Goal: Task Accomplishment & Management: Use online tool/utility

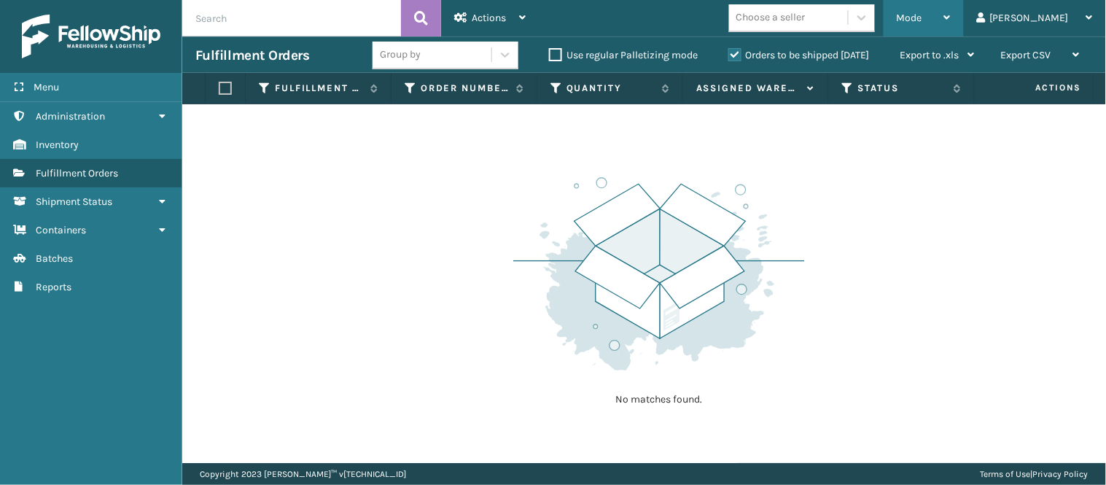
click at [951, 24] on div "Mode" at bounding box center [924, 18] width 54 height 36
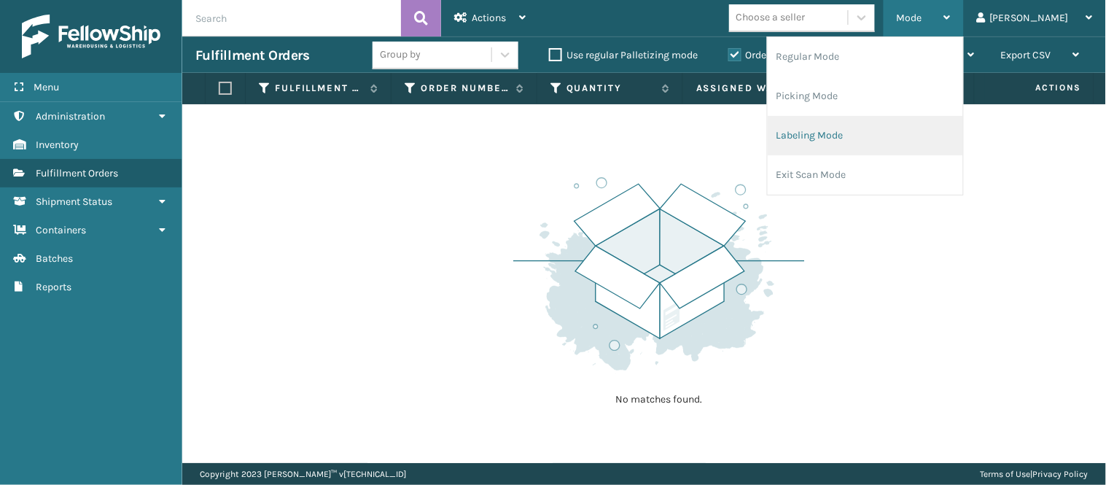
click at [864, 133] on li "Labeling Mode" at bounding box center [865, 135] width 195 height 39
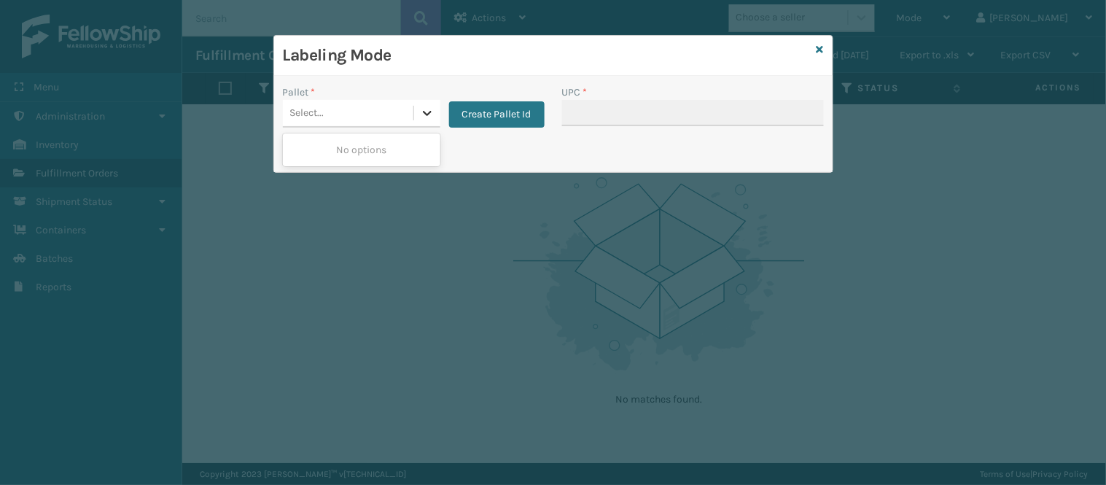
click at [421, 107] on icon at bounding box center [427, 113] width 15 height 15
click at [499, 110] on button "Create Pallet Id" at bounding box center [497, 114] width 96 height 26
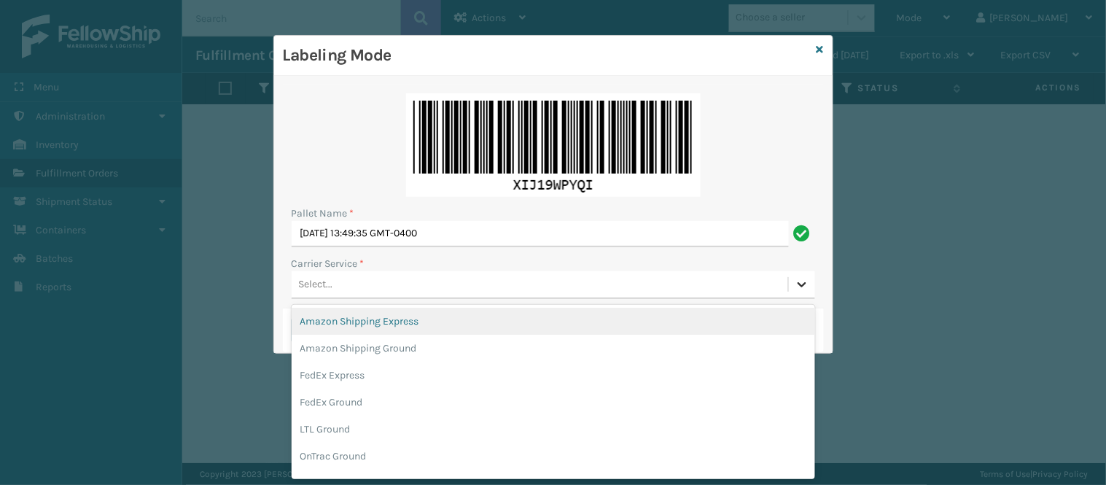
click at [797, 281] on icon at bounding box center [802, 284] width 15 height 15
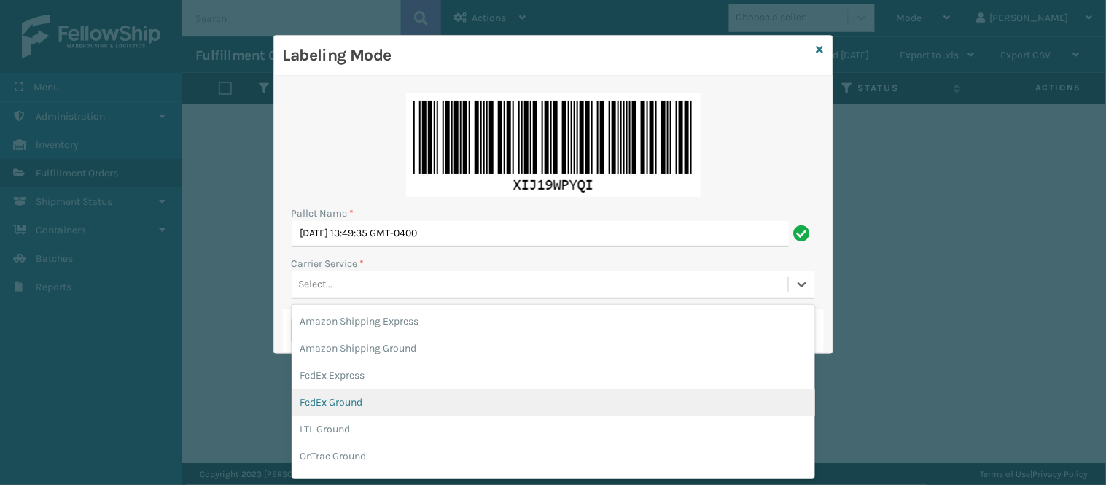
click at [471, 396] on div "FedEx Ground" at bounding box center [554, 402] width 524 height 27
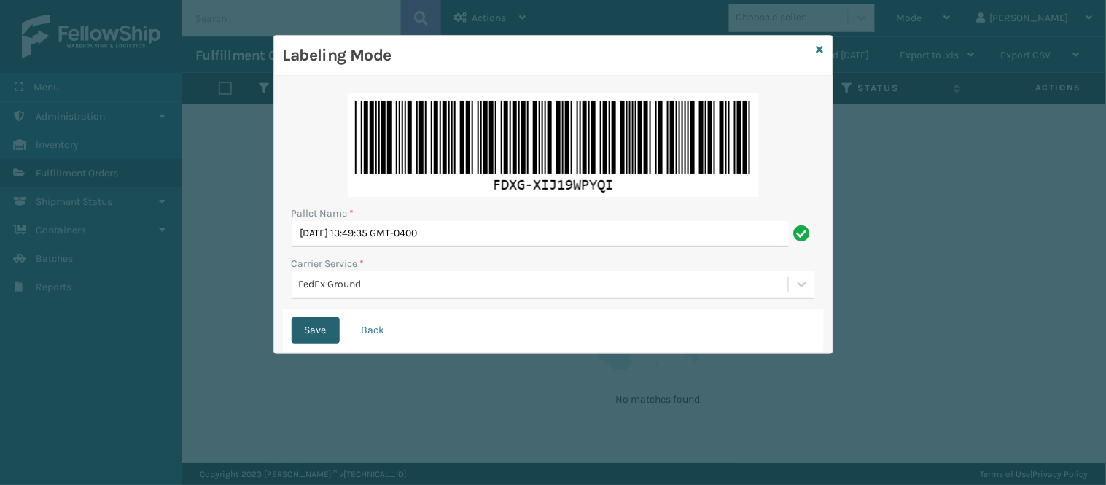
click at [299, 333] on button "Save" at bounding box center [316, 330] width 48 height 26
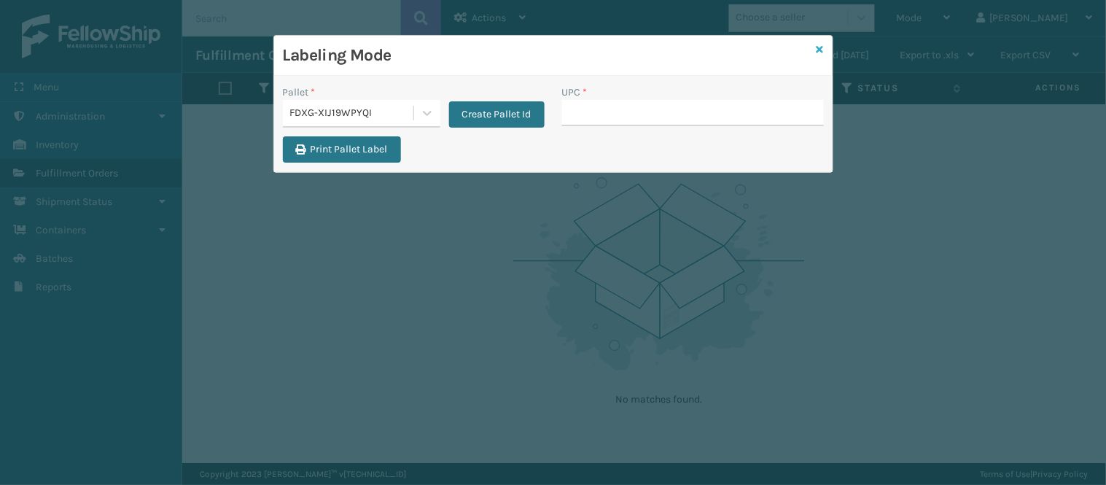
click at [820, 47] on icon at bounding box center [820, 49] width 7 height 10
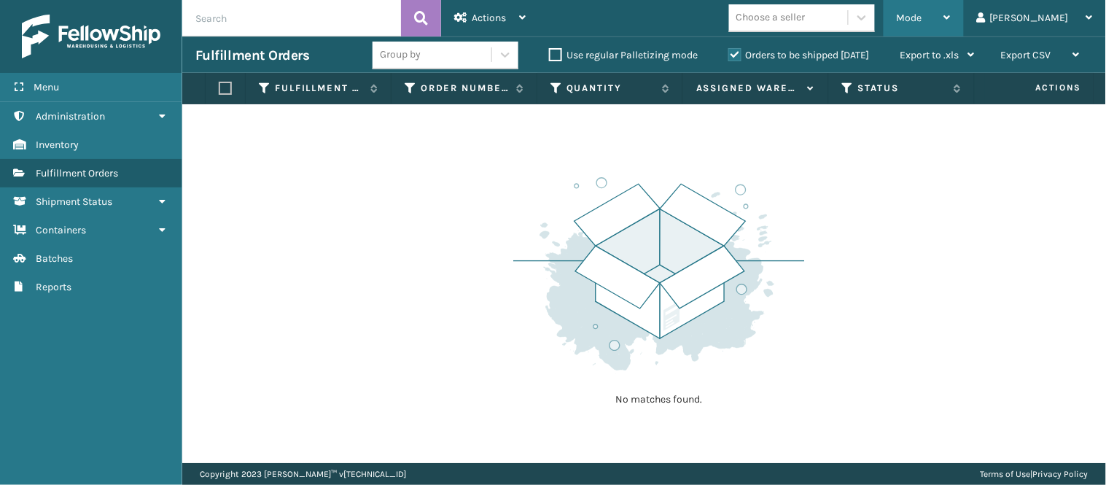
click at [922, 17] on span "Mode" at bounding box center [910, 18] width 26 height 12
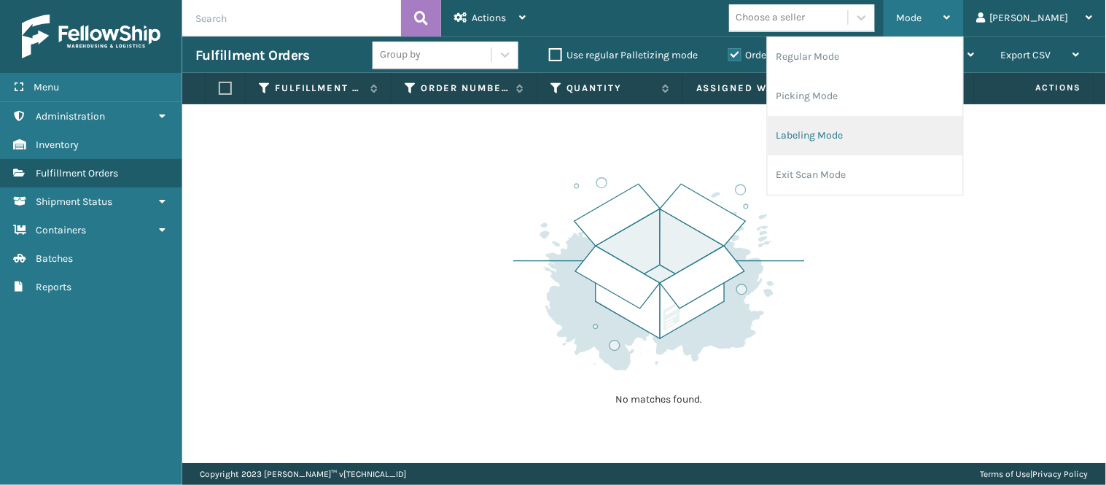
click at [886, 130] on li "Labeling Mode" at bounding box center [865, 135] width 195 height 39
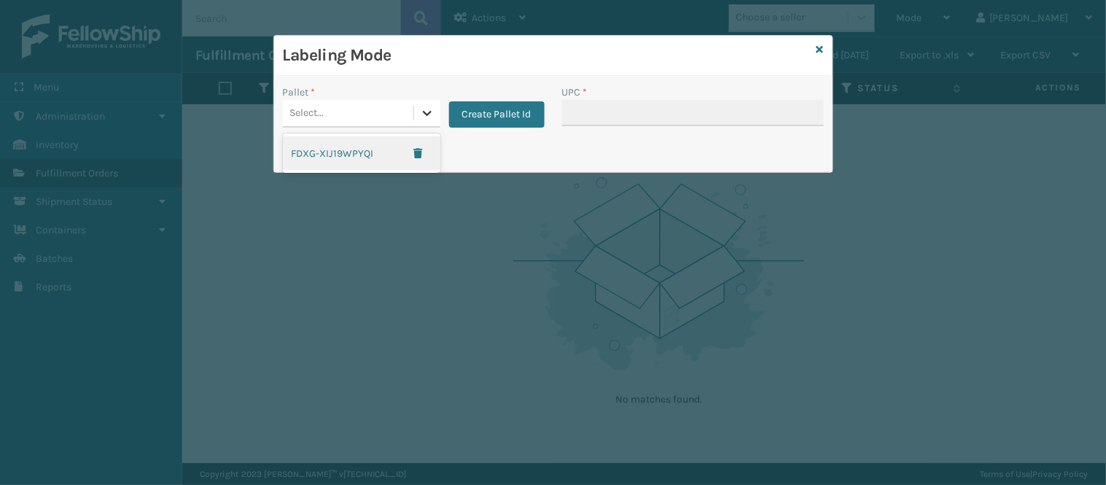
click at [424, 115] on icon at bounding box center [427, 113] width 15 height 15
click at [363, 156] on div "FDXG-XIJ19WPYQI" at bounding box center [361, 153] width 157 height 34
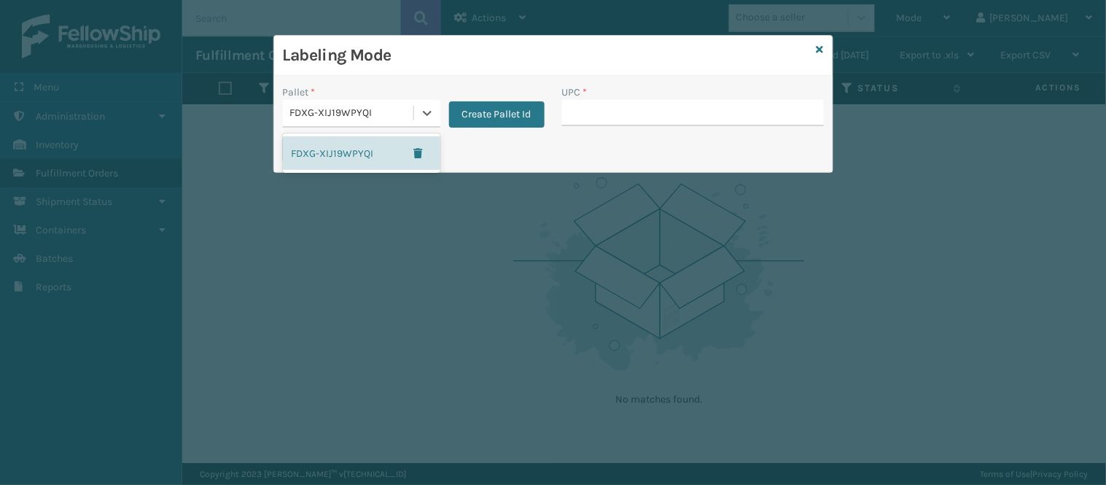
click at [380, 112] on div "FDXG-XIJ19WPYQI" at bounding box center [352, 113] width 125 height 15
click at [820, 44] on icon at bounding box center [820, 49] width 7 height 10
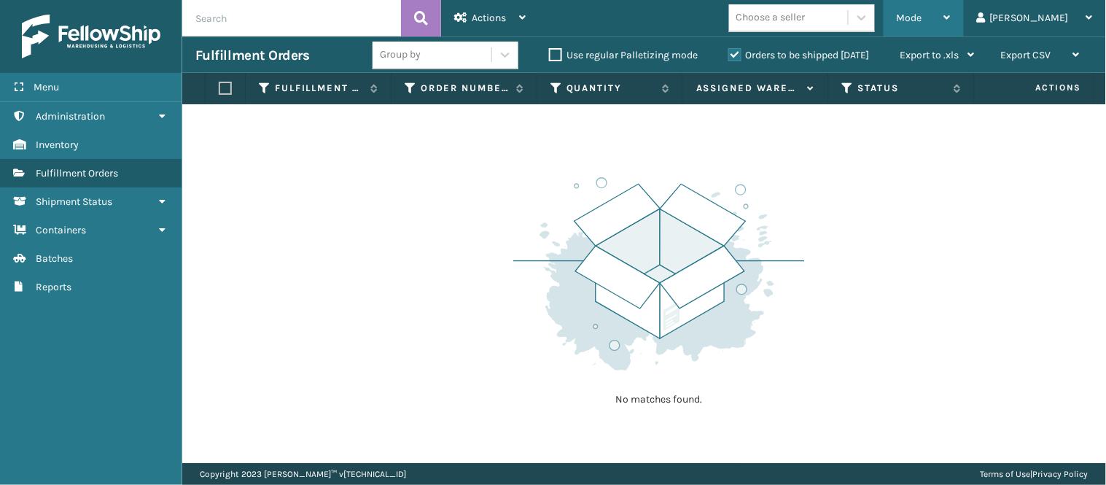
click at [922, 18] on span "Mode" at bounding box center [910, 18] width 26 height 12
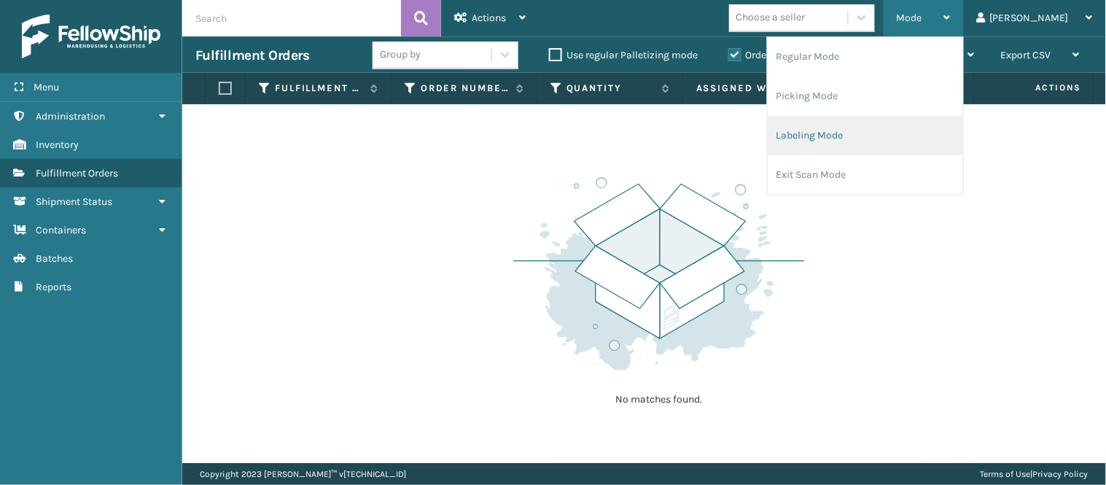
click at [873, 121] on li "Labeling Mode" at bounding box center [865, 135] width 195 height 39
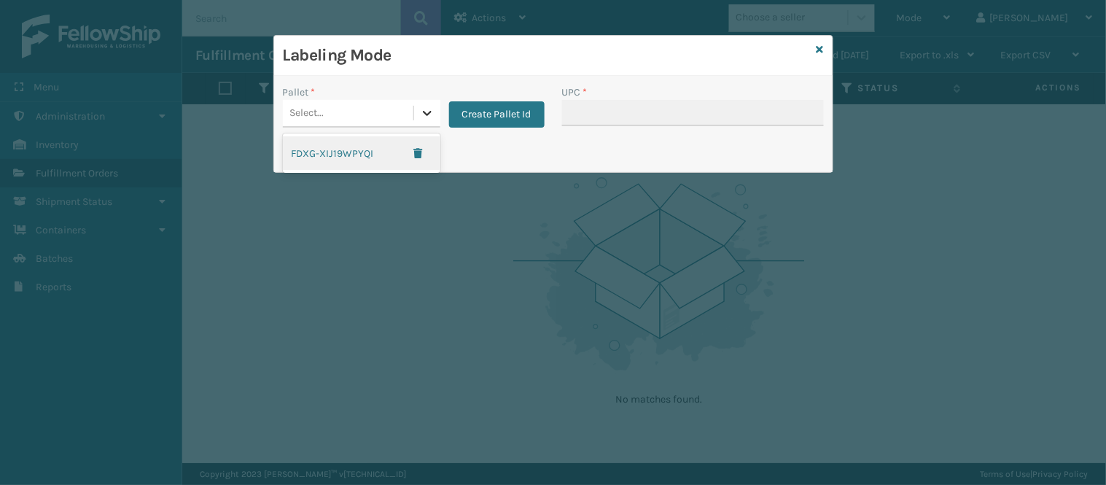
click at [417, 114] on div at bounding box center [427, 113] width 26 height 26
click at [345, 147] on div "FDXG-XIJ19WPYQI" at bounding box center [361, 153] width 157 height 34
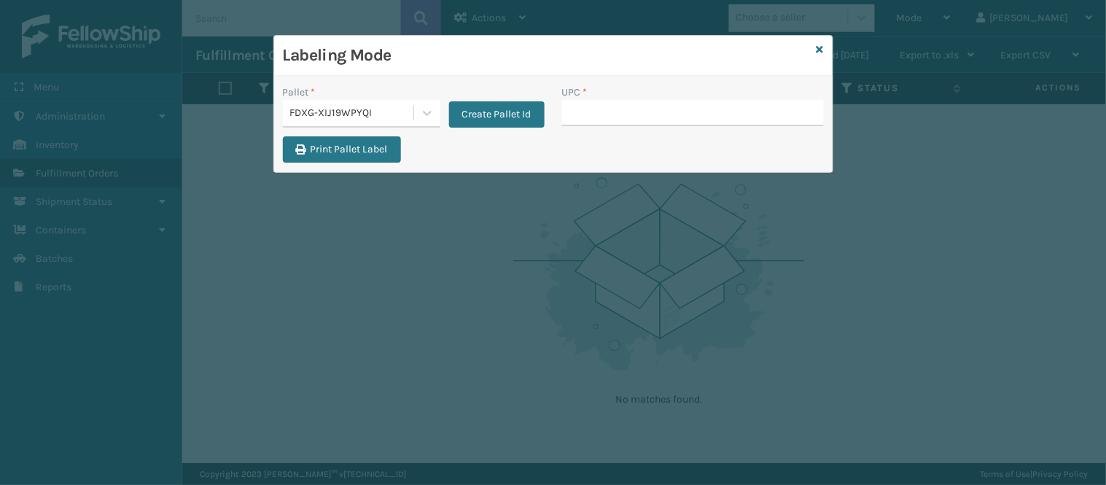
click at [470, 148] on div "Print Pallet Label" at bounding box center [553, 153] width 559 height 35
click at [817, 48] on icon at bounding box center [820, 49] width 7 height 10
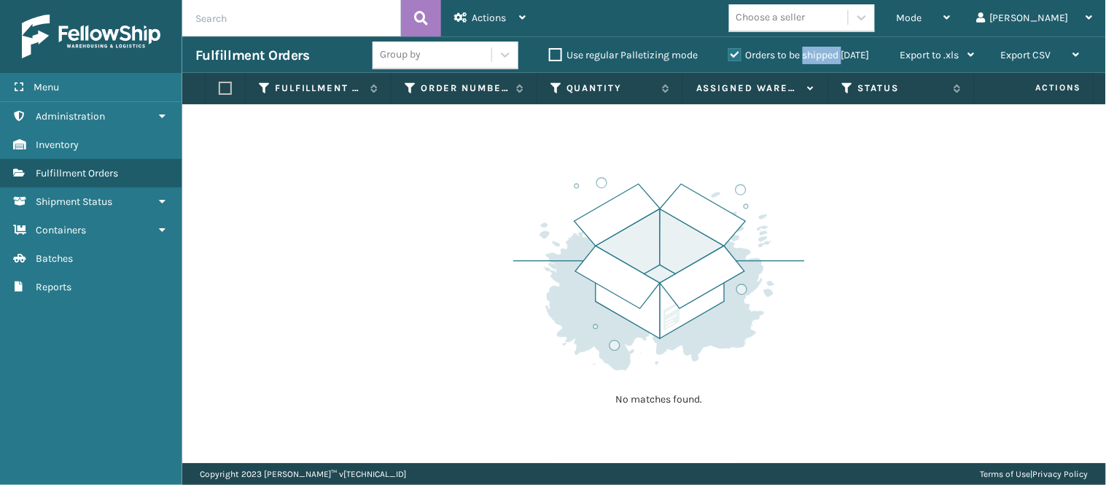
click at [817, 48] on div "Orders to be shipped [DATE]" at bounding box center [801, 55] width 172 height 17
click at [74, 167] on span "Fulfillment Orders" at bounding box center [77, 173] width 82 height 12
click at [951, 30] on div "Mode" at bounding box center [924, 18] width 54 height 36
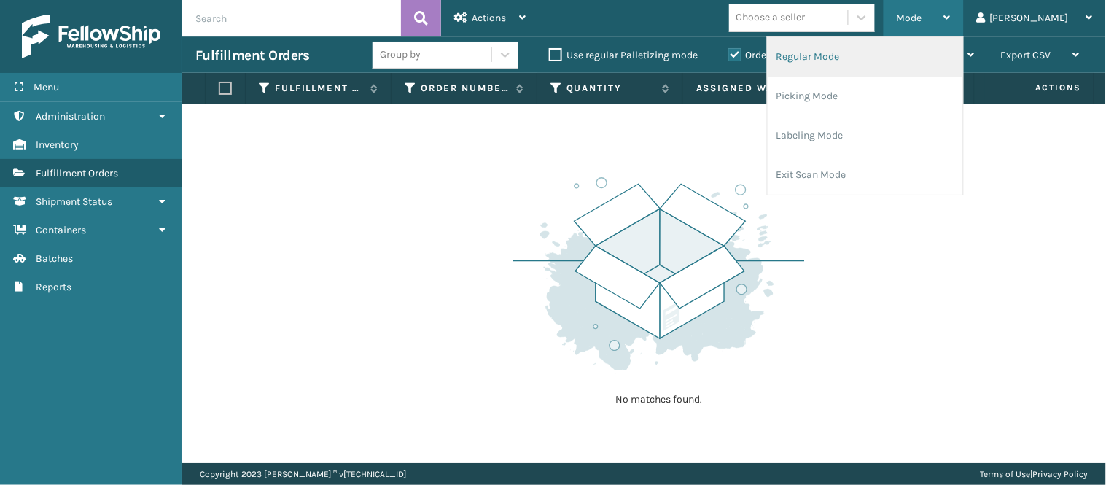
click at [945, 44] on li "Regular Mode" at bounding box center [865, 56] width 195 height 39
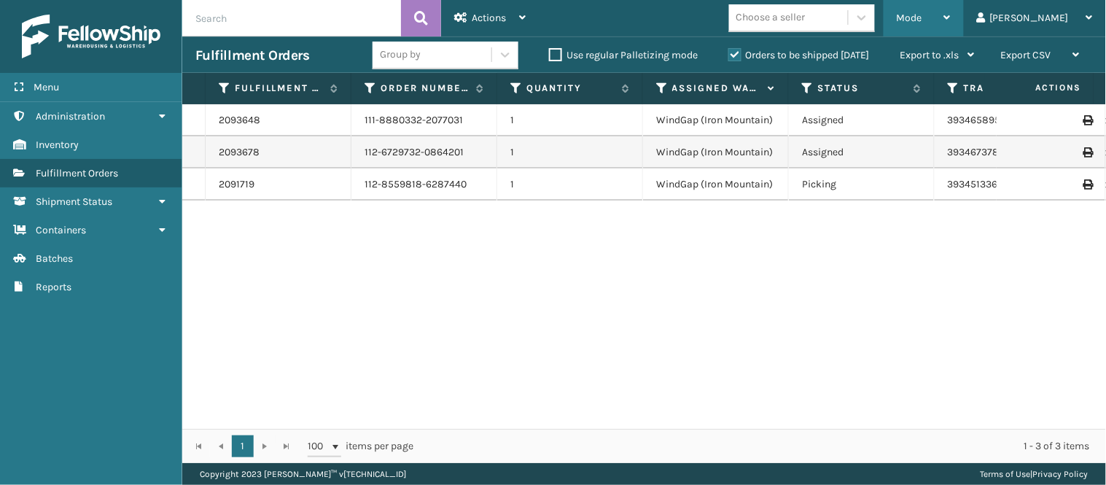
click at [922, 22] on span "Mode" at bounding box center [910, 18] width 26 height 12
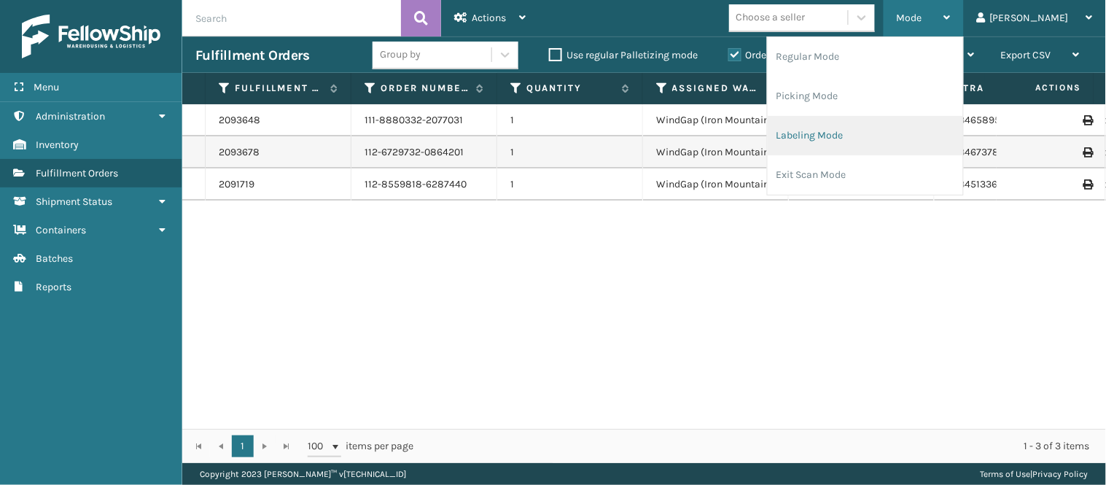
click at [866, 120] on li "Labeling Mode" at bounding box center [865, 135] width 195 height 39
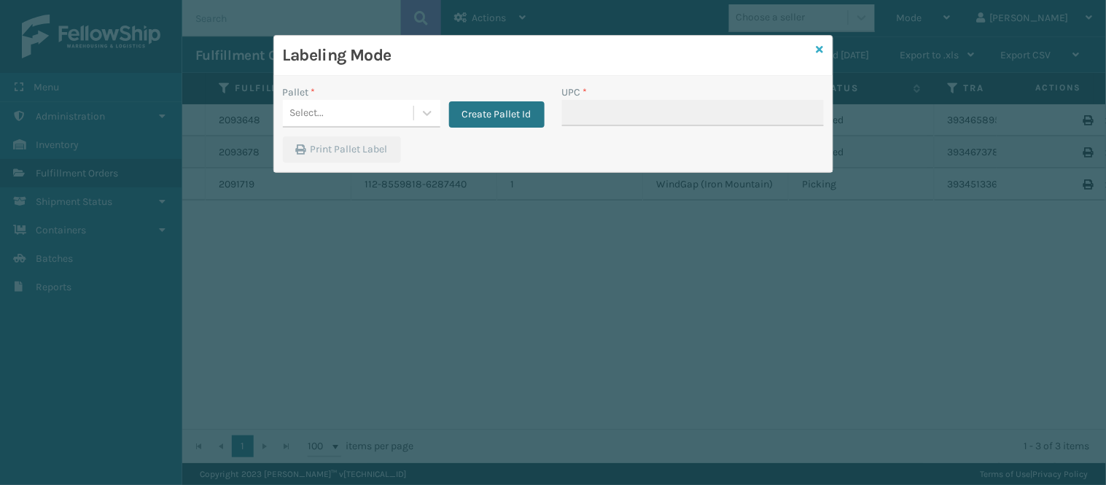
click at [818, 46] on icon at bounding box center [820, 49] width 7 height 10
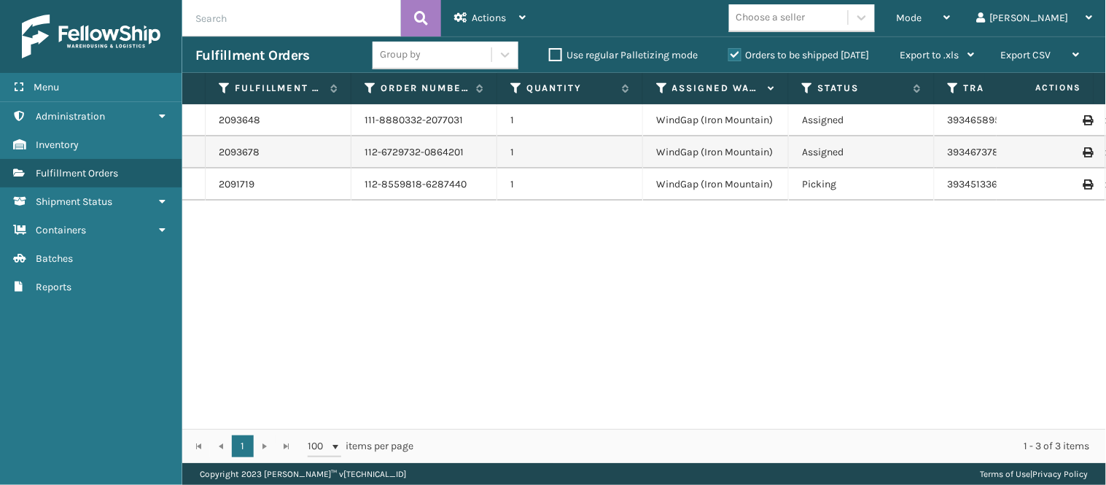
click at [1083, 183] on icon at bounding box center [1087, 184] width 9 height 10
click at [943, 10] on div "Mode" at bounding box center [924, 18] width 54 height 36
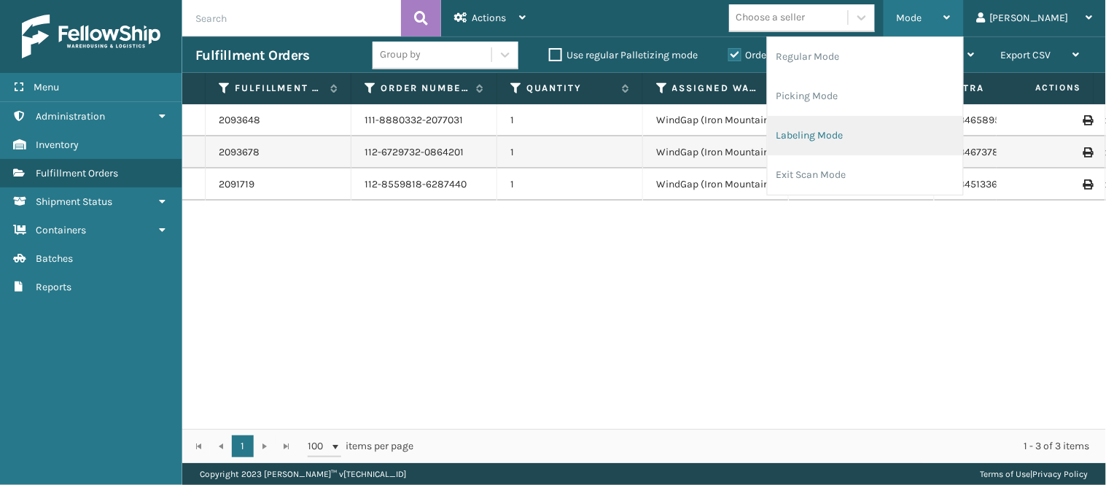
click at [892, 121] on li "Labeling Mode" at bounding box center [865, 135] width 195 height 39
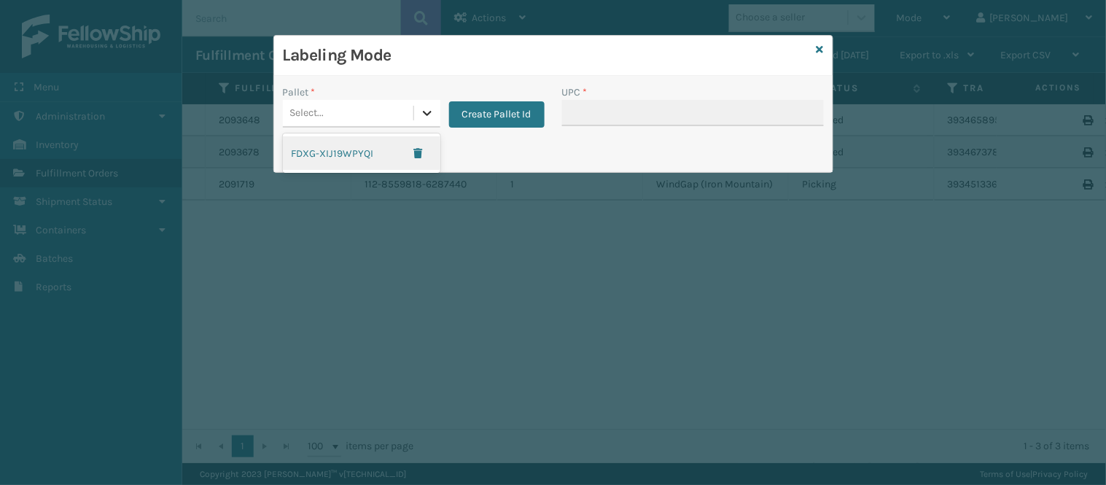
click at [417, 114] on div at bounding box center [427, 113] width 26 height 26
click at [352, 149] on div "FDXG-XIJ19WPYQI" at bounding box center [361, 153] width 157 height 34
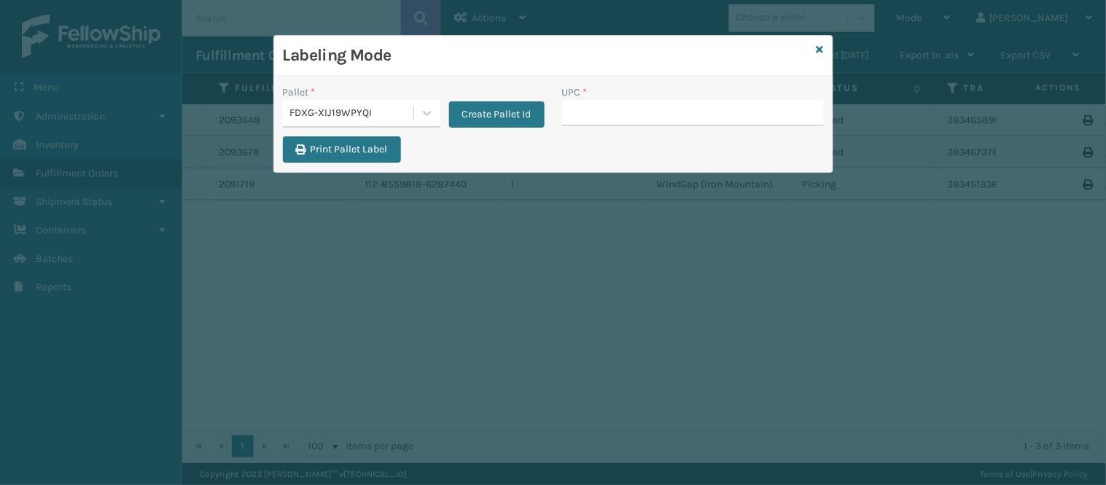
click at [447, 149] on div "Print Pallet Label" at bounding box center [367, 153] width 186 height 35
click at [604, 117] on input "UPC *" at bounding box center [693, 113] width 262 height 26
click at [428, 115] on icon at bounding box center [427, 113] width 15 height 15
click at [717, 117] on input "UPC *" at bounding box center [693, 113] width 262 height 26
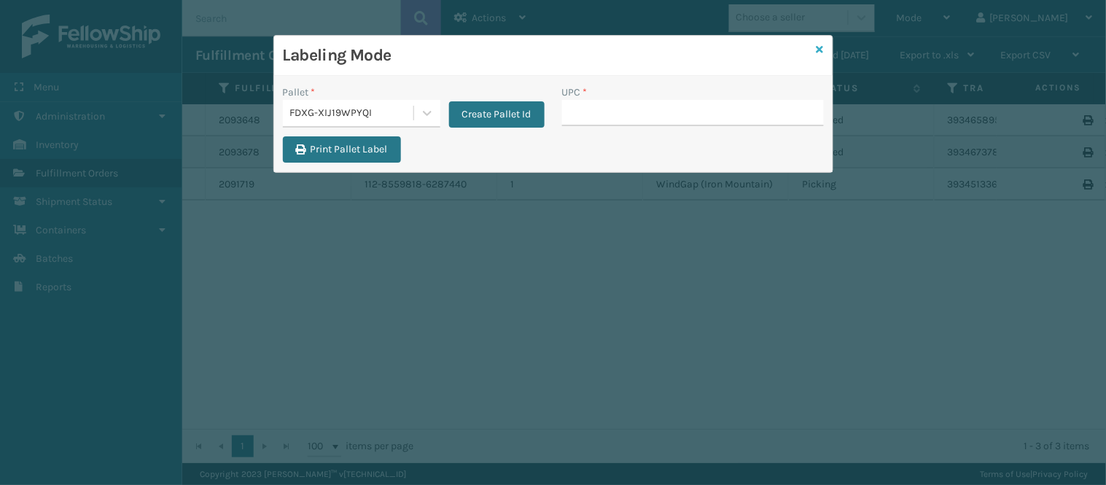
click at [820, 50] on icon at bounding box center [820, 49] width 7 height 10
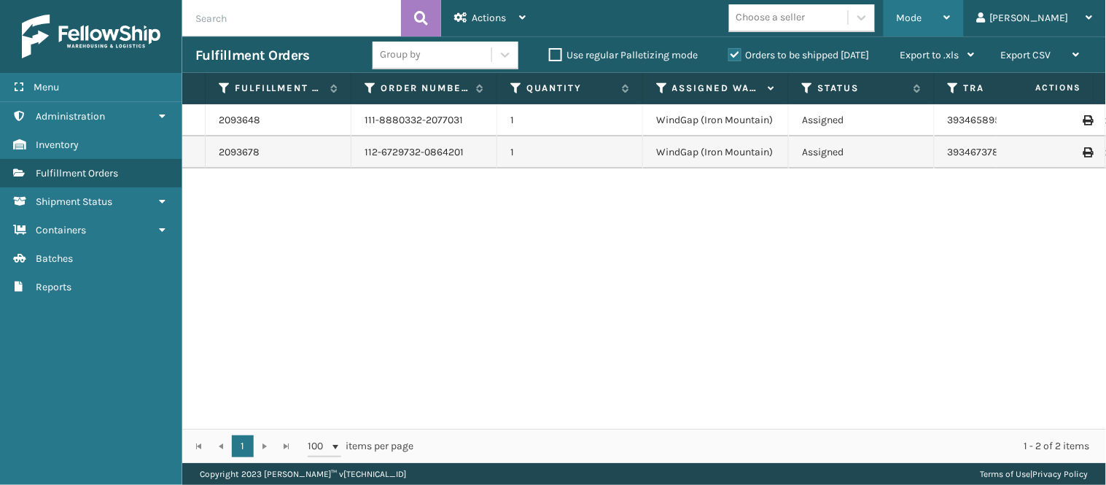
click at [951, 9] on div "Mode" at bounding box center [924, 18] width 54 height 36
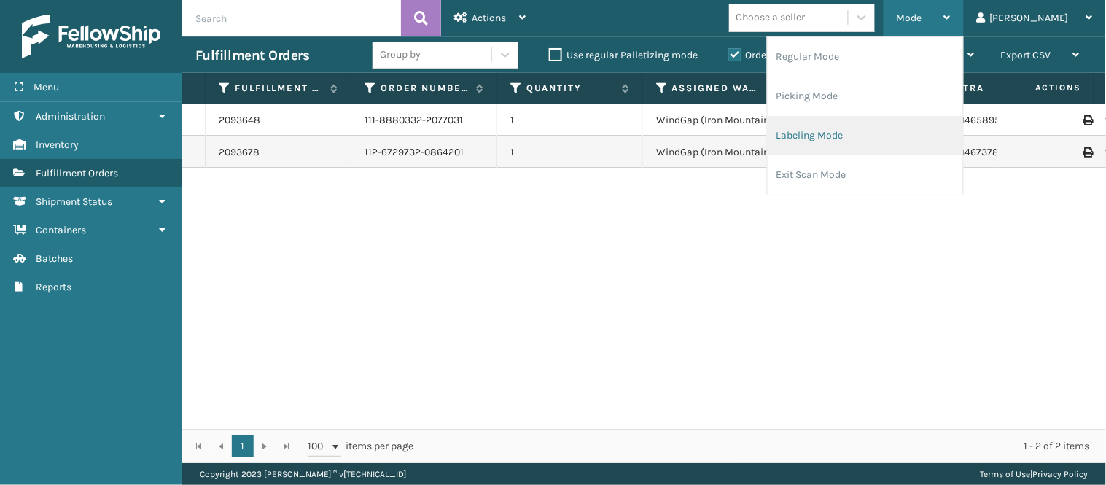
click at [851, 134] on li "Labeling Mode" at bounding box center [865, 135] width 195 height 39
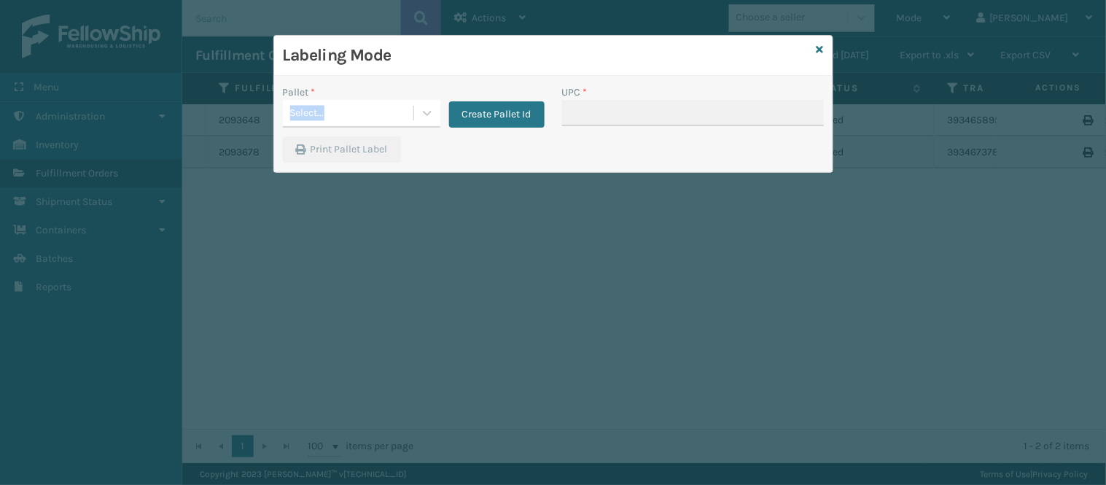
drag, startPoint x: 350, startPoint y: 97, endPoint x: 392, endPoint y: 114, distance: 44.8
click at [392, 114] on div "Pallet * Select..." at bounding box center [361, 106] width 157 height 43
click at [392, 114] on div "Select..." at bounding box center [348, 113] width 131 height 24
click at [334, 154] on div "FDXG-XIJ19WPYQI" at bounding box center [361, 149] width 157 height 27
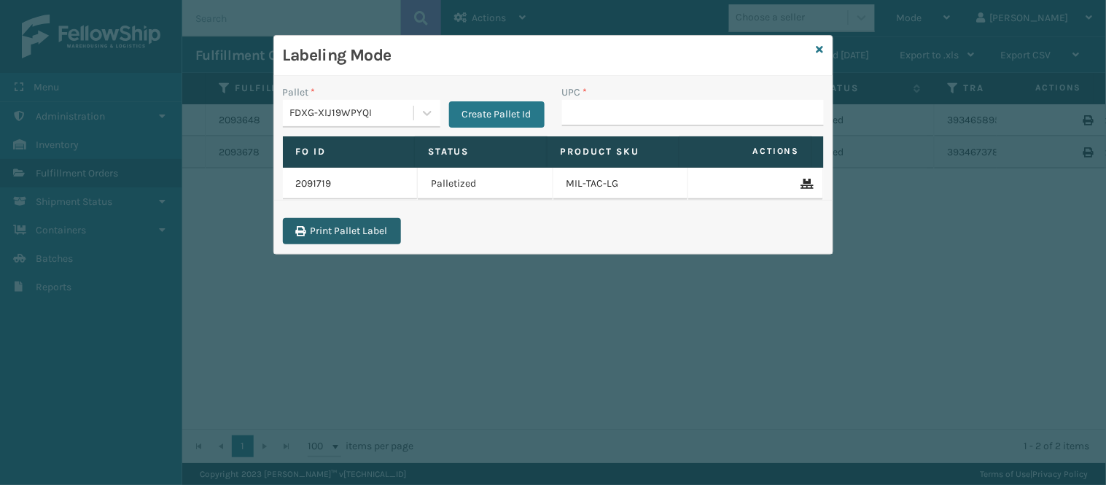
click at [354, 242] on button "Print Pallet Label" at bounding box center [342, 231] width 118 height 26
click at [612, 115] on input "UPC *" at bounding box center [693, 113] width 262 height 26
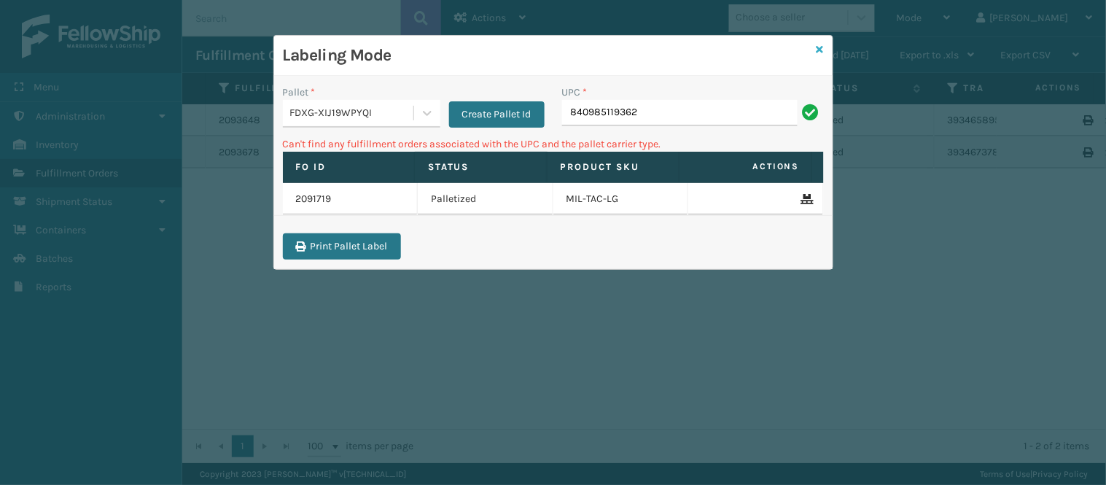
click at [821, 48] on icon at bounding box center [820, 49] width 7 height 10
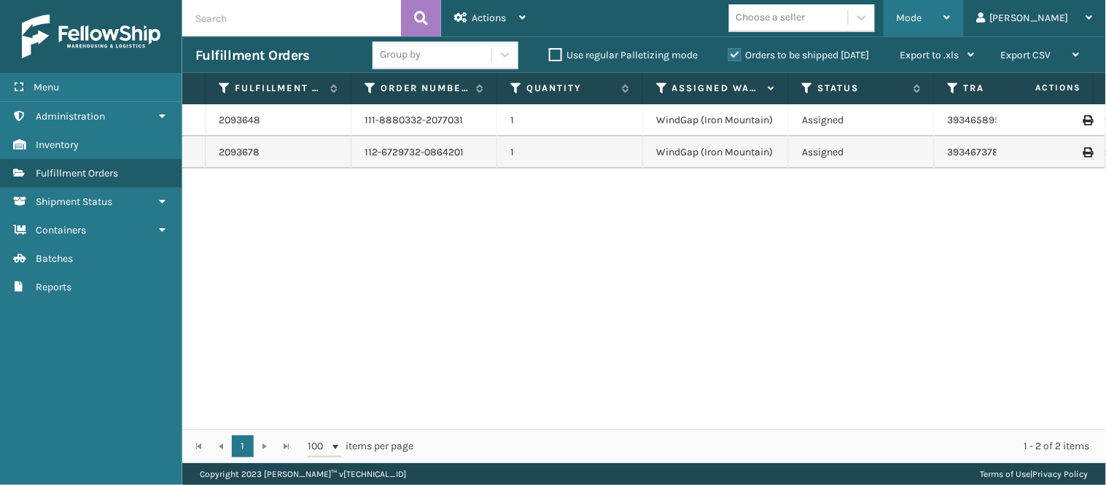
click at [922, 12] on span "Mode" at bounding box center [910, 18] width 26 height 12
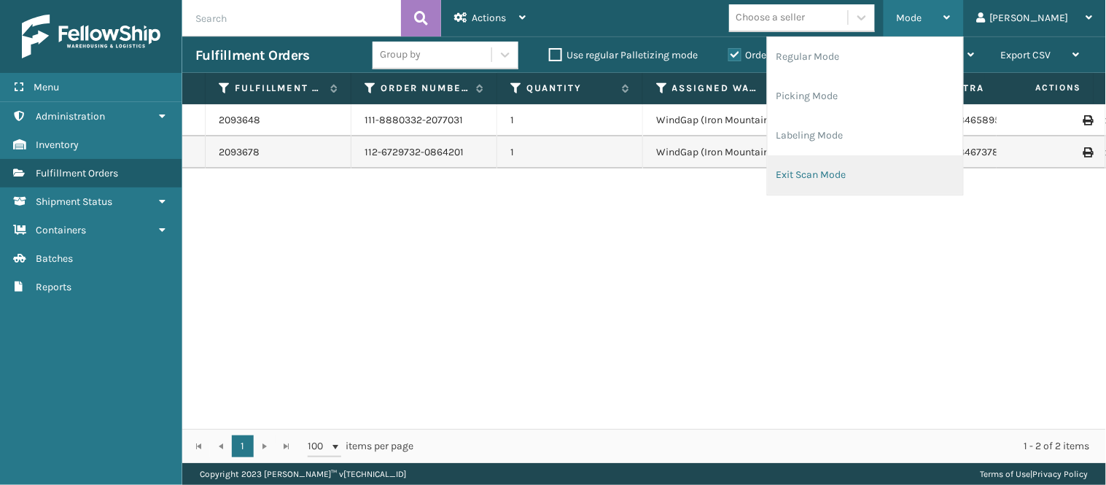
click at [868, 179] on li "Exit Scan Mode" at bounding box center [865, 174] width 195 height 39
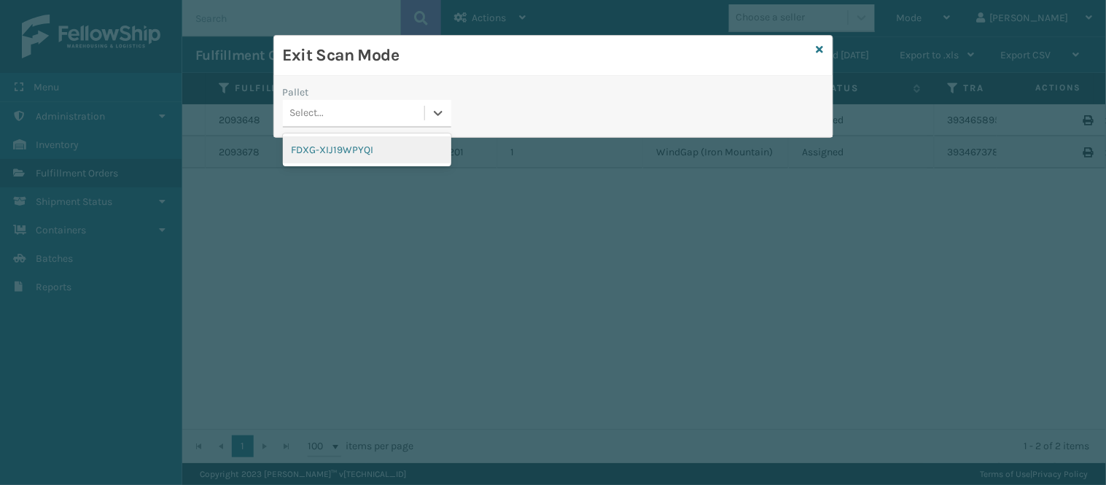
click at [375, 109] on div "Select..." at bounding box center [353, 113] width 141 height 24
click at [351, 150] on div "FDXG-XIJ19WPYQI" at bounding box center [367, 149] width 168 height 27
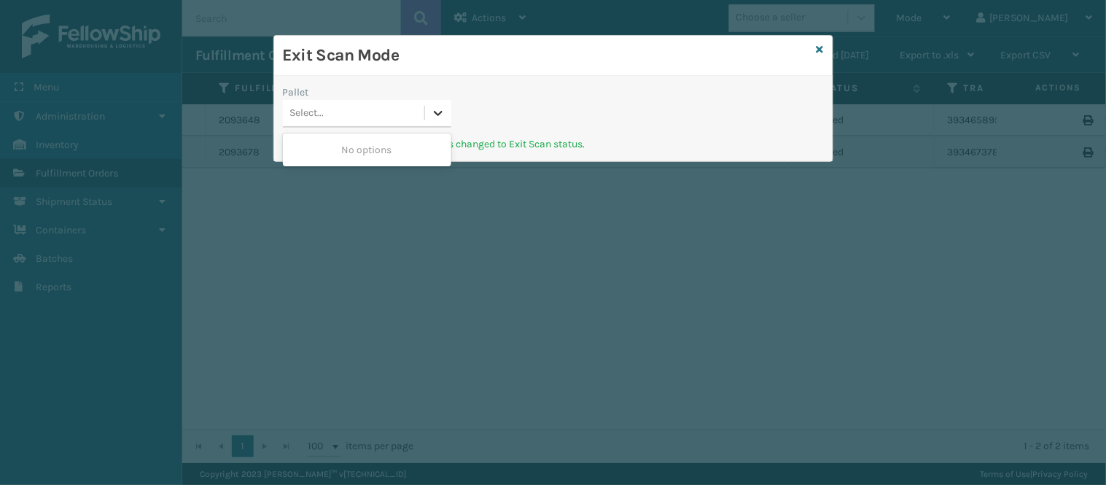
click at [432, 112] on icon at bounding box center [438, 113] width 15 height 15
click at [817, 47] on icon at bounding box center [820, 49] width 7 height 10
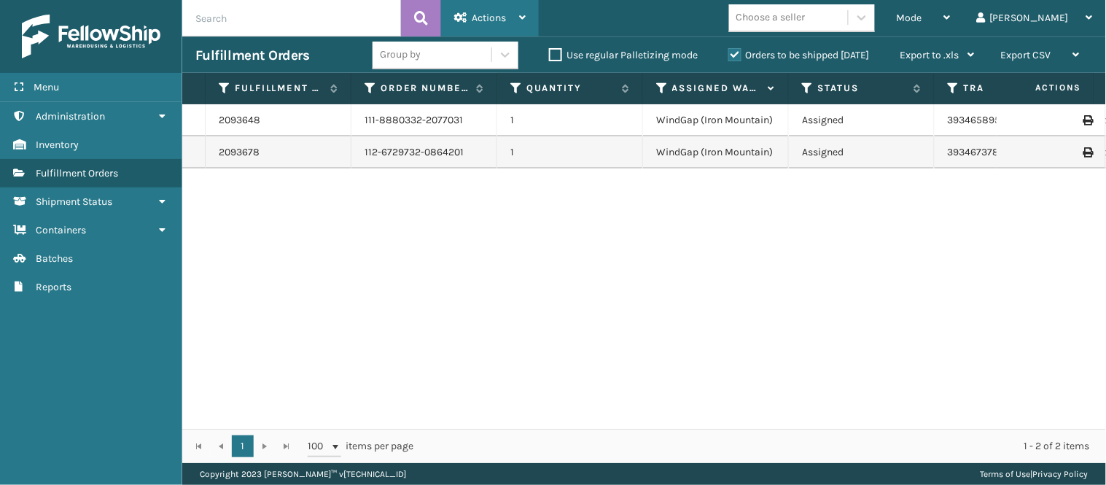
click at [504, 9] on div "Actions" at bounding box center [489, 18] width 71 height 36
click at [113, 167] on span "Fulfillment Orders" at bounding box center [77, 173] width 82 height 12
click at [951, 24] on div "Mode" at bounding box center [924, 18] width 54 height 36
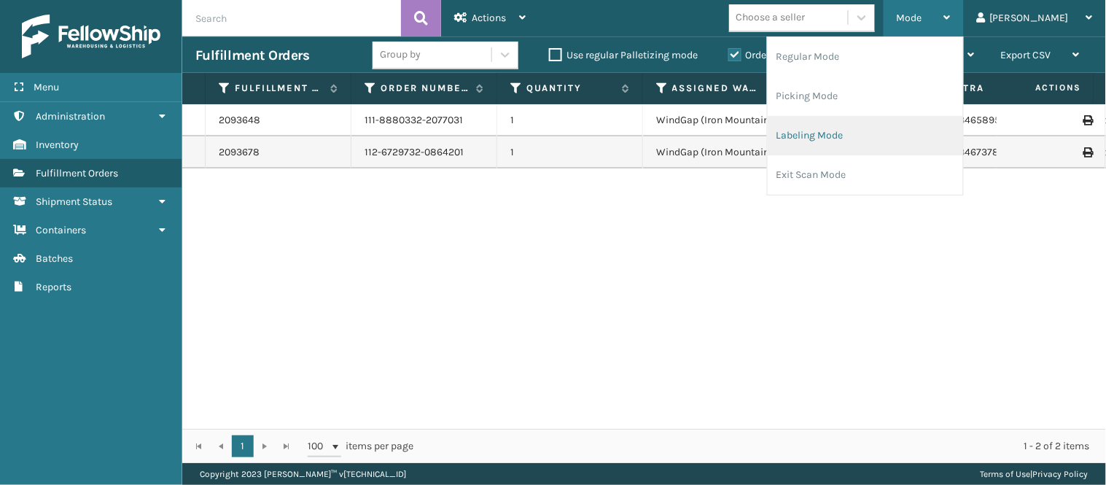
click at [864, 142] on li "Labeling Mode" at bounding box center [865, 135] width 195 height 39
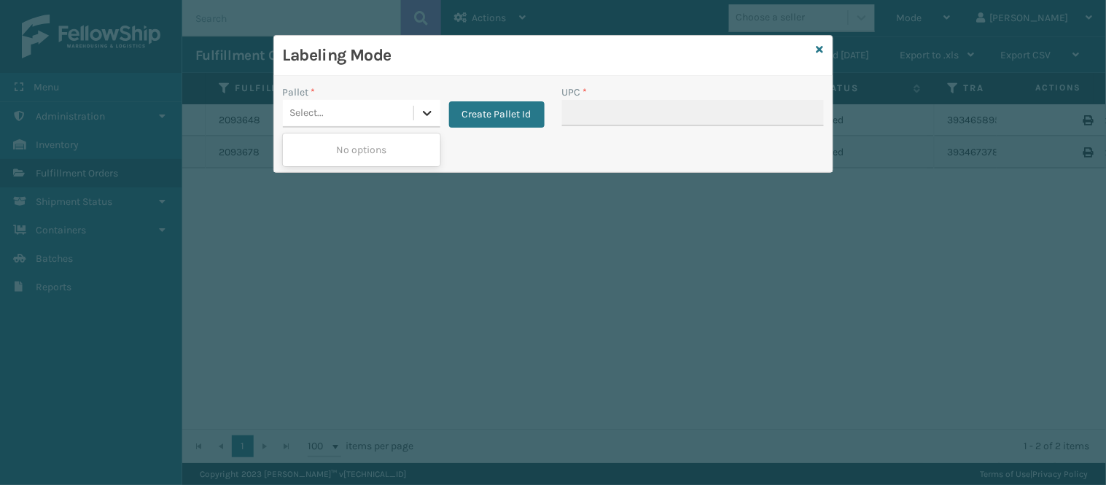
click at [425, 115] on icon at bounding box center [427, 113] width 15 height 15
click at [356, 115] on div "Select..." at bounding box center [348, 113] width 131 height 24
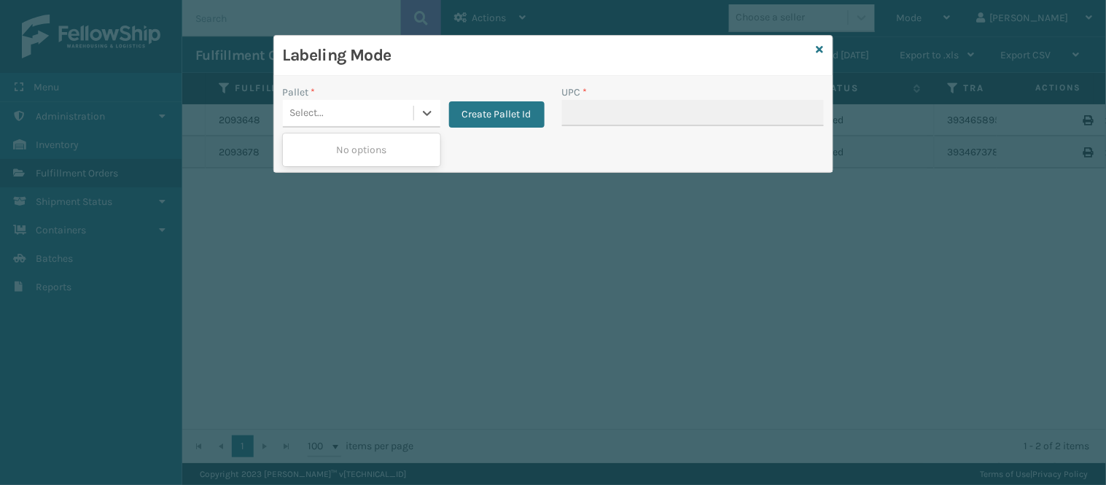
click at [356, 115] on div "Select..." at bounding box center [348, 113] width 131 height 24
type input "FDXG-XIJ19WPYQI"
click at [407, 153] on div "No options" at bounding box center [361, 149] width 157 height 27
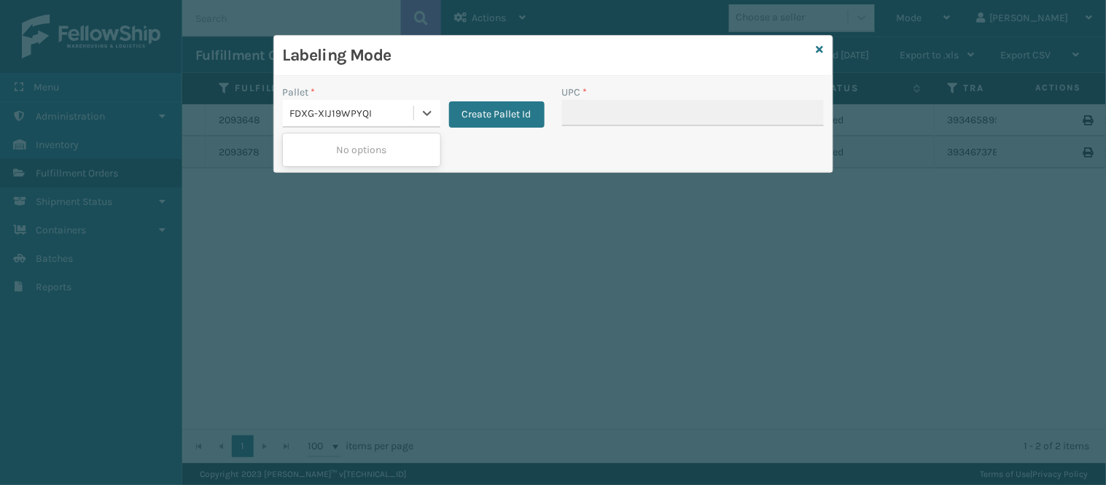
click at [407, 153] on div "No options" at bounding box center [361, 149] width 157 height 27
click at [820, 46] on icon at bounding box center [820, 49] width 7 height 10
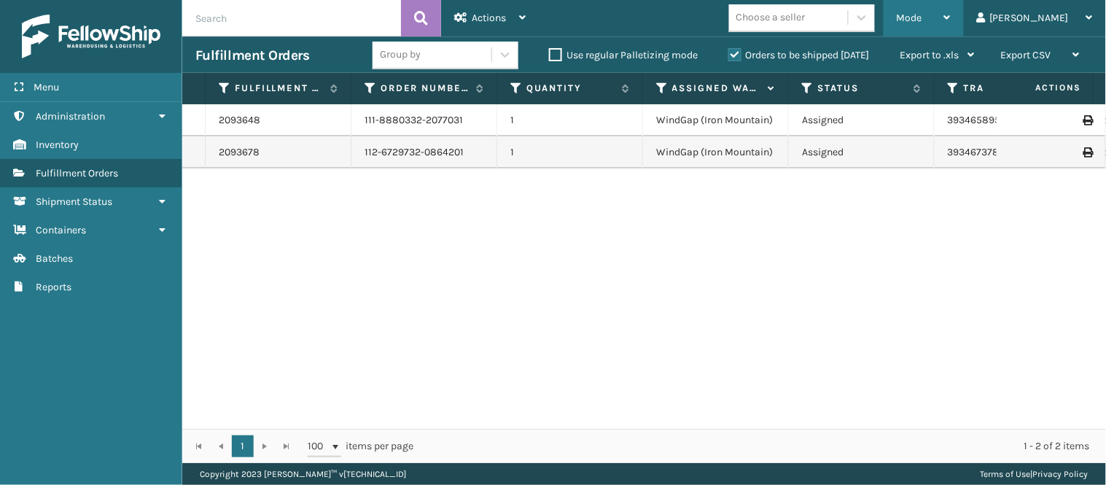
click at [951, 13] on div "Mode" at bounding box center [924, 18] width 54 height 36
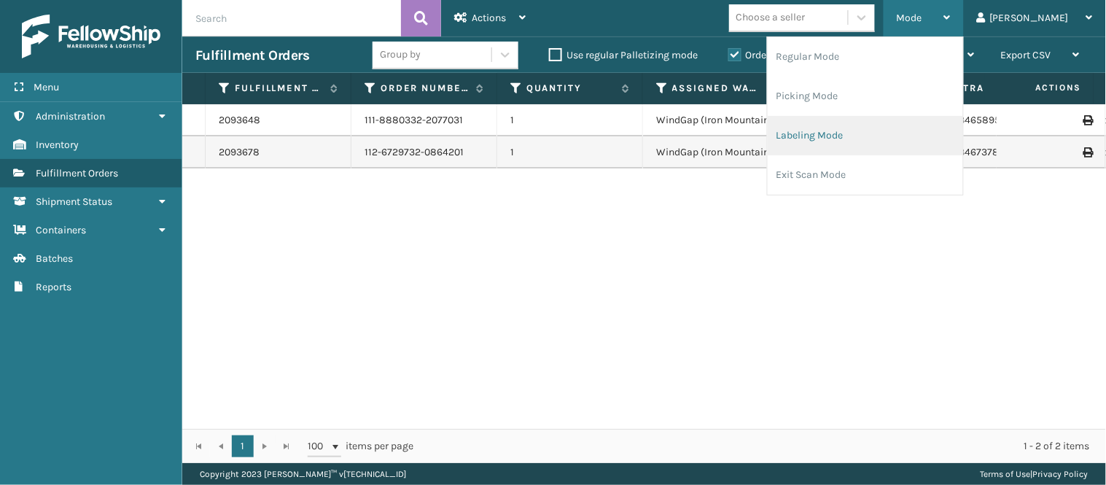
click at [872, 128] on li "Labeling Mode" at bounding box center [865, 135] width 195 height 39
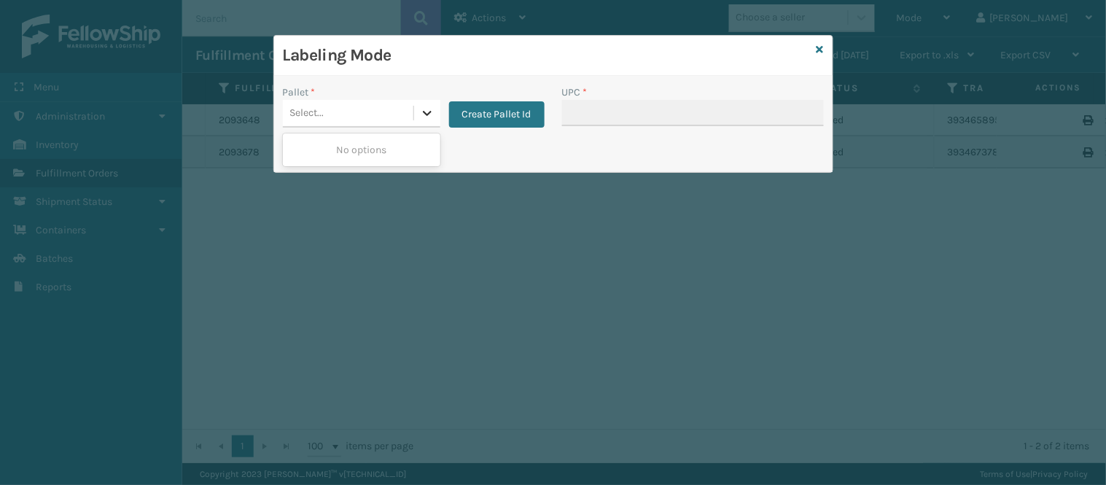
click at [427, 112] on icon at bounding box center [427, 113] width 15 height 15
click at [817, 45] on icon at bounding box center [820, 49] width 7 height 10
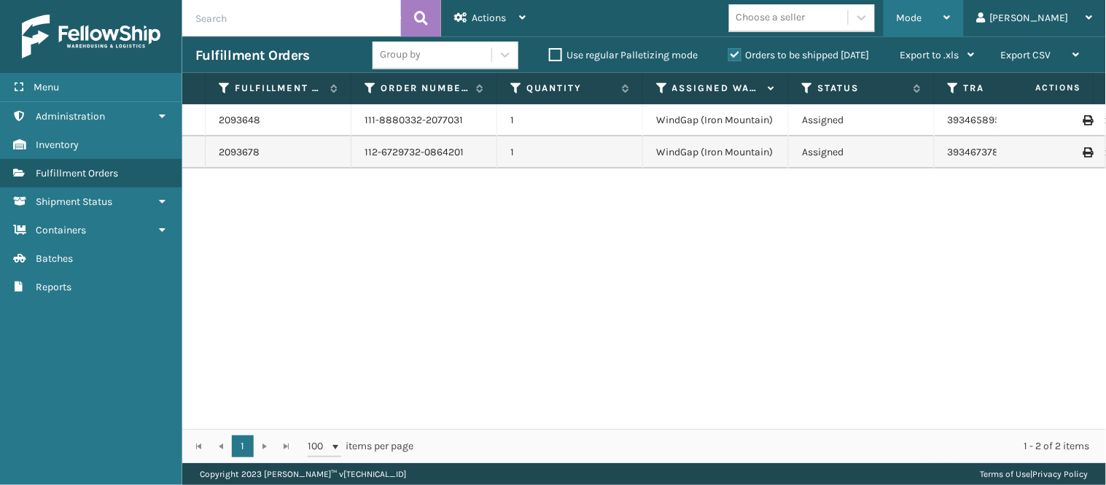
click at [951, 11] on div "Mode" at bounding box center [924, 18] width 54 height 36
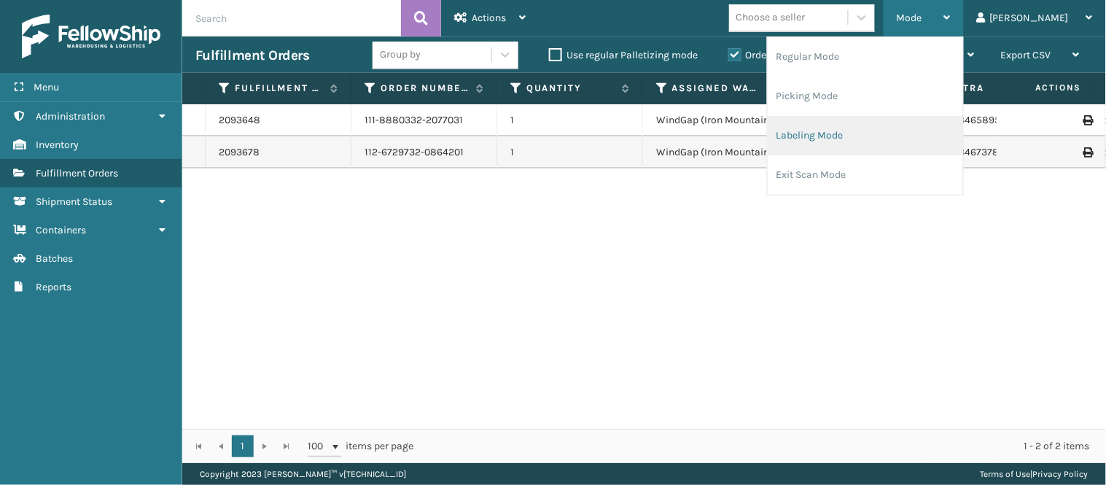
click at [895, 136] on li "Labeling Mode" at bounding box center [865, 135] width 195 height 39
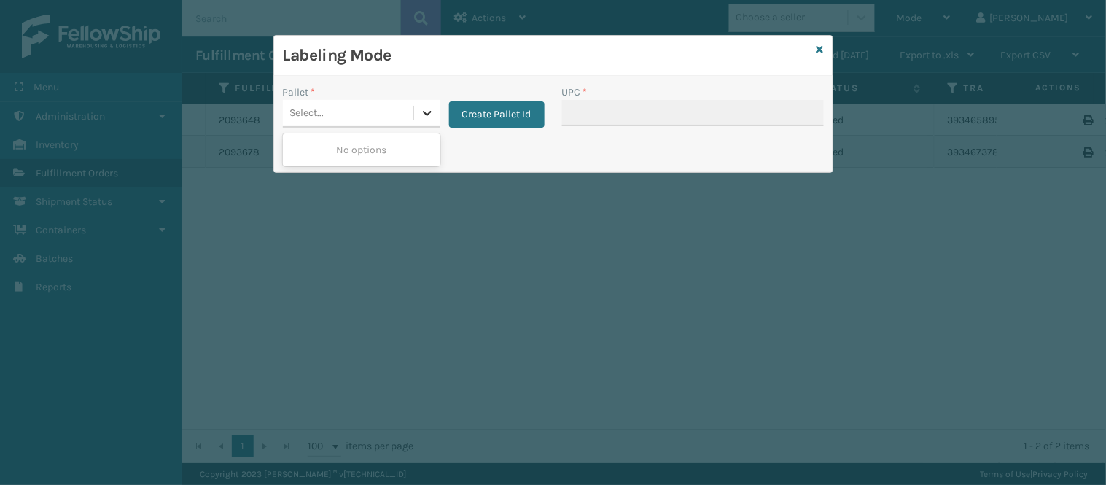
click at [428, 114] on icon at bounding box center [427, 113] width 15 height 15
click at [366, 114] on div "Select..." at bounding box center [348, 113] width 131 height 24
type input "Good morning, We are currently experiencing a connection error when attempting …"
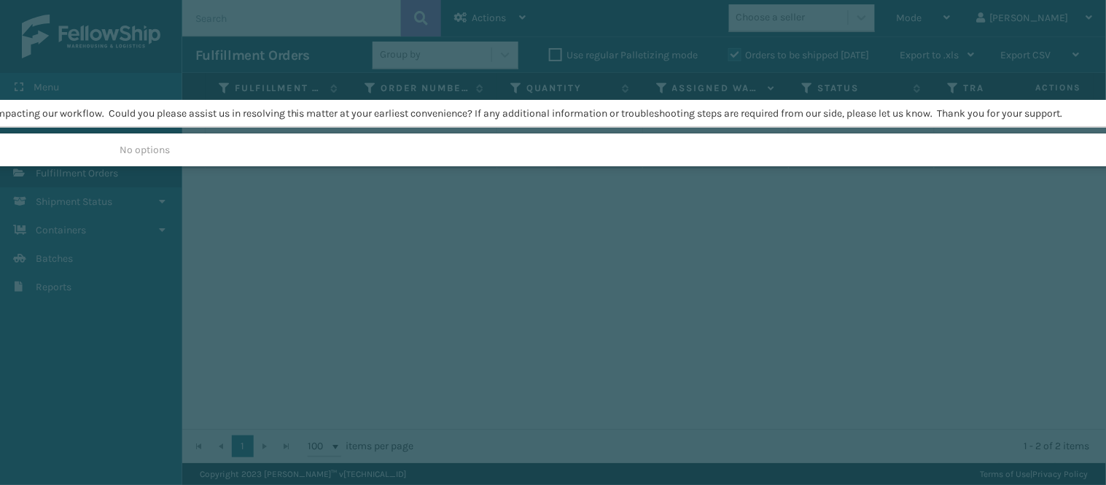
click at [319, 217] on div "Labeling Mode Pallet * 0 results available for search term Good morning, We are…" at bounding box center [553, 242] width 1106 height 485
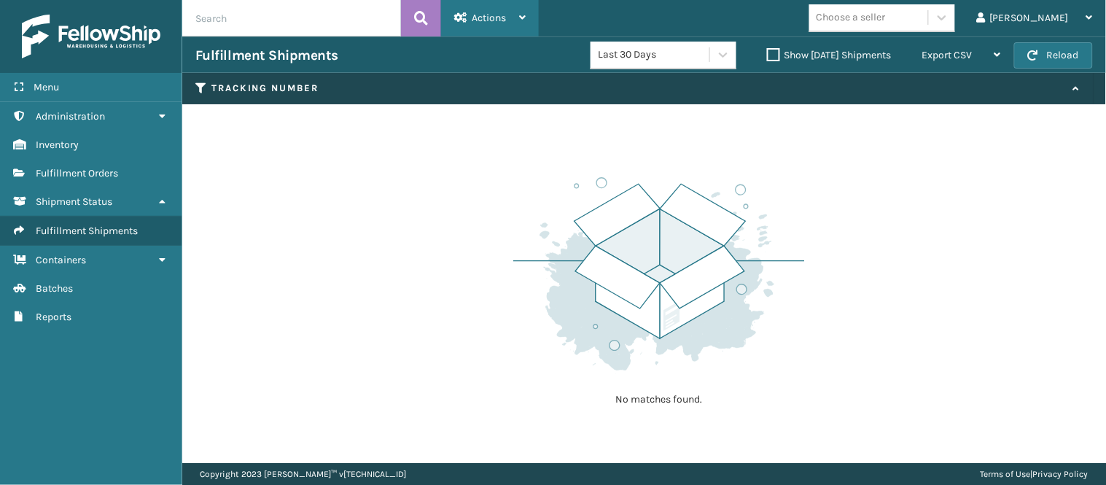
click at [512, 16] on div "Actions" at bounding box center [489, 18] width 71 height 36
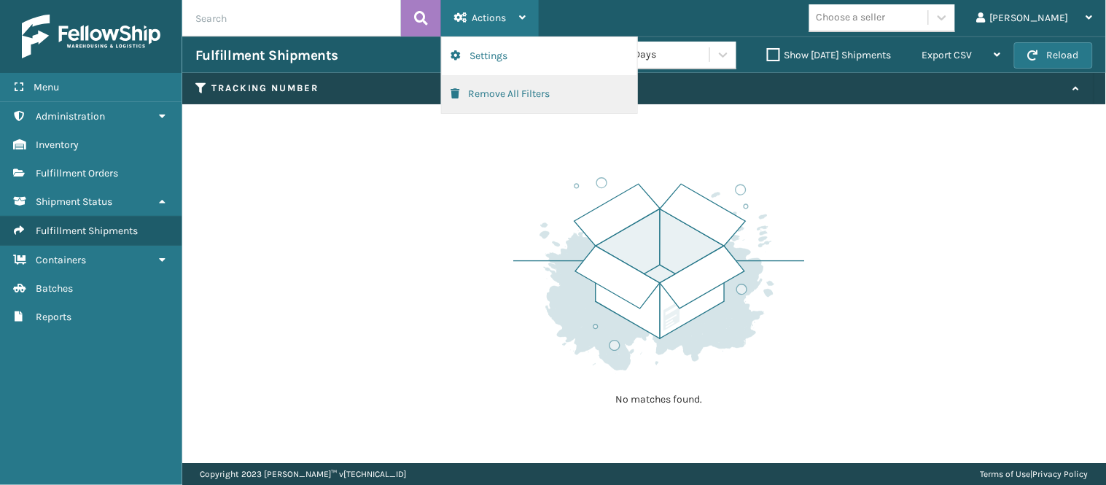
click at [463, 99] on button "Remove All Filters" at bounding box center [539, 94] width 195 height 38
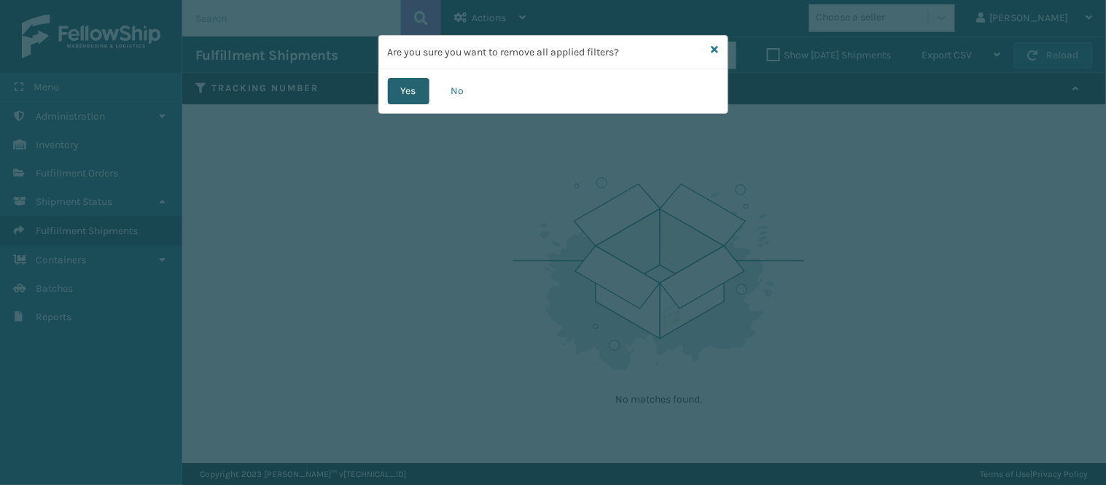
click at [408, 92] on button "Yes" at bounding box center [409, 91] width 42 height 26
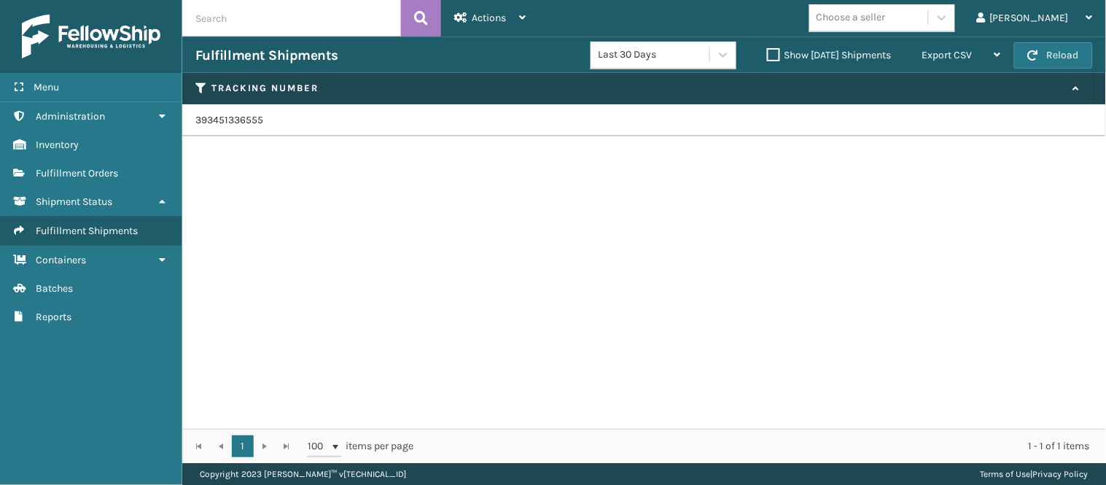
click at [550, 276] on div "393451336555" at bounding box center [644, 266] width 924 height 324
click at [839, 121] on td "393451336555" at bounding box center [644, 120] width 924 height 32
drag, startPoint x: 839, startPoint y: 121, endPoint x: 694, endPoint y: 201, distance: 165.8
click at [694, 201] on div "393451336555" at bounding box center [644, 266] width 924 height 324
click at [1034, 53] on span "button" at bounding box center [1033, 55] width 10 height 10
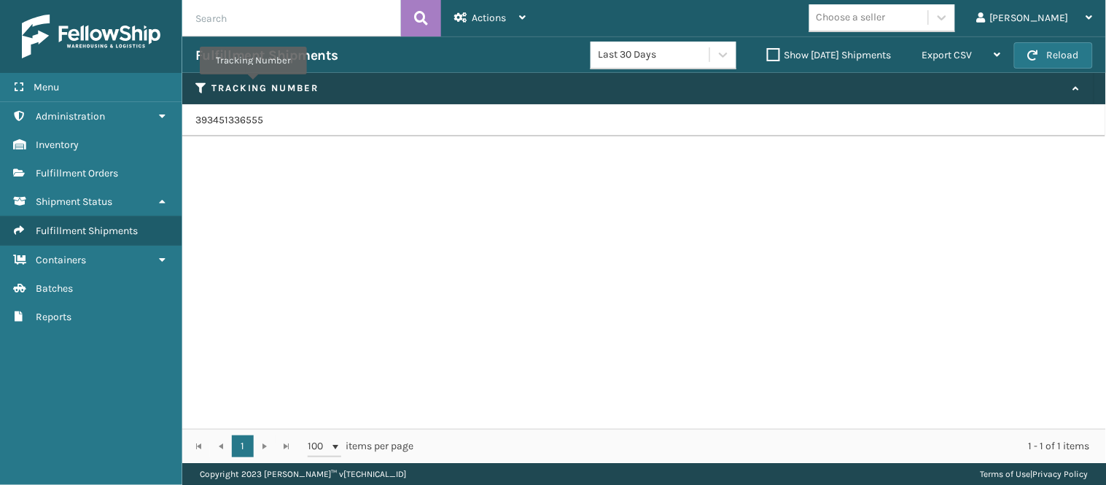
click at [253, 85] on label "Tracking Number" at bounding box center [638, 88] width 855 height 13
click at [234, 125] on td "393451336555" at bounding box center [644, 120] width 924 height 32
copy div "393451336555"
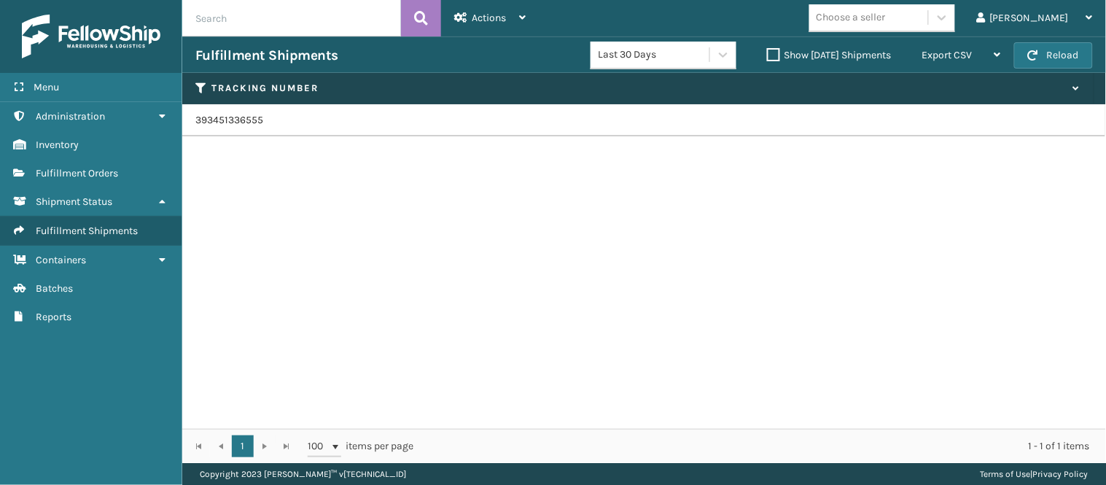
click at [250, 147] on div "393451336555" at bounding box center [644, 266] width 924 height 324
click at [122, 193] on link "Shipment Status" at bounding box center [91, 201] width 182 height 28
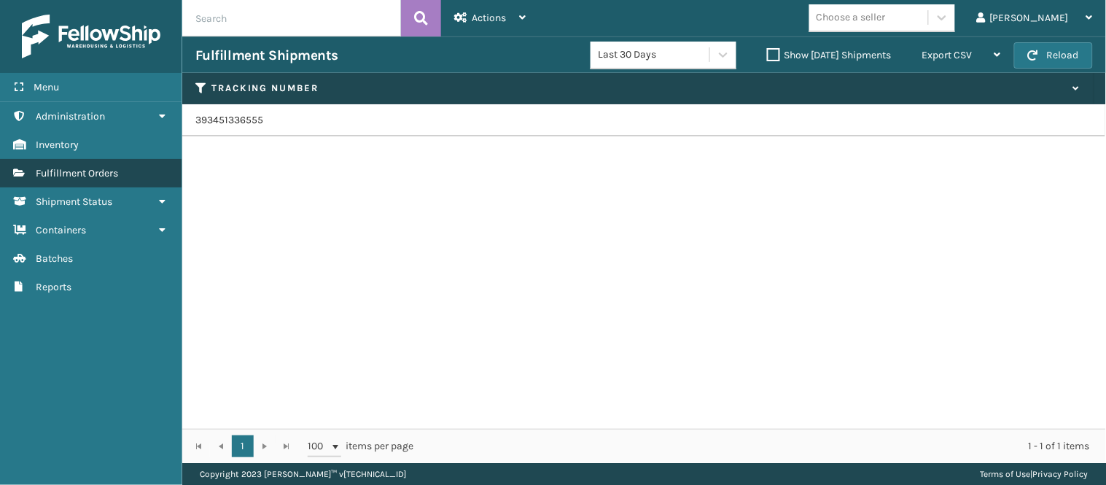
click at [112, 171] on span "Fulfillment Orders" at bounding box center [77, 173] width 82 height 12
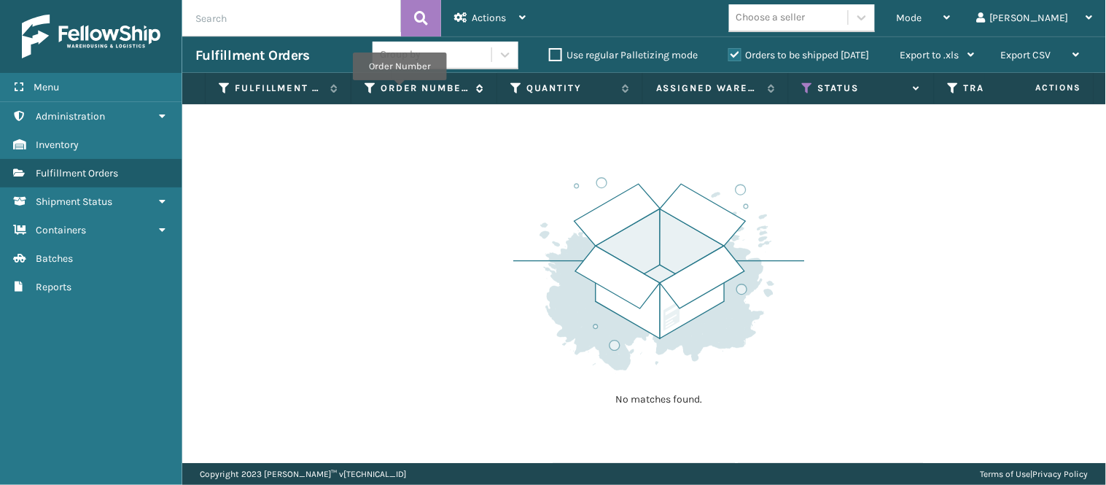
click at [400, 90] on label "Order Number" at bounding box center [425, 88] width 88 height 13
click at [372, 83] on icon at bounding box center [371, 88] width 12 height 13
click at [317, 175] on div "No matches found." at bounding box center [644, 283] width 924 height 359
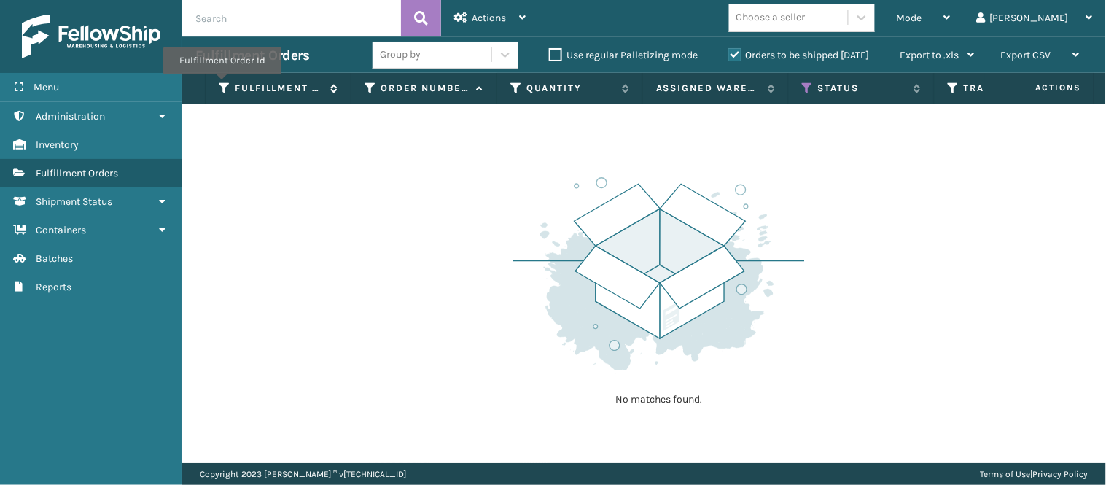
click at [222, 85] on icon at bounding box center [225, 88] width 12 height 13
click at [543, 133] on div "No matches found." at bounding box center [644, 283] width 924 height 359
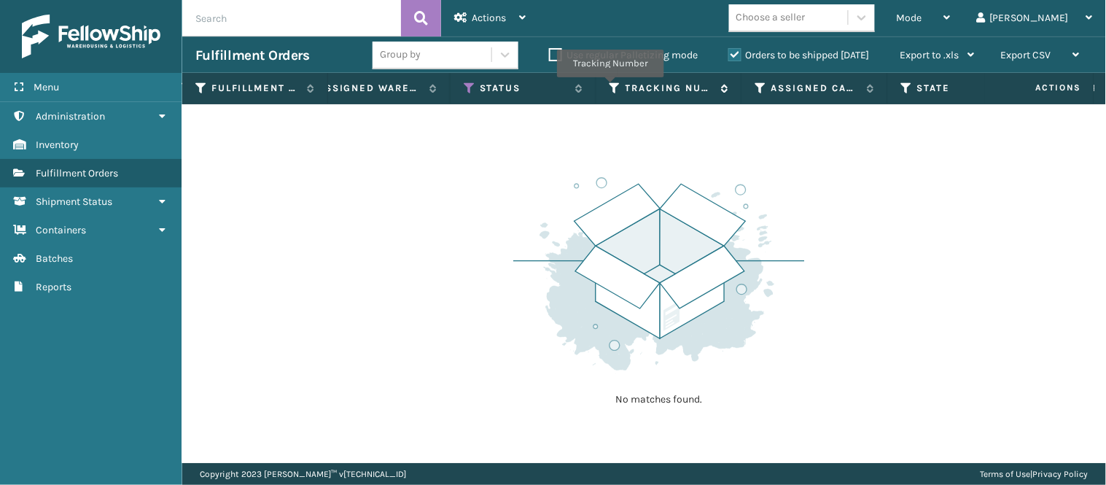
click at [610, 87] on icon at bounding box center [616, 88] width 12 height 13
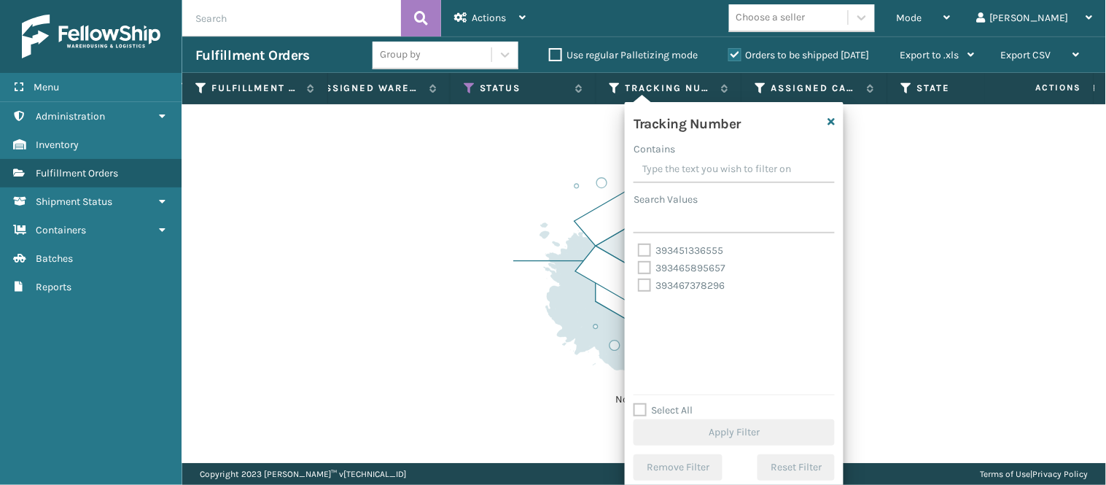
click at [639, 244] on label "393451336555" at bounding box center [680, 250] width 85 height 12
click at [639, 243] on input "393451336555" at bounding box center [638, 246] width 1 height 9
checkbox input "true"
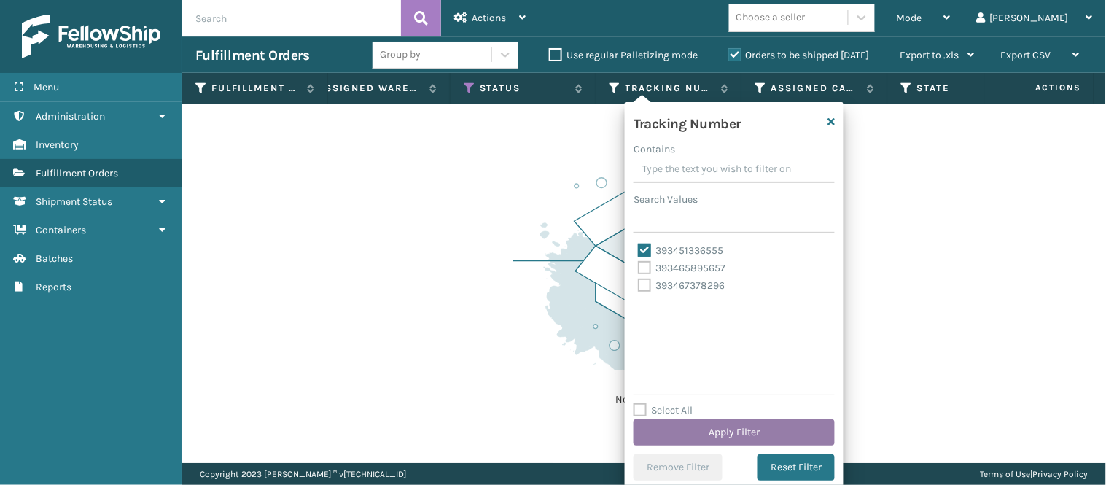
click at [744, 428] on button "Apply Filter" at bounding box center [734, 432] width 201 height 26
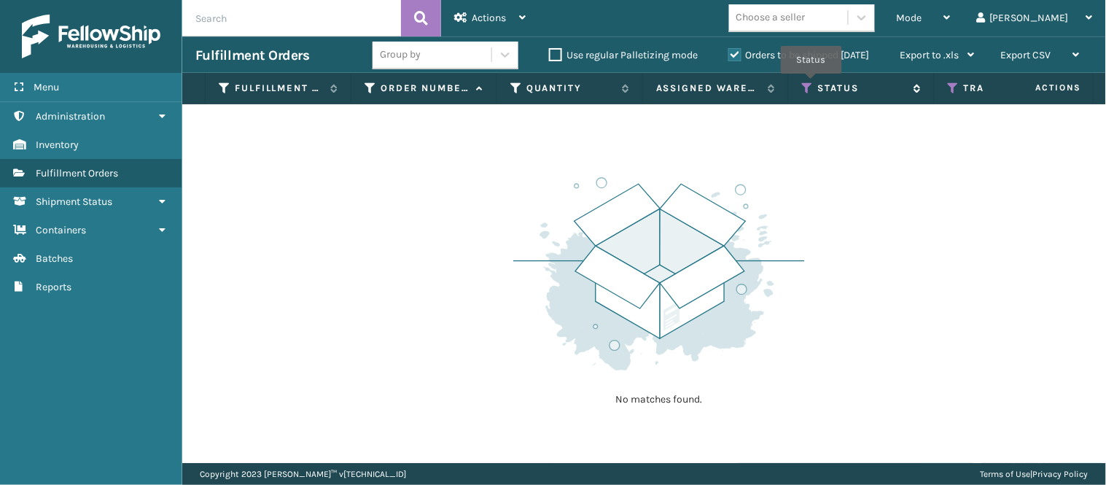
click at [812, 84] on icon at bounding box center [808, 88] width 12 height 13
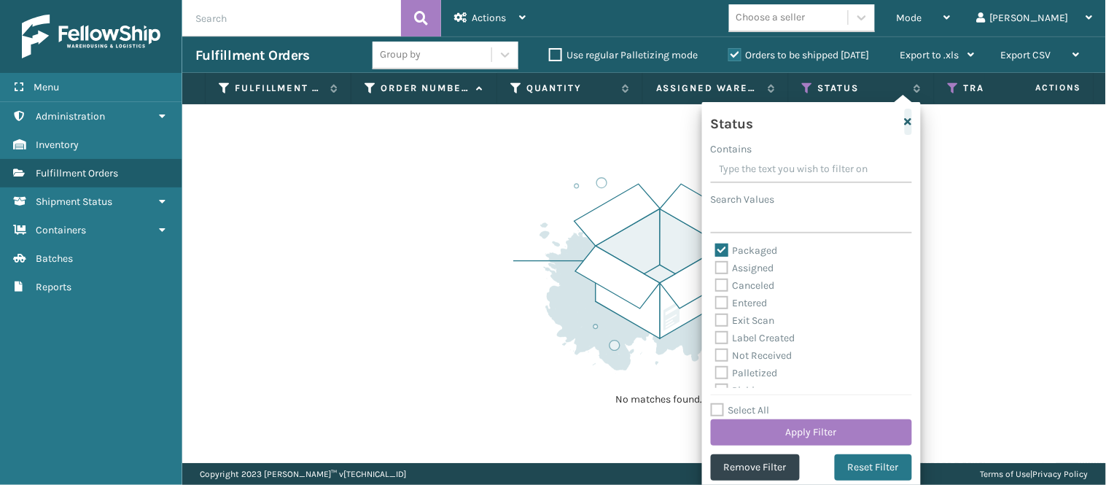
click at [905, 117] on icon "button" at bounding box center [908, 122] width 7 height 10
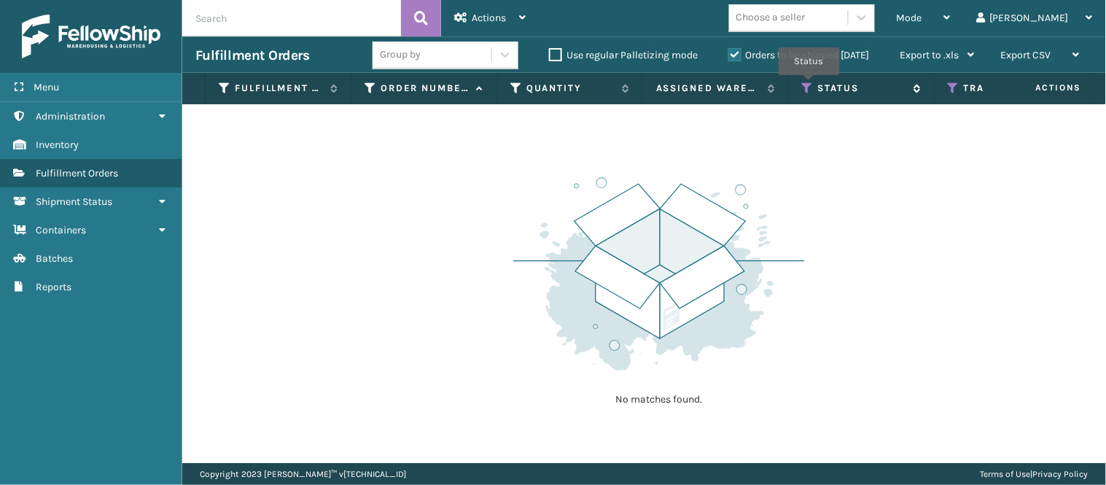
click at [809, 85] on icon at bounding box center [808, 88] width 12 height 13
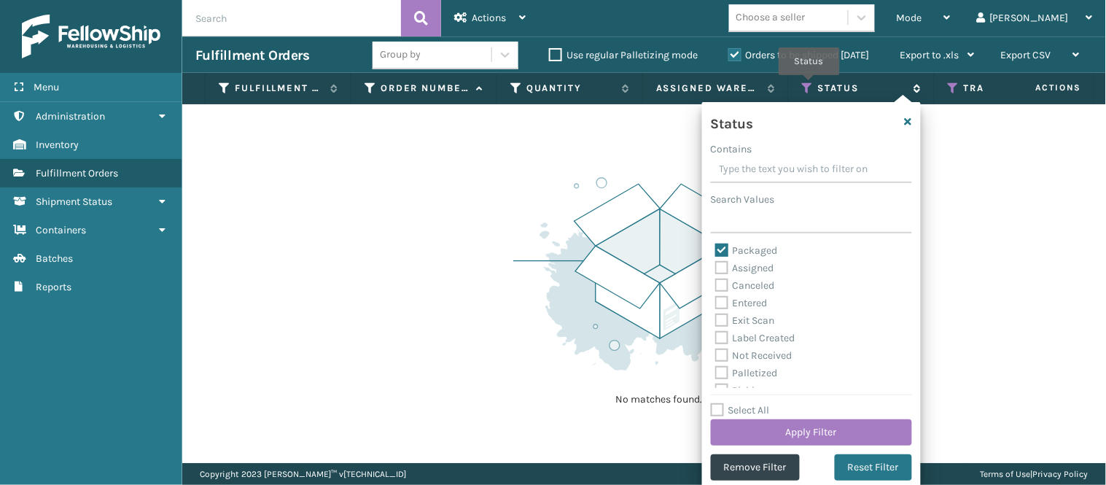
click at [809, 85] on icon at bounding box center [808, 88] width 12 height 13
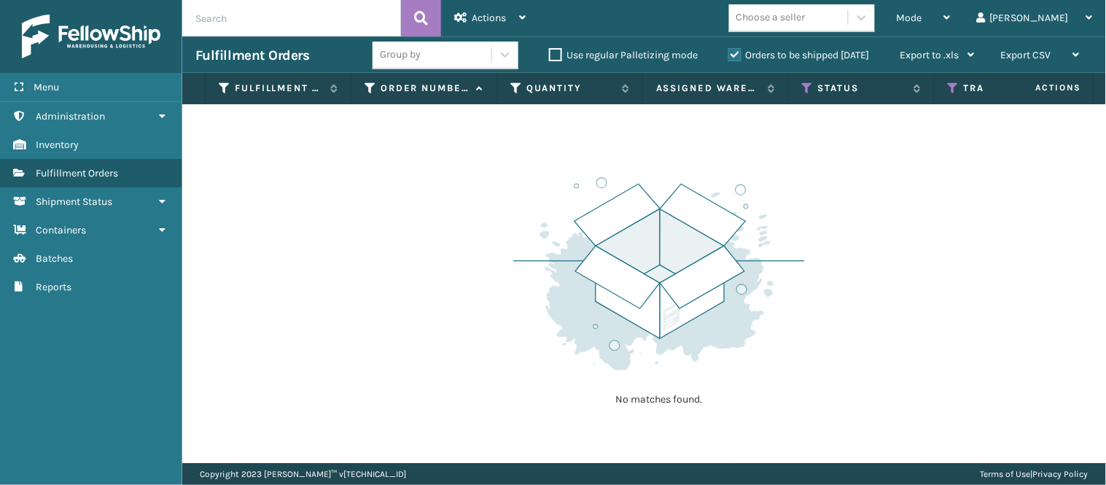
click at [593, 149] on div "No matches found." at bounding box center [644, 283] width 924 height 359
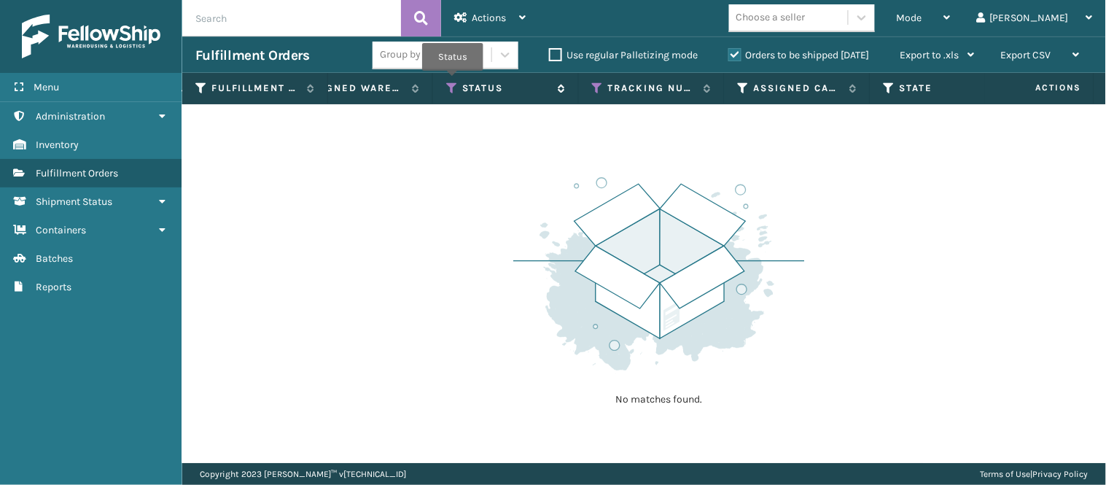
click at [453, 82] on icon at bounding box center [452, 88] width 12 height 13
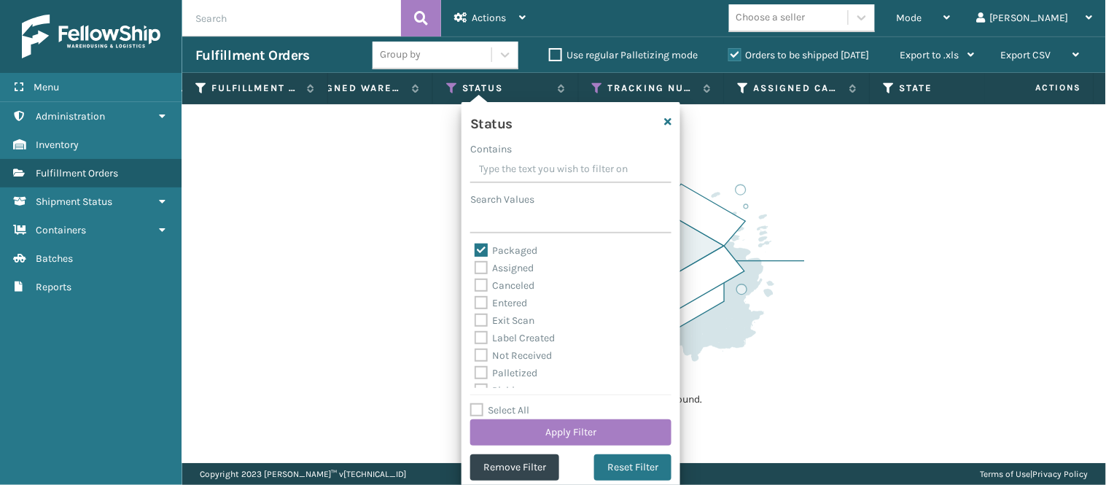
click at [476, 242] on div "Packaged" at bounding box center [571, 250] width 192 height 17
click at [477, 246] on label "Packaged" at bounding box center [506, 250] width 63 height 12
click at [475, 246] on input "Packaged" at bounding box center [475, 246] width 1 height 9
checkbox input "false"
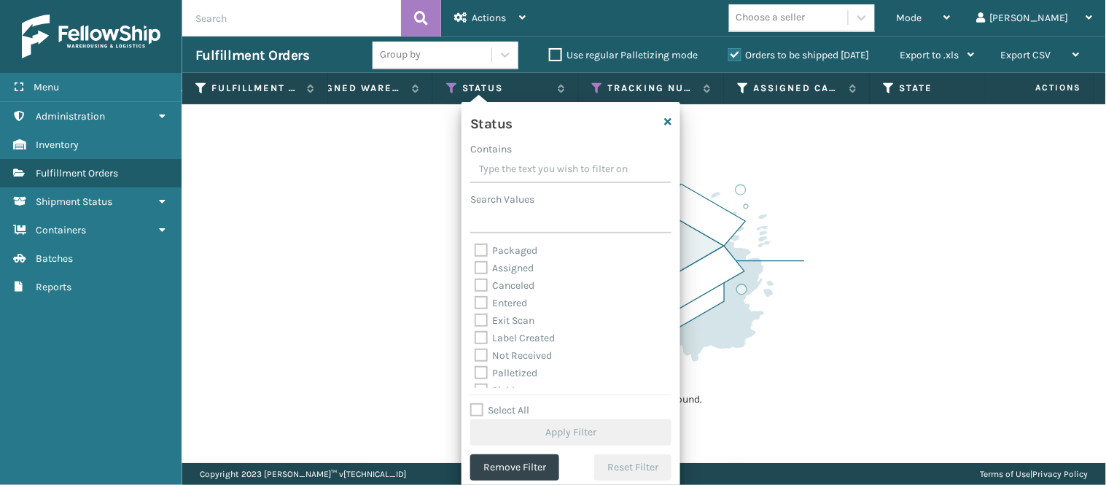
click at [482, 316] on label "Exit Scan" at bounding box center [505, 320] width 60 height 12
click at [475, 316] on input "Exit Scan" at bounding box center [475, 316] width 1 height 9
checkbox input "true"
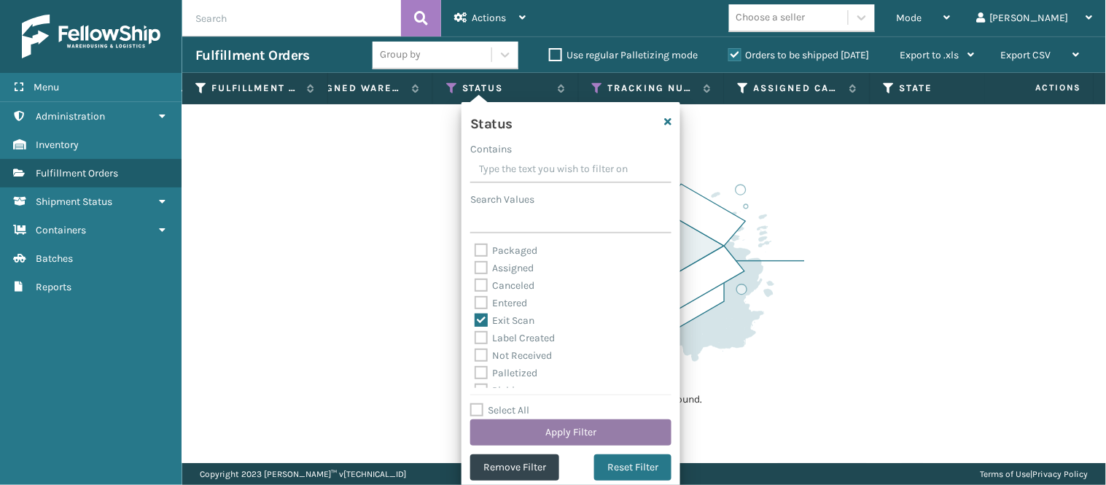
click at [535, 427] on button "Apply Filter" at bounding box center [570, 432] width 201 height 26
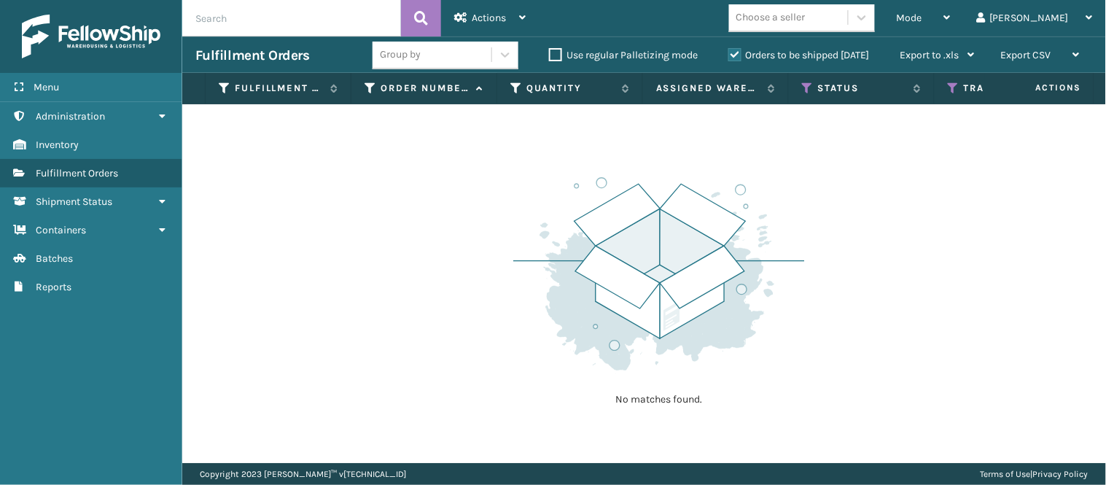
click at [807, 78] on th "Status" at bounding box center [862, 88] width 146 height 31
click at [804, 90] on icon at bounding box center [808, 88] width 12 height 13
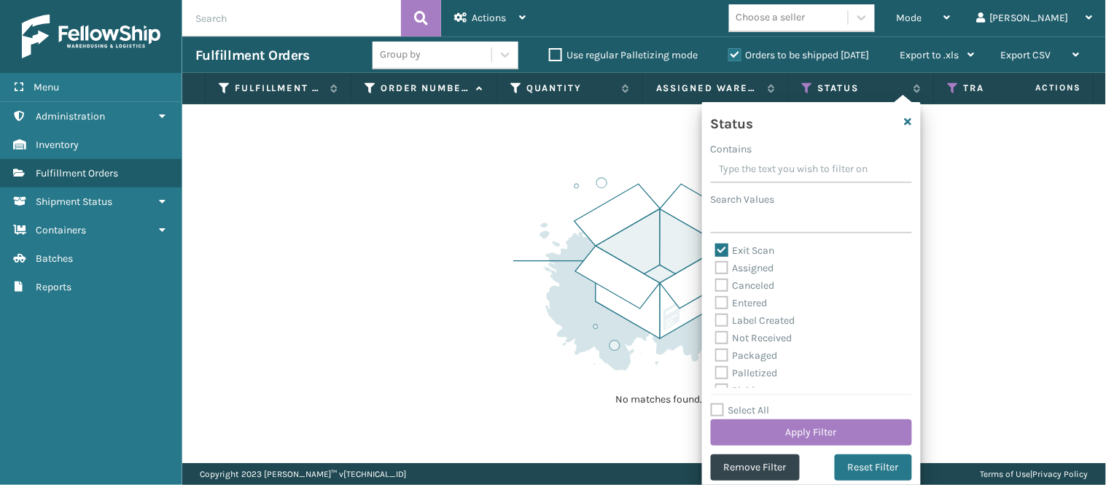
click at [720, 249] on label "Exit Scan" at bounding box center [745, 250] width 60 height 12
click at [716, 249] on input "Exit Scan" at bounding box center [715, 246] width 1 height 9
checkbox input "false"
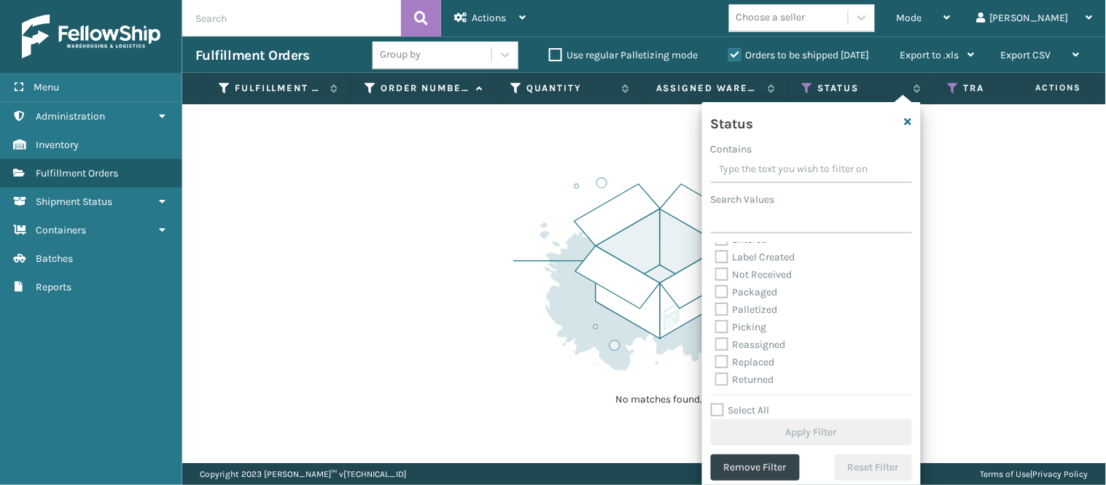
scroll to position [64, 0]
click at [718, 259] on label "Label Created" at bounding box center [755, 256] width 80 height 12
click at [716, 257] on input "Label Created" at bounding box center [715, 252] width 1 height 9
checkbox input "true"
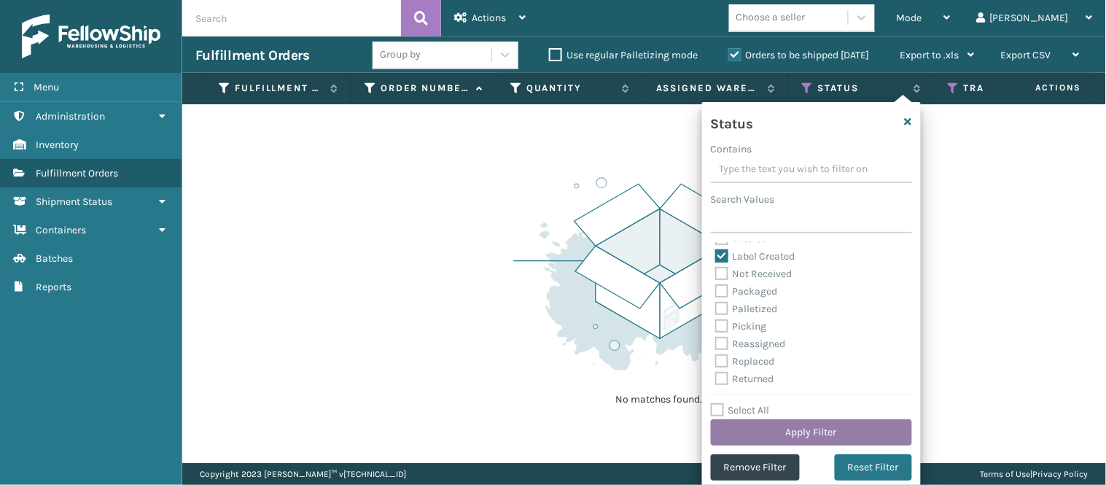
click at [829, 426] on button "Apply Filter" at bounding box center [811, 432] width 201 height 26
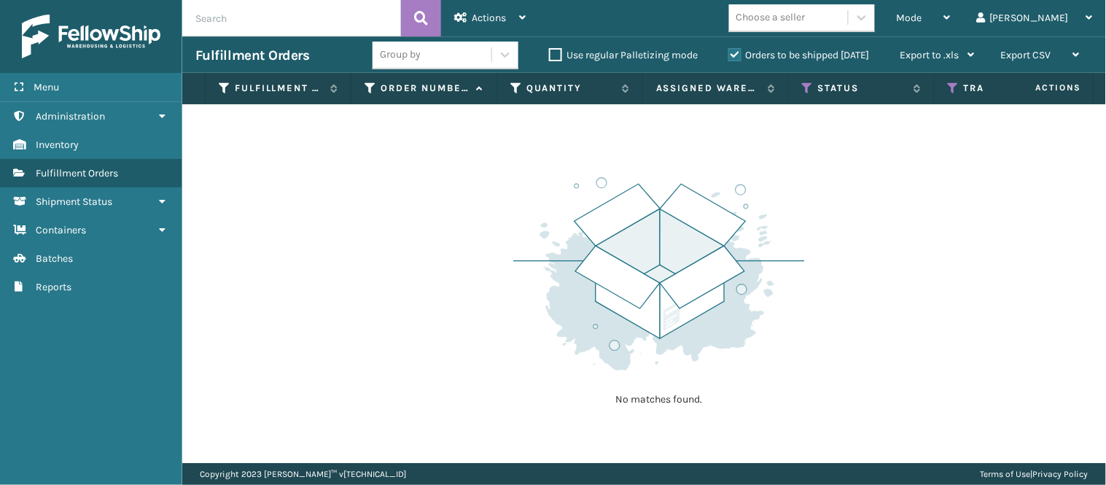
click at [341, 17] on input "text" at bounding box center [291, 18] width 219 height 36
type input "completed"
click at [733, 54] on label "Orders to be shipped [DATE]" at bounding box center [798, 55] width 141 height 12
click at [729, 54] on input "Orders to be shipped [DATE]" at bounding box center [728, 51] width 1 height 9
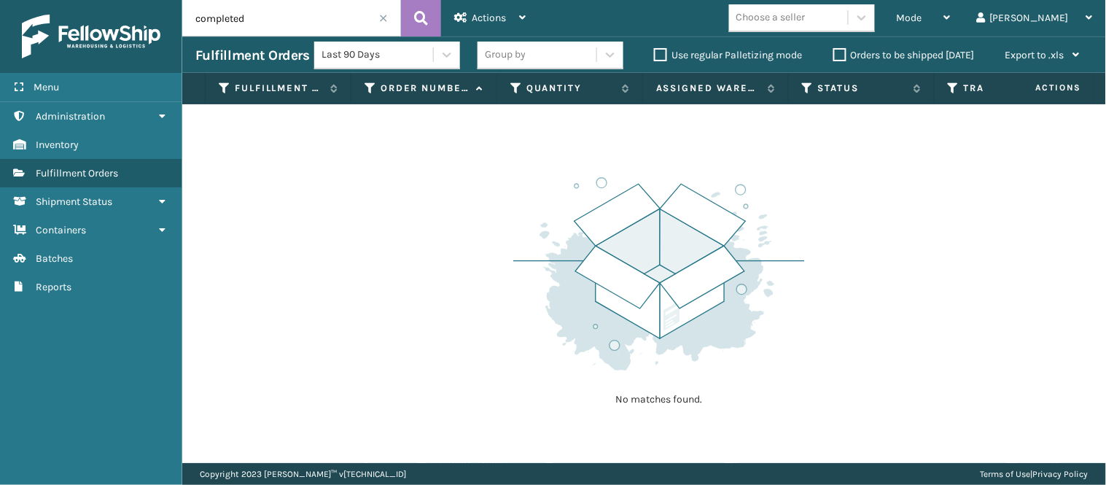
click at [841, 52] on label "Orders to be shipped [DATE]" at bounding box center [903, 55] width 141 height 12
click at [834, 52] on input "Orders to be shipped [DATE]" at bounding box center [833, 51] width 1 height 9
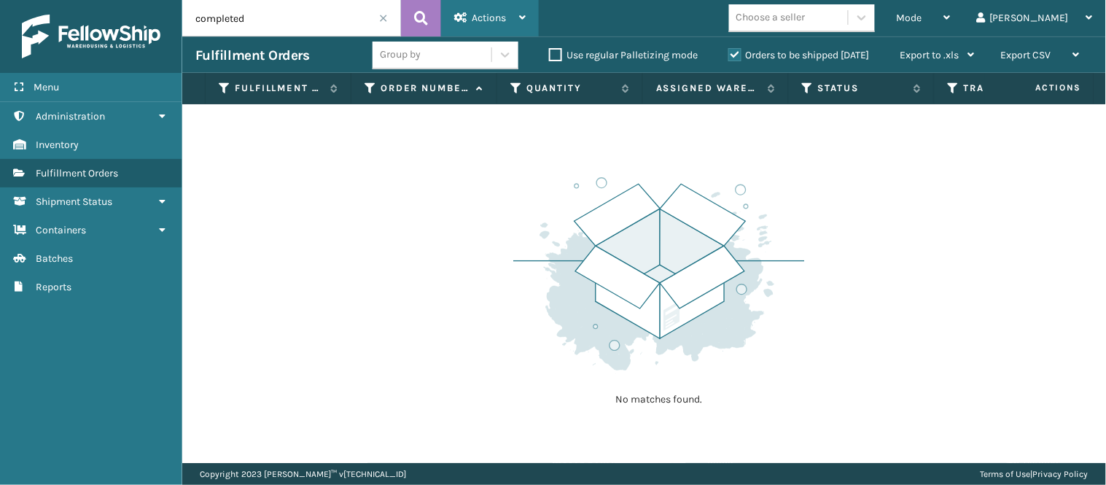
click at [503, 20] on span "Actions" at bounding box center [489, 18] width 34 height 12
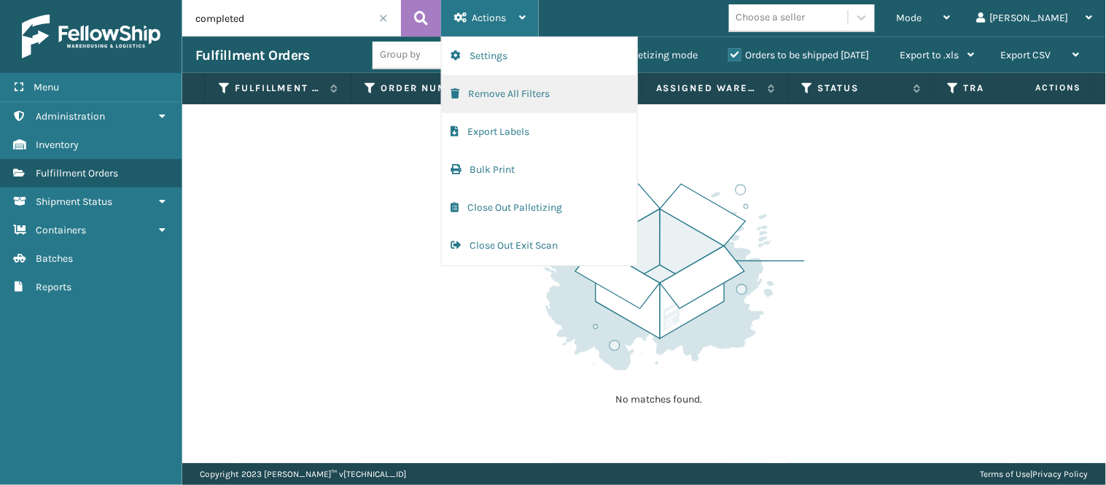
click at [507, 83] on button "Remove All Filters" at bounding box center [539, 94] width 195 height 38
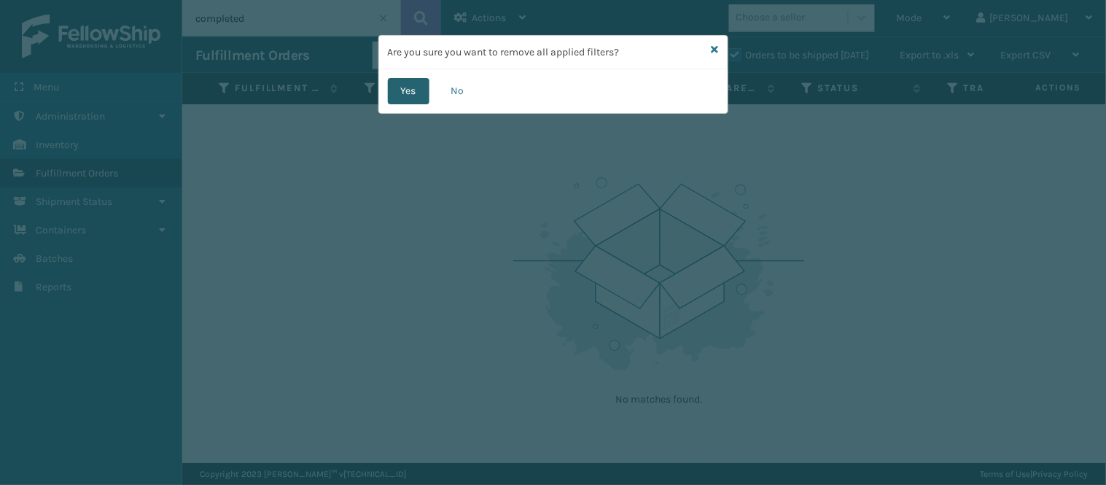
click at [403, 88] on button "Yes" at bounding box center [409, 91] width 42 height 26
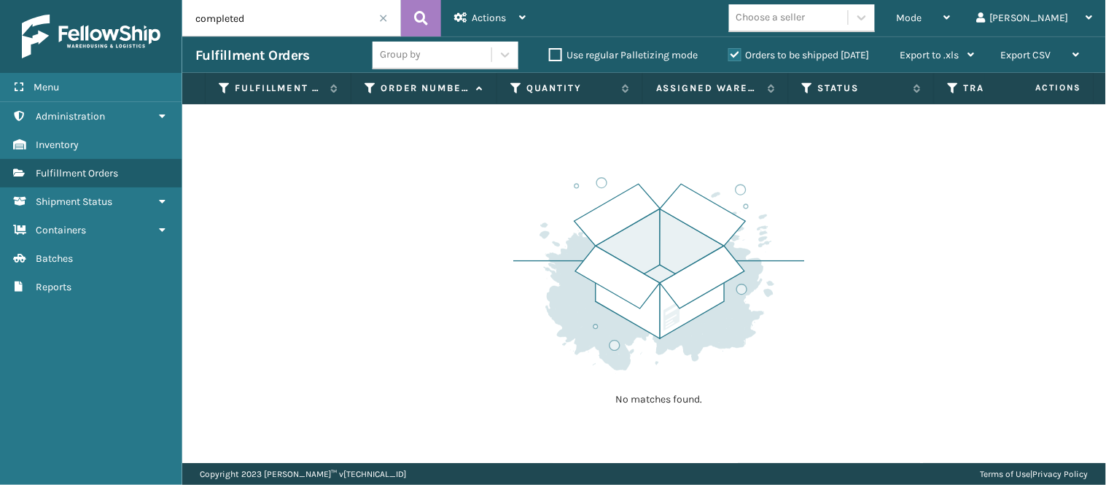
click at [383, 20] on span at bounding box center [383, 18] width 9 height 9
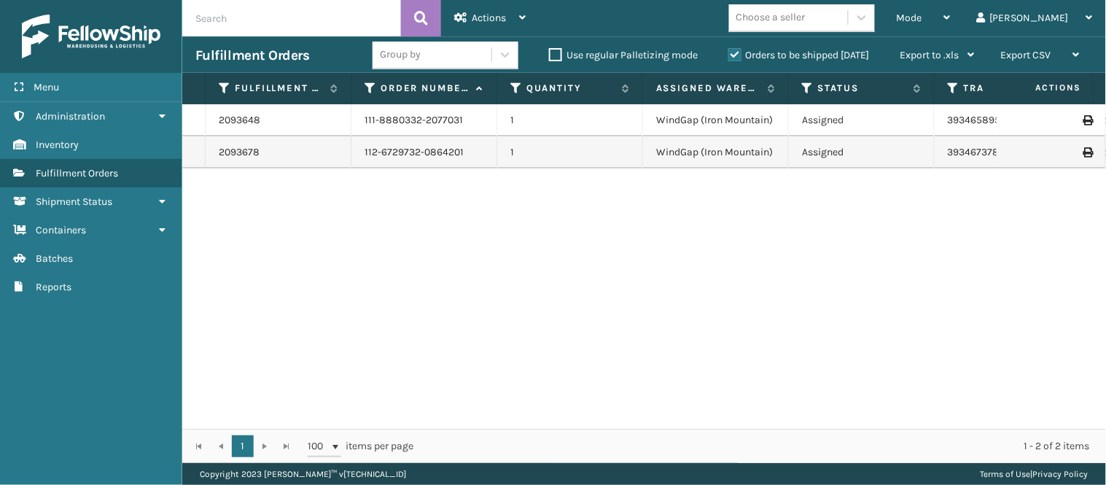
click at [595, 181] on div "2093648 111-8880332-2077031 1 WindGap (Iron Mountain) Assigned 393465895657 Fed…" at bounding box center [644, 266] width 924 height 324
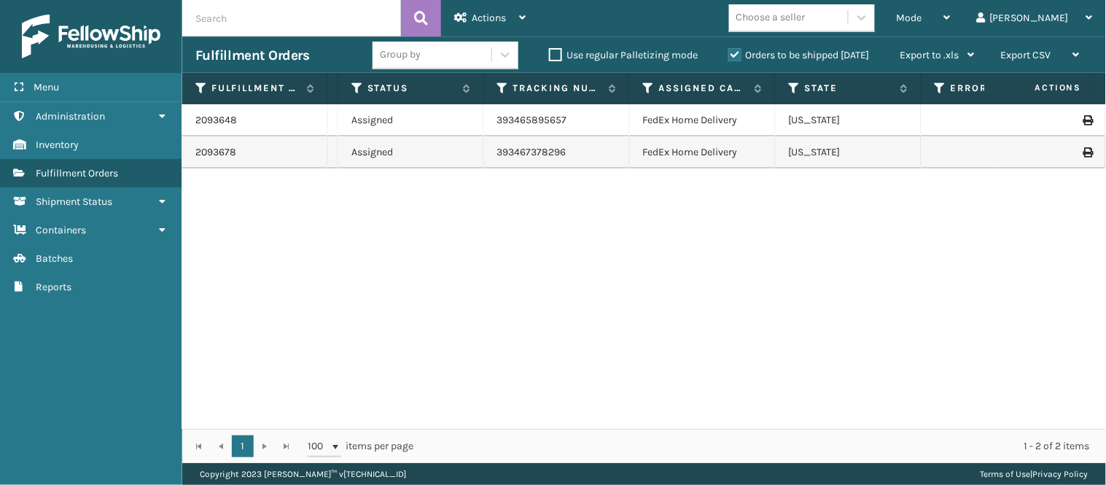
scroll to position [0, 530]
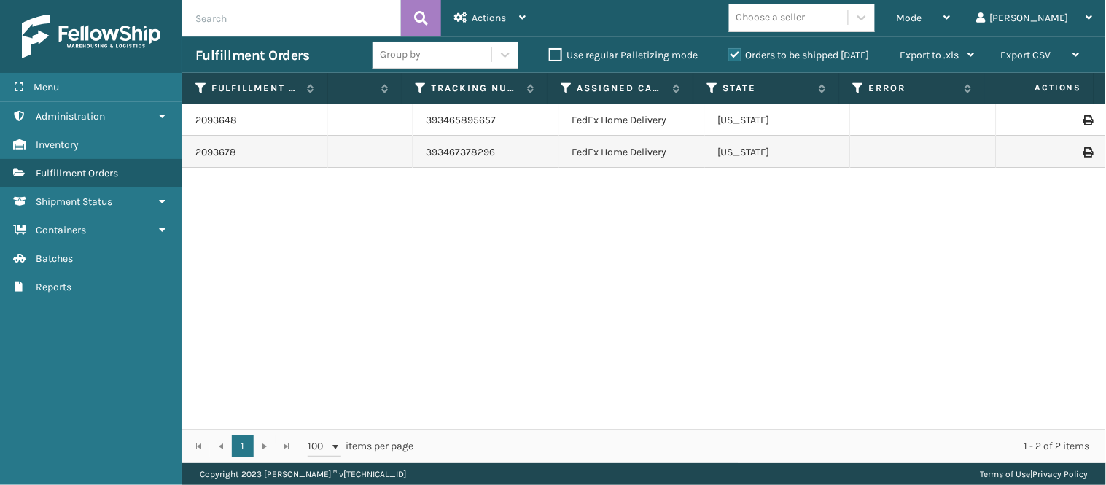
click at [1083, 149] on icon at bounding box center [1087, 152] width 9 height 10
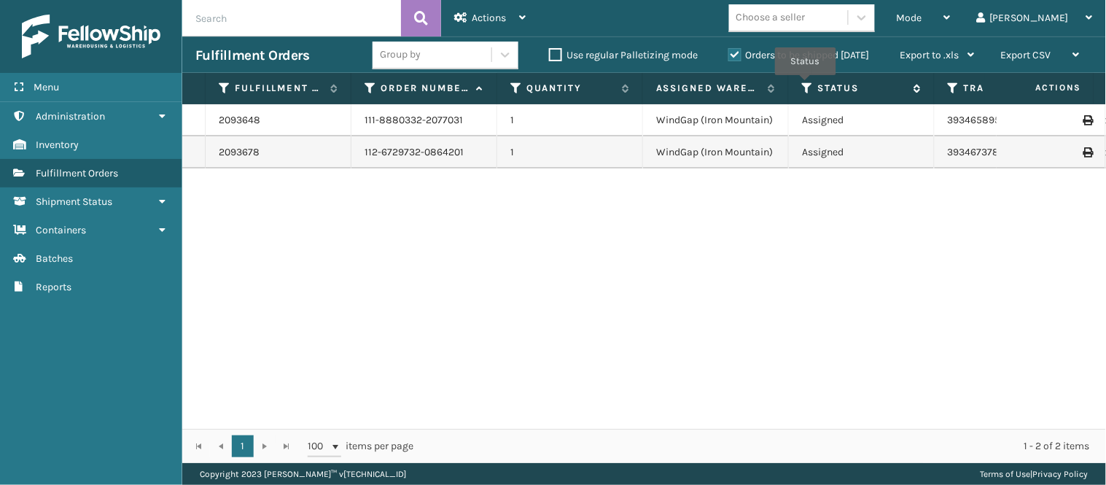
click at [806, 85] on icon at bounding box center [808, 88] width 12 height 13
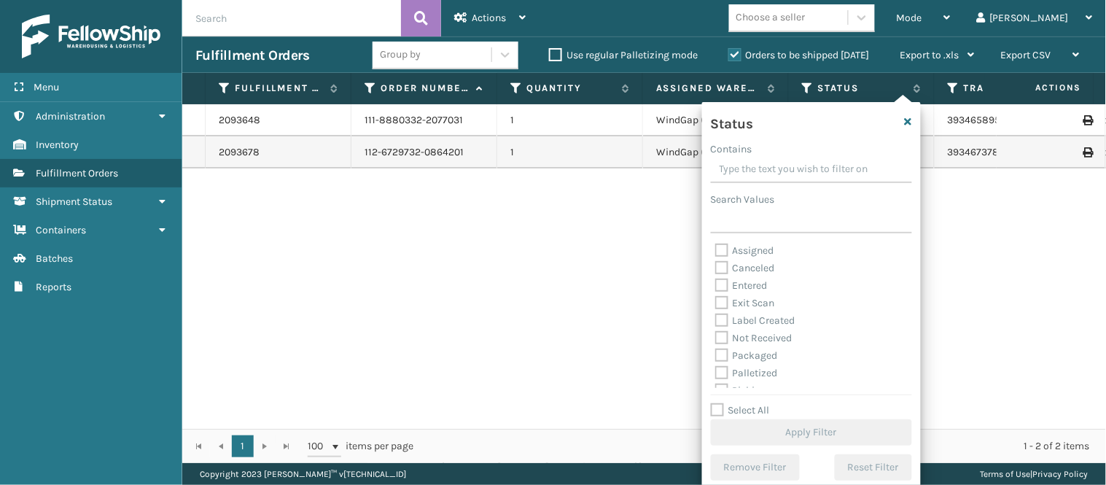
click at [719, 307] on label "Exit Scan" at bounding box center [745, 303] width 60 height 12
click at [716, 304] on input "Exit Scan" at bounding box center [715, 299] width 1 height 9
checkbox input "true"
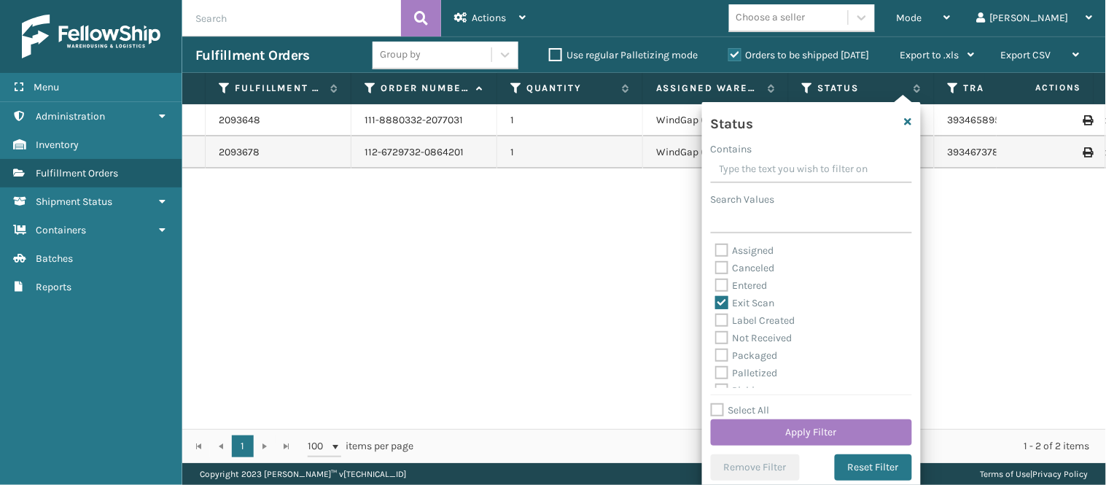
click at [719, 318] on label "Label Created" at bounding box center [755, 320] width 80 height 12
click at [716, 318] on input "Label Created" at bounding box center [715, 316] width 1 height 9
checkbox input "true"
click at [722, 349] on label "Packaged" at bounding box center [746, 355] width 63 height 12
click at [716, 349] on input "Packaged" at bounding box center [715, 351] width 1 height 9
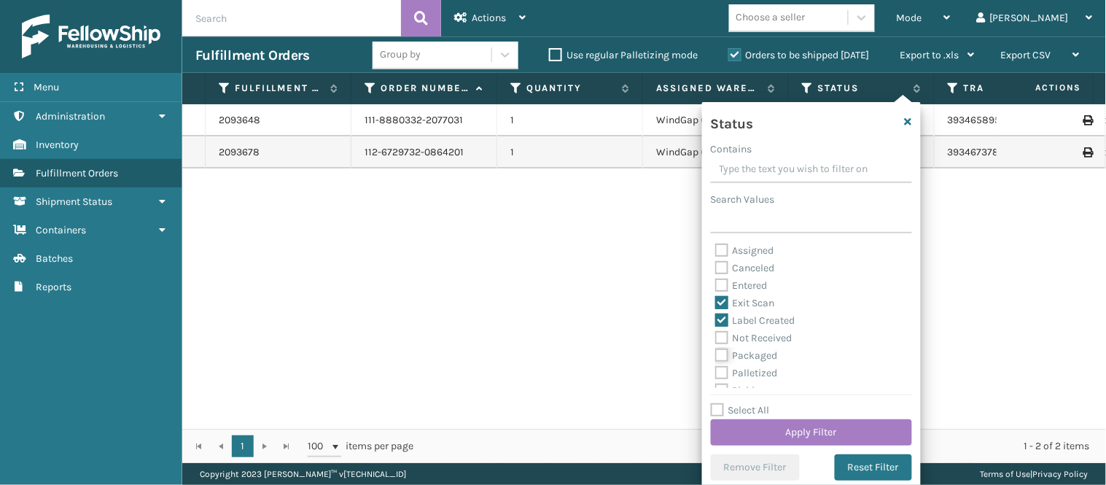
checkbox input "true"
click at [774, 424] on button "Apply Filter" at bounding box center [811, 432] width 201 height 26
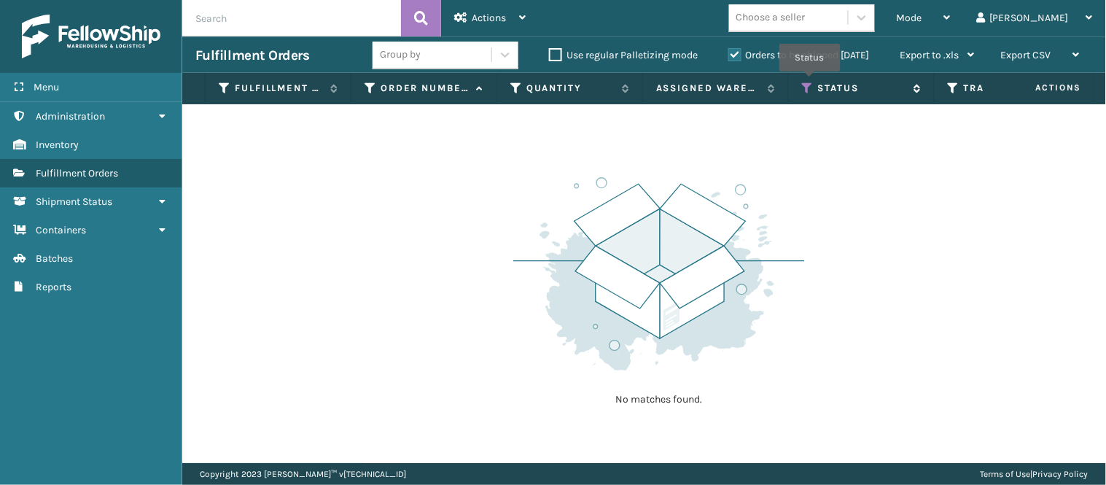
click at [810, 82] on icon at bounding box center [808, 88] width 12 height 13
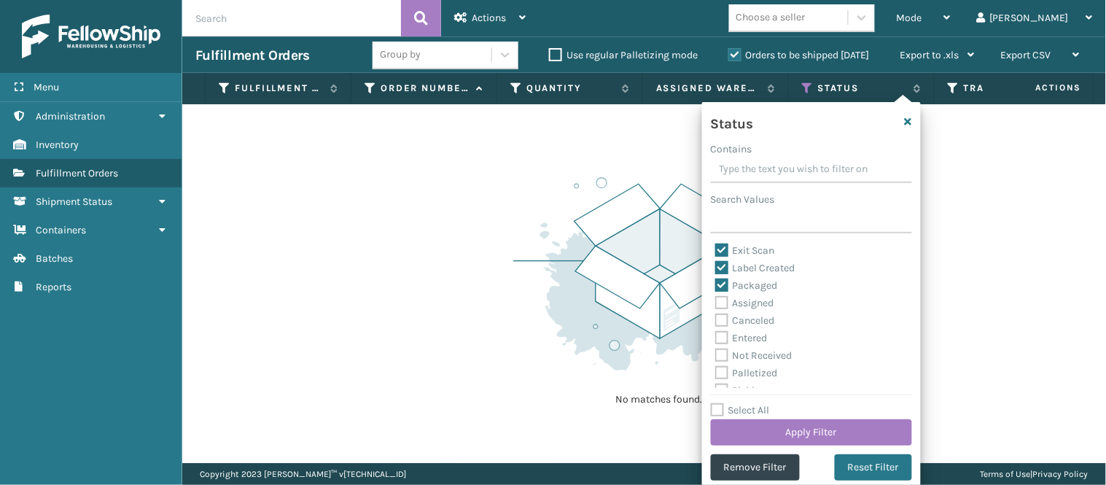
click at [715, 405] on label "Select All" at bounding box center [740, 410] width 59 height 12
click at [715, 403] on input "Select All" at bounding box center [820, 402] width 219 height 1
checkbox input "true"
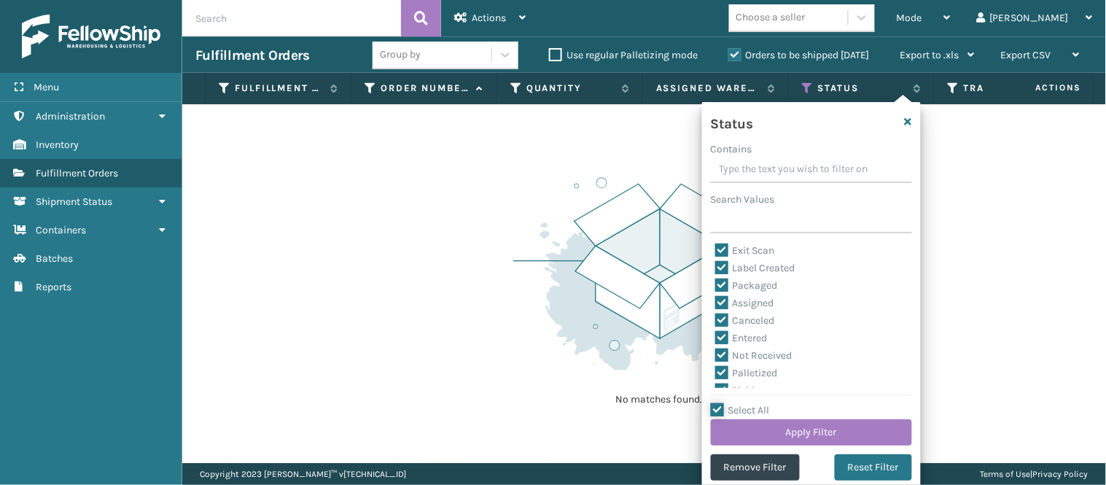
checkbox input "true"
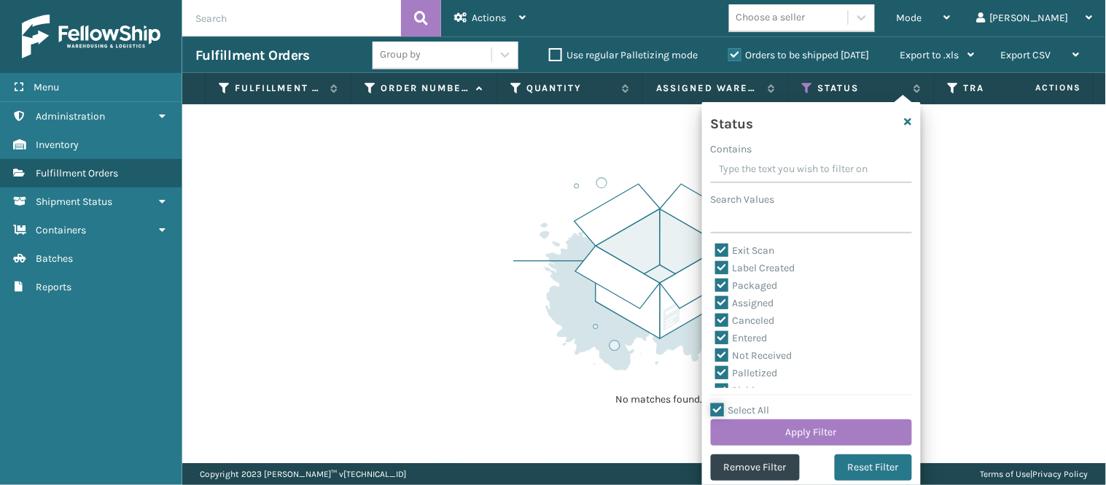
checkbox input "true"
click at [752, 421] on button "Apply Filter" at bounding box center [811, 432] width 201 height 26
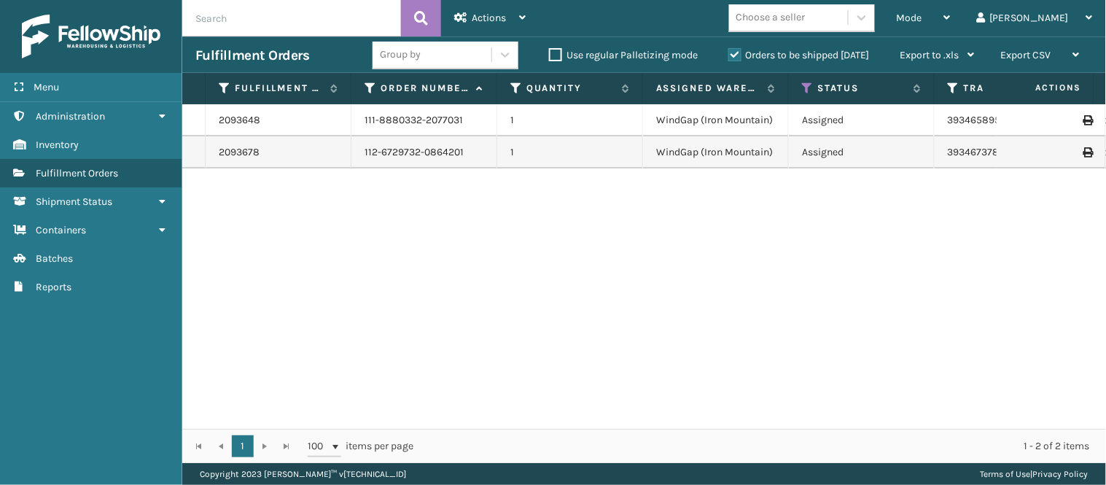
click at [842, 187] on div "2093648 111-8880332-2077031 1 WindGap (Iron Mountain) Assigned 393465895657 Fed…" at bounding box center [644, 266] width 924 height 324
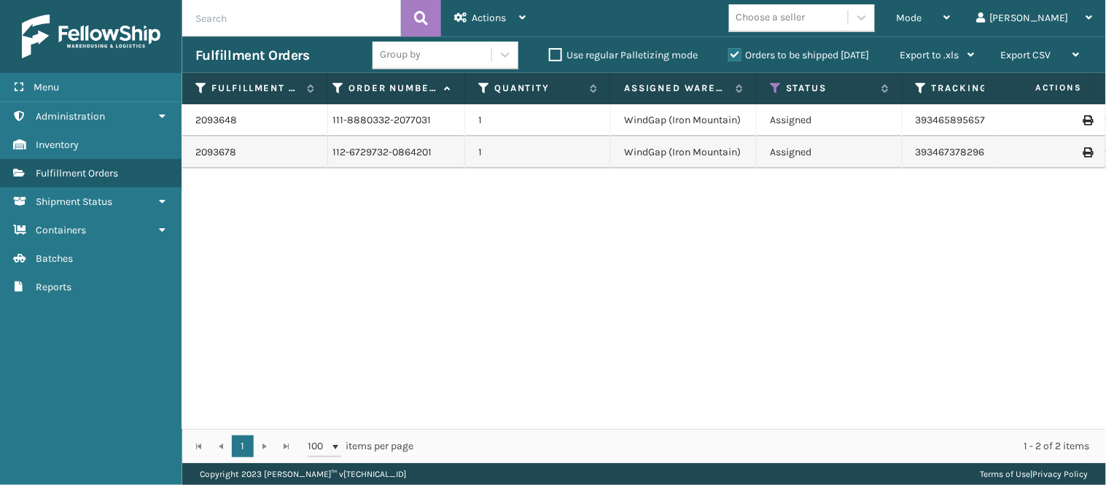
scroll to position [0, 107]
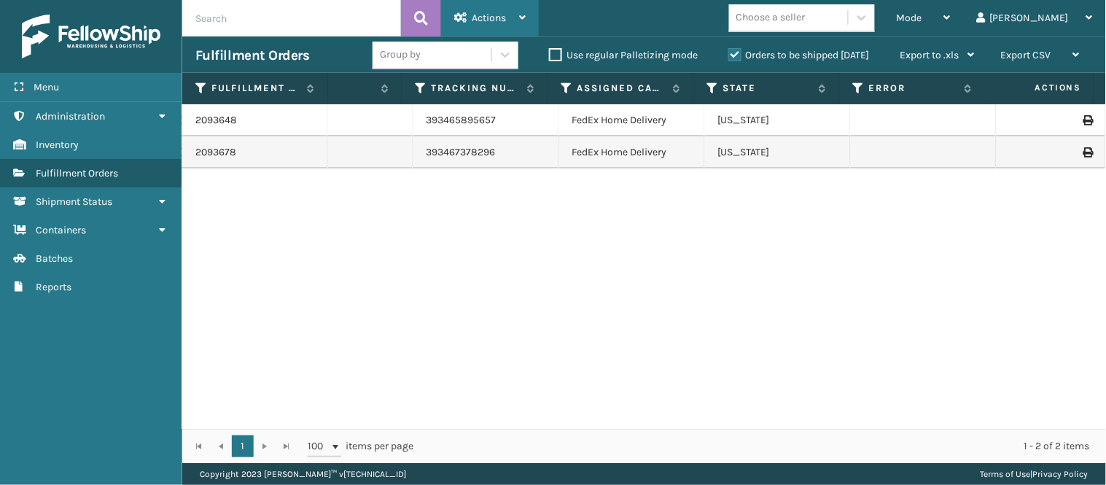
click at [499, 11] on div "Actions" at bounding box center [489, 18] width 71 height 36
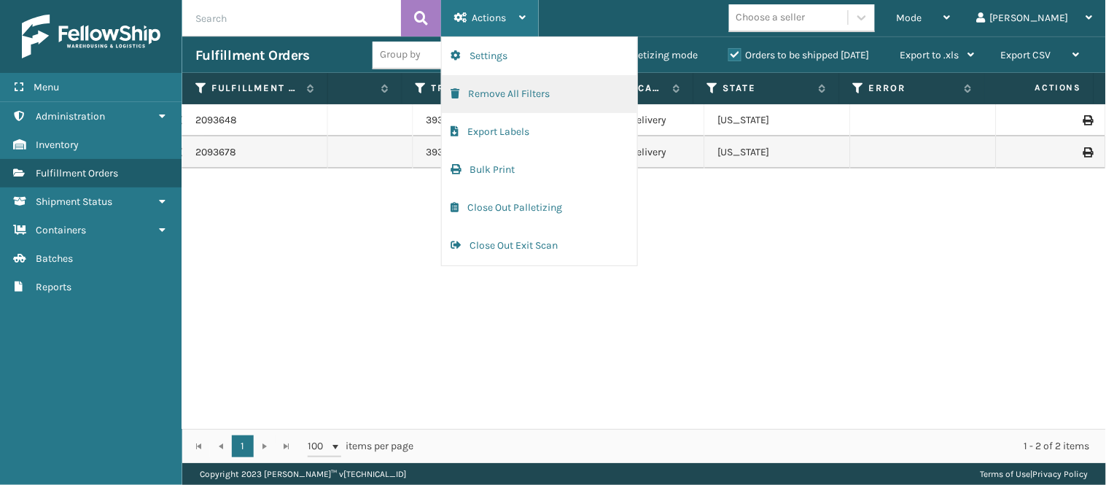
click at [542, 88] on button "Remove All Filters" at bounding box center [539, 94] width 195 height 38
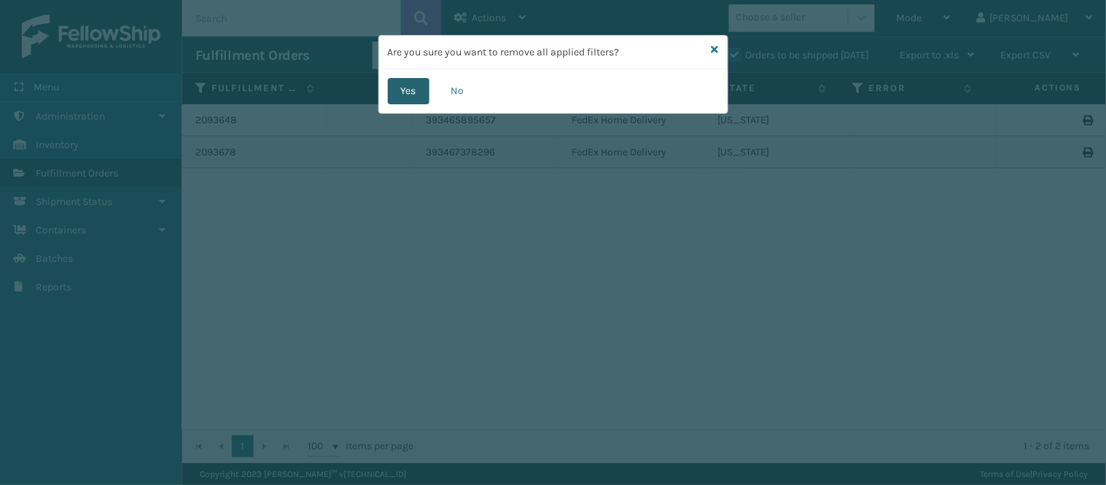
click at [410, 85] on button "Yes" at bounding box center [409, 91] width 42 height 26
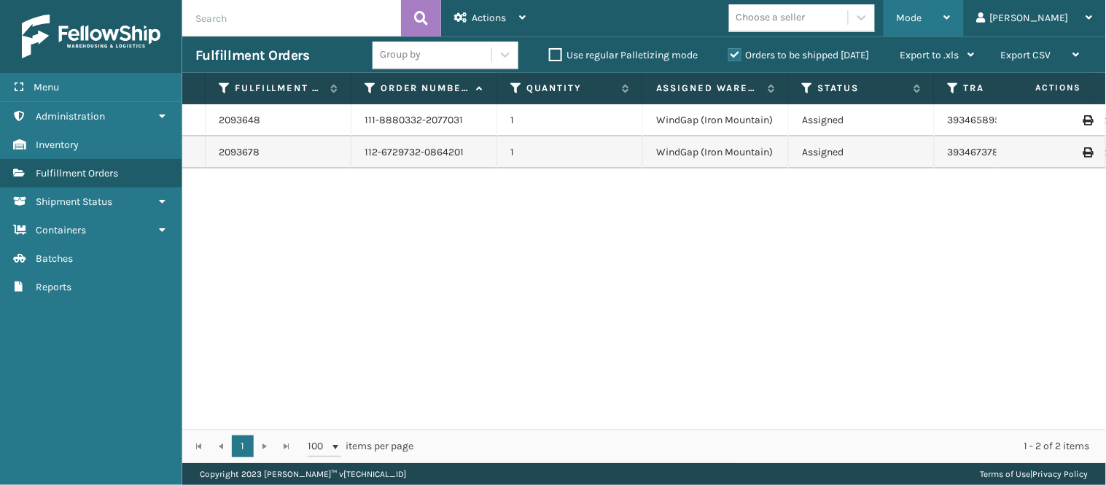
click at [922, 20] on span "Mode" at bounding box center [910, 18] width 26 height 12
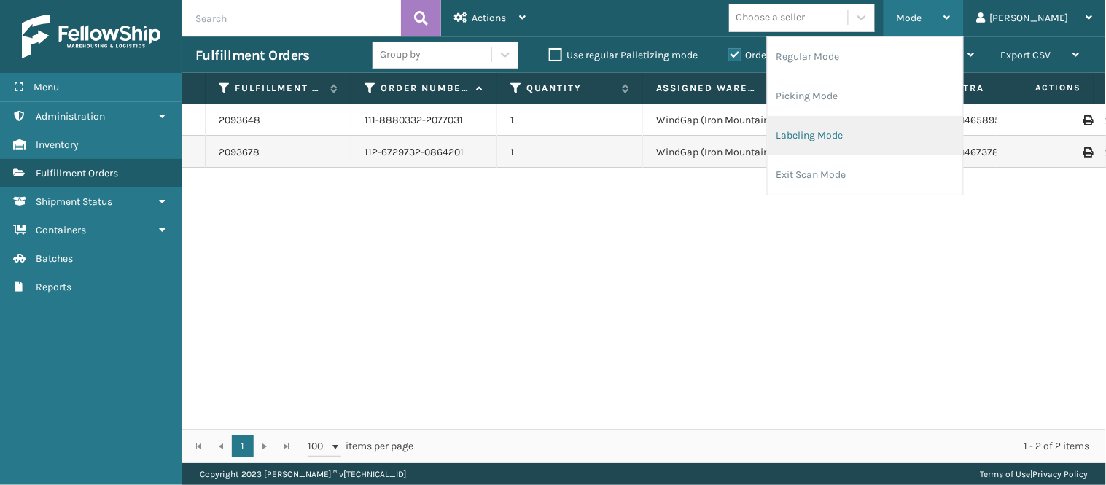
click at [858, 132] on li "Labeling Mode" at bounding box center [865, 135] width 195 height 39
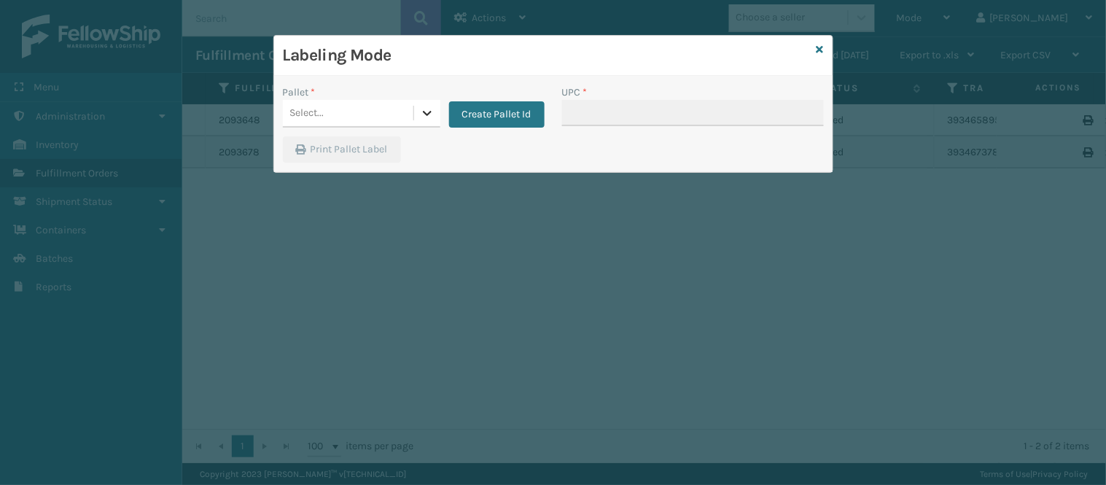
click at [427, 113] on icon at bounding box center [427, 113] width 15 height 15
click at [820, 51] on icon at bounding box center [820, 49] width 7 height 10
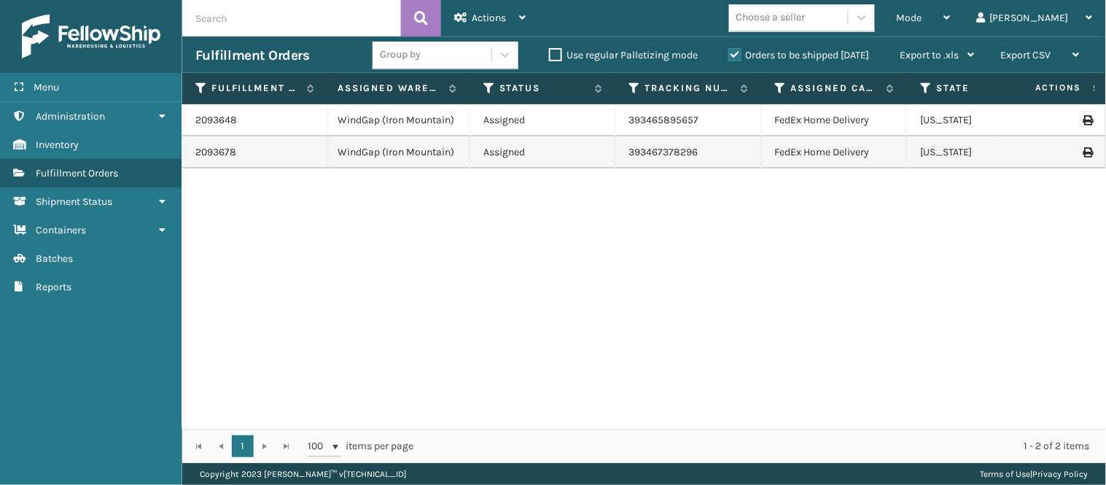
scroll to position [0, 485]
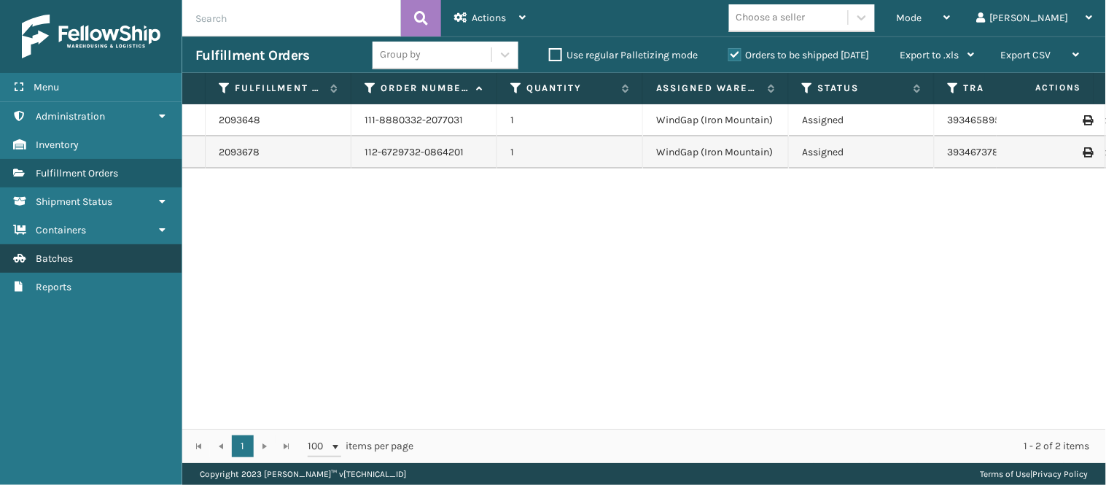
click at [128, 253] on link "Batches" at bounding box center [91, 258] width 182 height 28
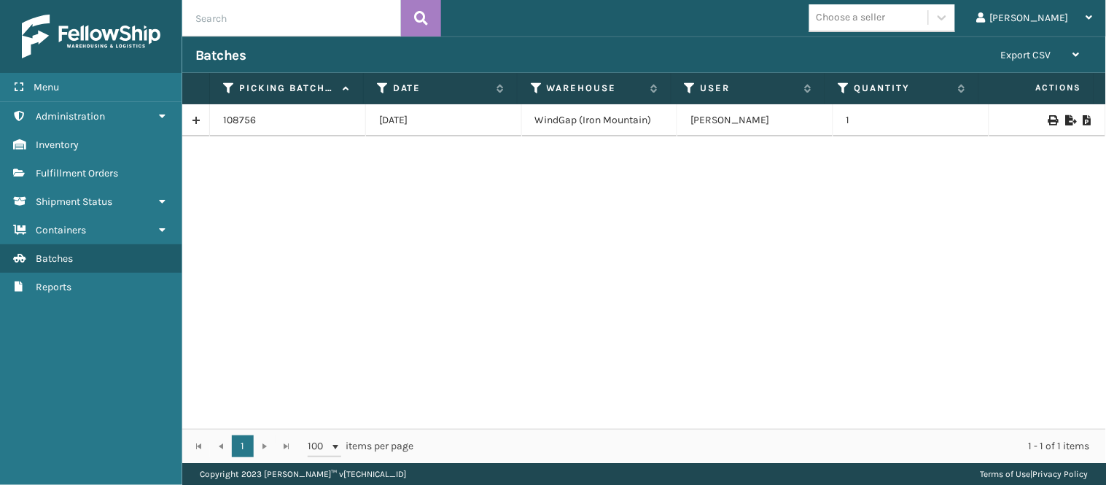
click at [354, 172] on div "108756 [DATE] WindGap ([GEOGRAPHIC_DATA]) [PERSON_NAME] 1" at bounding box center [644, 266] width 924 height 324
click at [1048, 119] on icon at bounding box center [1052, 120] width 9 height 10
click at [1048, 120] on icon at bounding box center [1052, 120] width 9 height 10
click at [786, 249] on div "108756 [DATE] WindGap ([GEOGRAPHIC_DATA]) [PERSON_NAME] 1" at bounding box center [644, 266] width 924 height 324
click at [1048, 117] on icon at bounding box center [1052, 120] width 9 height 10
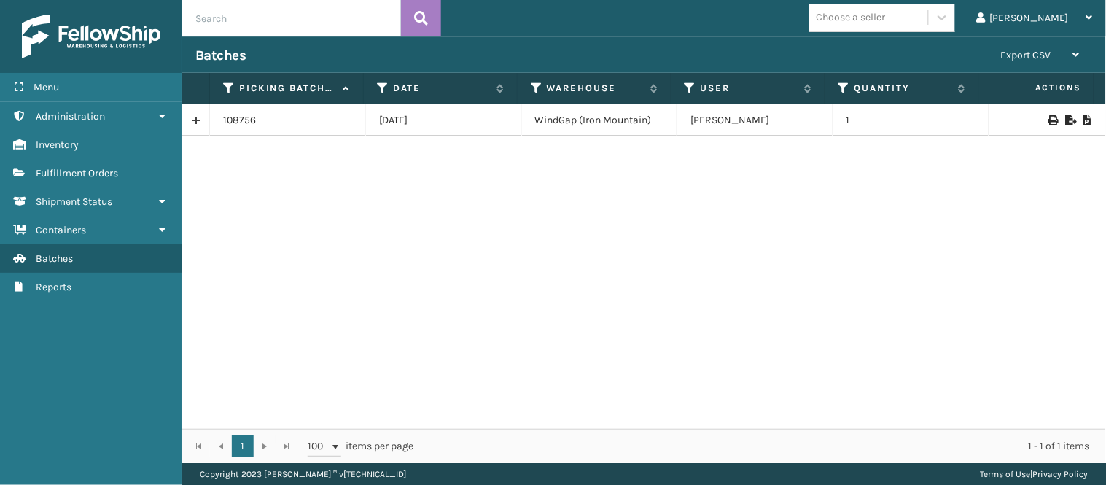
click at [1048, 121] on icon at bounding box center [1052, 120] width 9 height 10
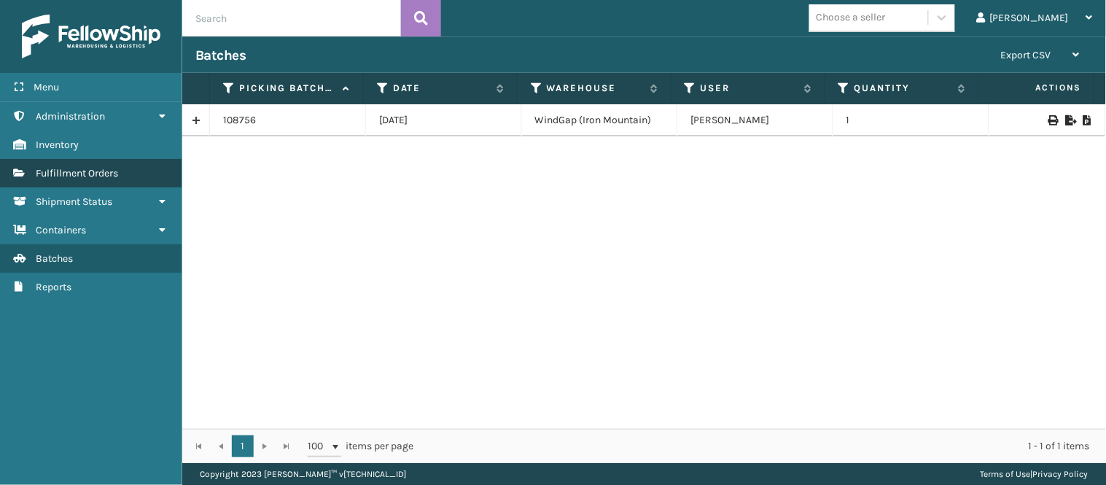
click at [106, 162] on link "Fulfillment Orders" at bounding box center [91, 173] width 182 height 28
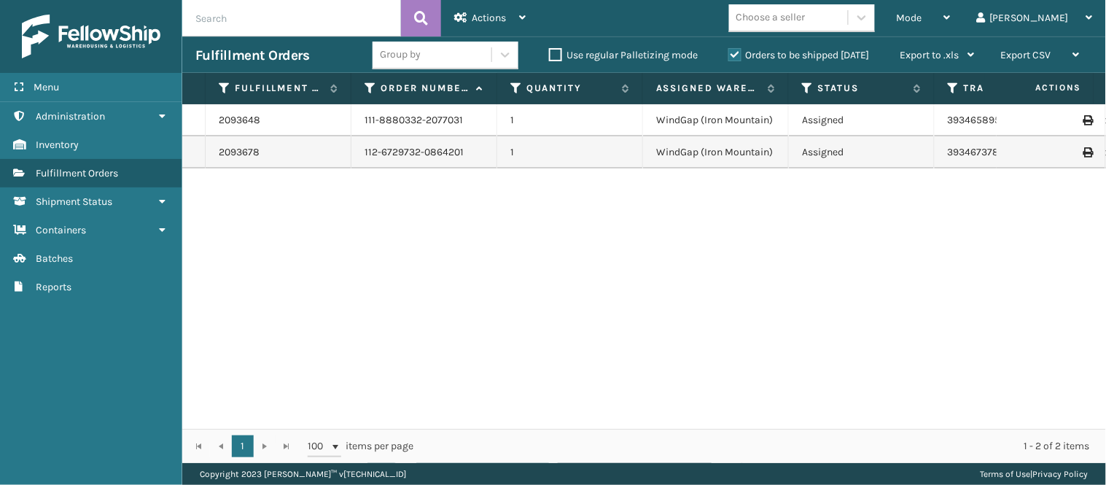
click at [289, 184] on div "2093648 111-8880332-2077031 1 WindGap (Iron Mountain) Assigned 393465895657 Fed…" at bounding box center [644, 266] width 924 height 324
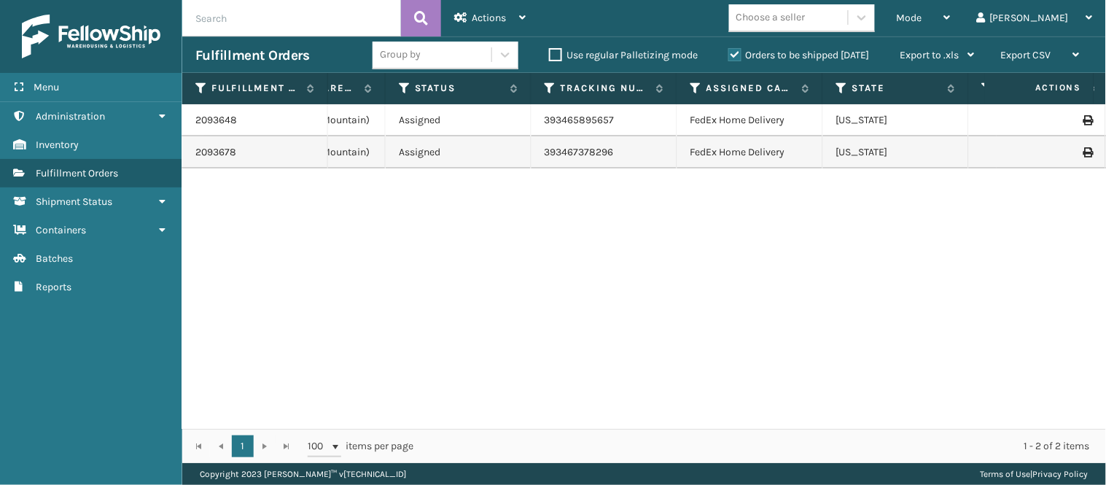
scroll to position [0, 340]
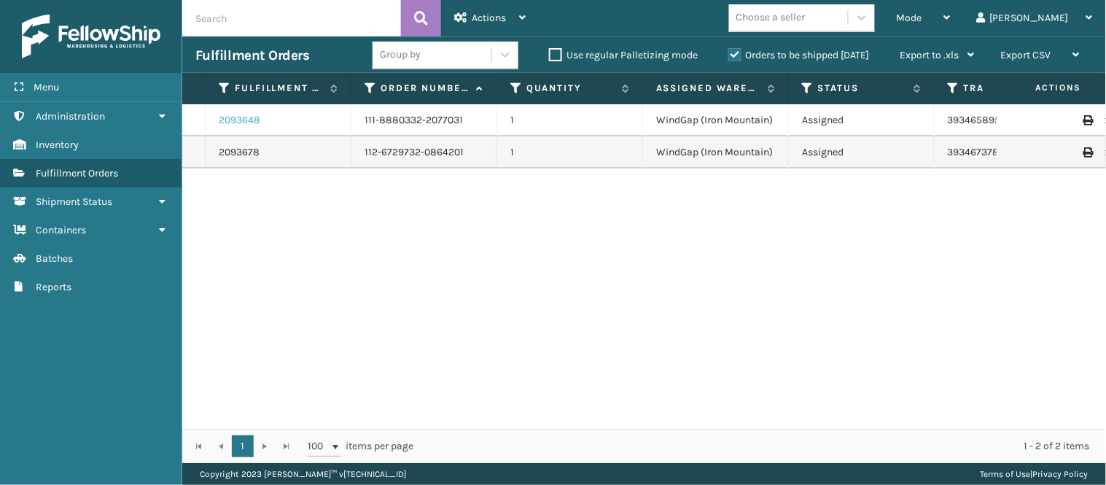
click at [249, 119] on link "2093648" at bounding box center [240, 120] width 42 height 15
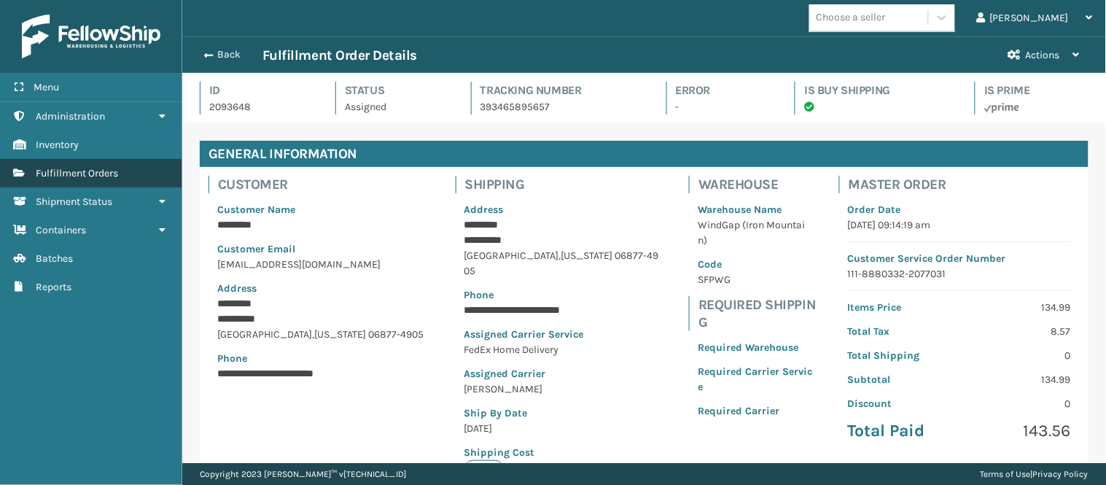
click at [133, 169] on link "Fulfillment Orders" at bounding box center [91, 173] width 182 height 28
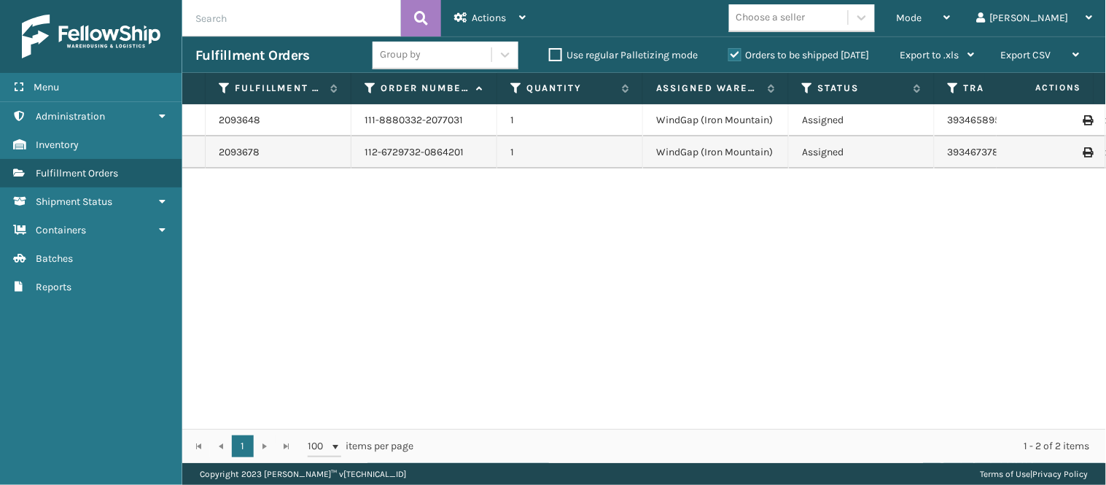
click at [295, 148] on div "2093678" at bounding box center [278, 152] width 119 height 15
click at [255, 148] on link "2093678" at bounding box center [239, 152] width 41 height 15
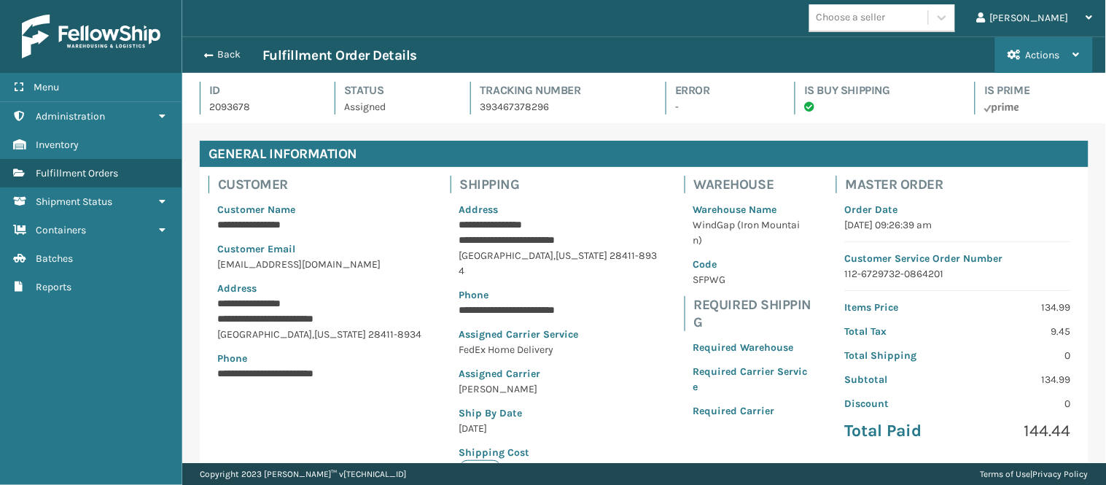
click at [1035, 51] on span "Actions" at bounding box center [1043, 55] width 34 height 12
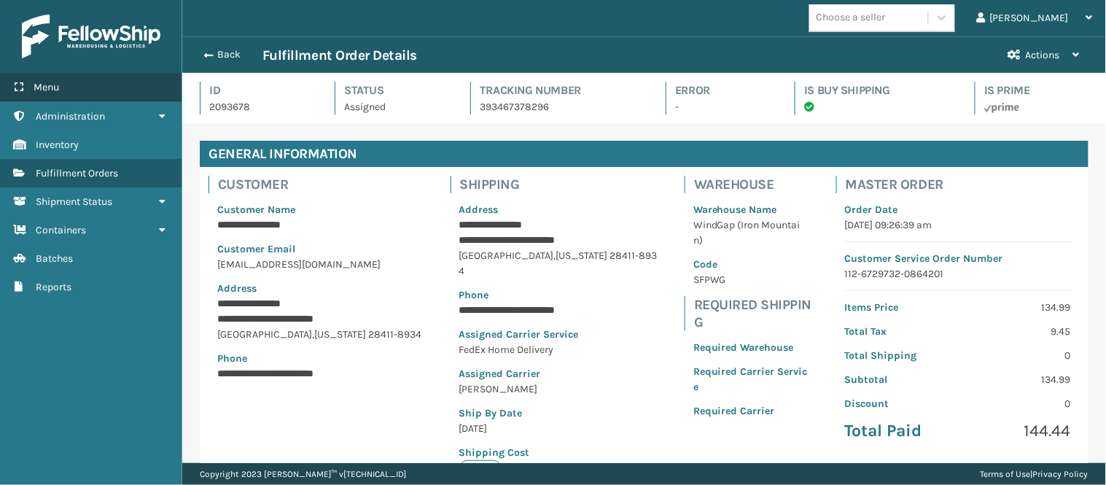
click at [124, 76] on div "Menu" at bounding box center [91, 87] width 182 height 29
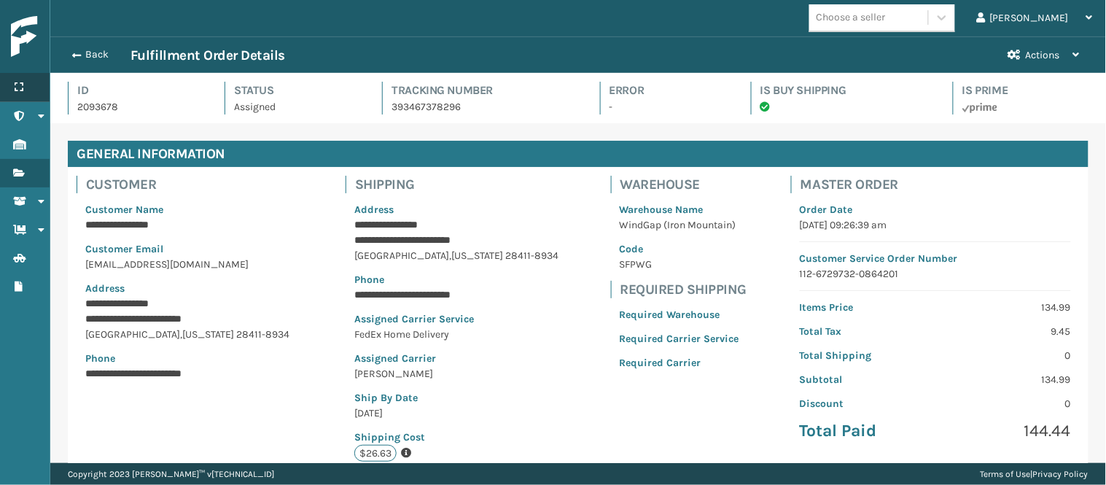
scroll to position [34, 1056]
click at [11, 117] on link "Administration Administration" at bounding box center [25, 116] width 50 height 28
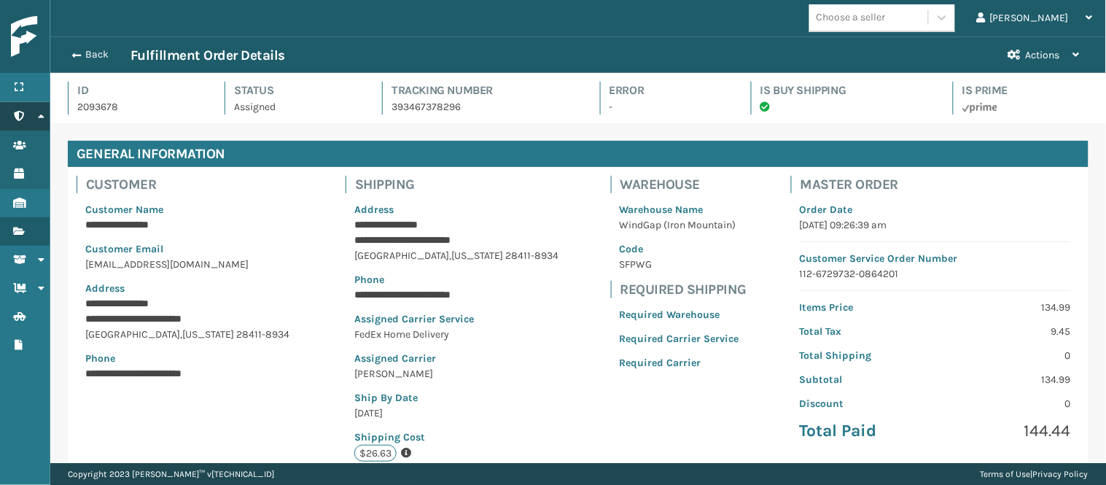
click at [11, 117] on link "Administration Administration" at bounding box center [25, 116] width 50 height 28
click at [13, 90] on icon at bounding box center [19, 87] width 12 height 10
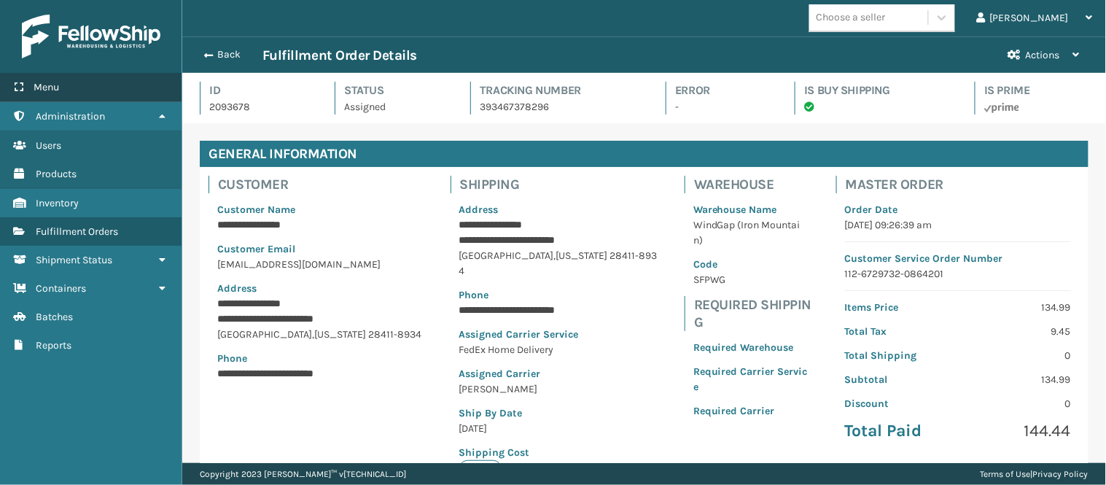
scroll to position [72877, 71988]
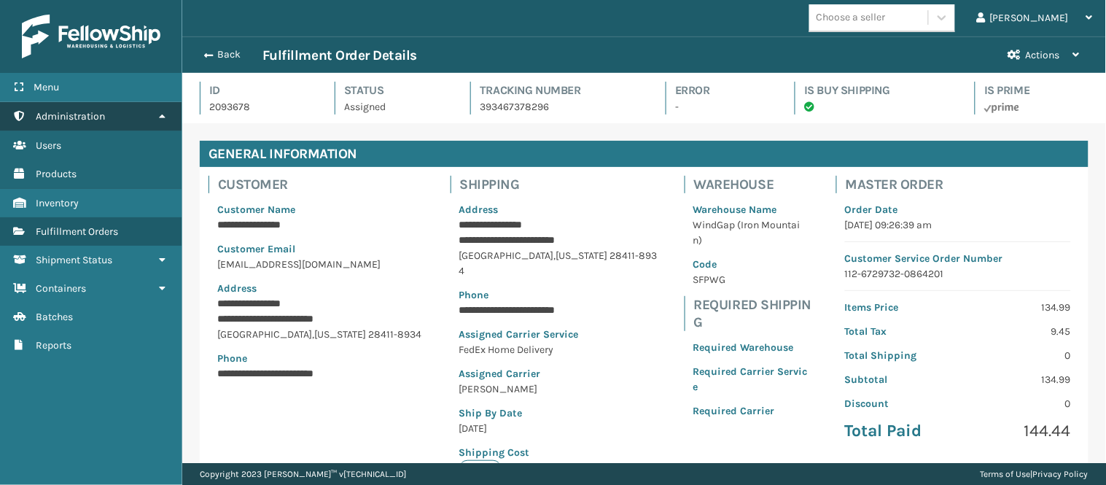
click at [83, 112] on span "Administration" at bounding box center [70, 116] width 69 height 12
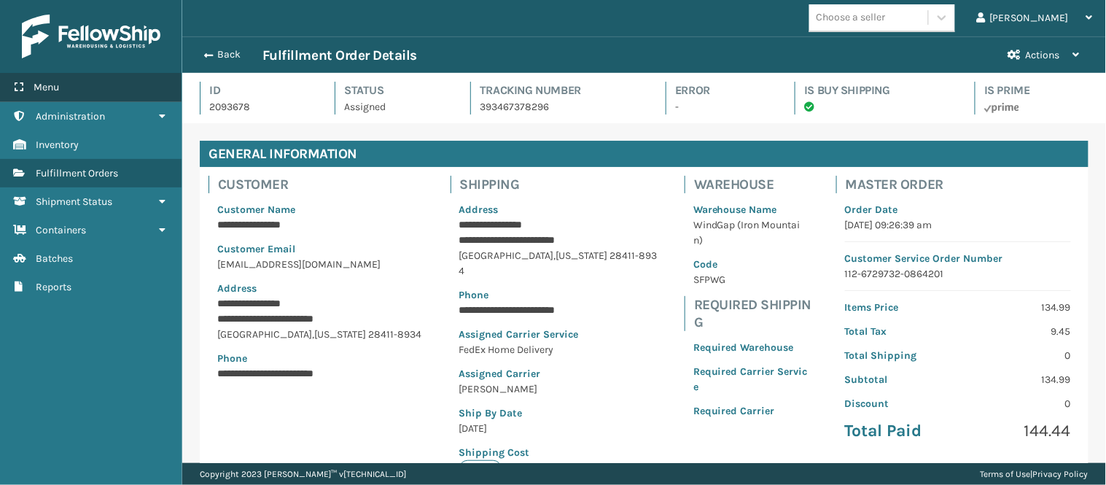
click at [76, 84] on div "Menu" at bounding box center [91, 87] width 182 height 29
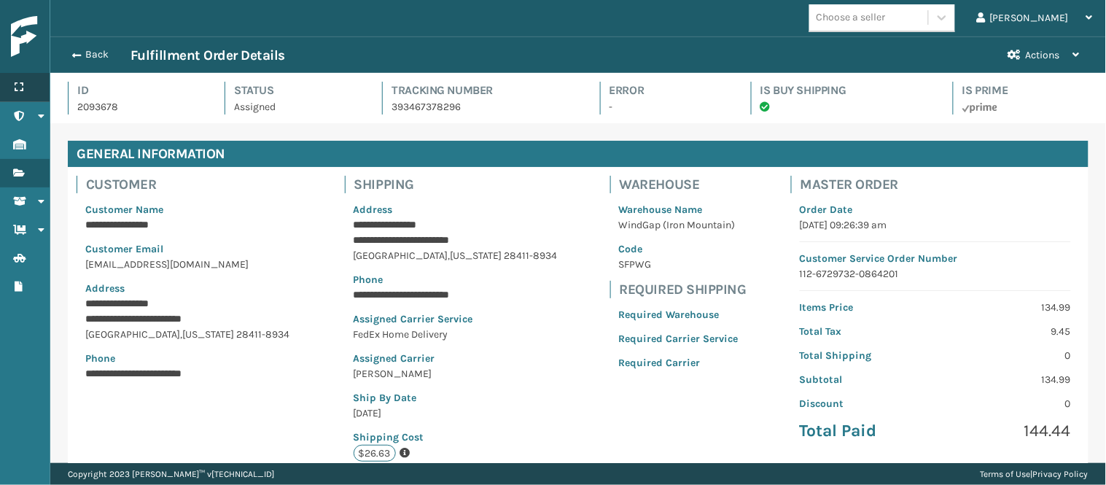
scroll to position [34, 1056]
click at [243, 246] on p "Customer Email" at bounding box center [189, 248] width 209 height 15
click at [13, 119] on icon "Administration" at bounding box center [19, 116] width 12 height 10
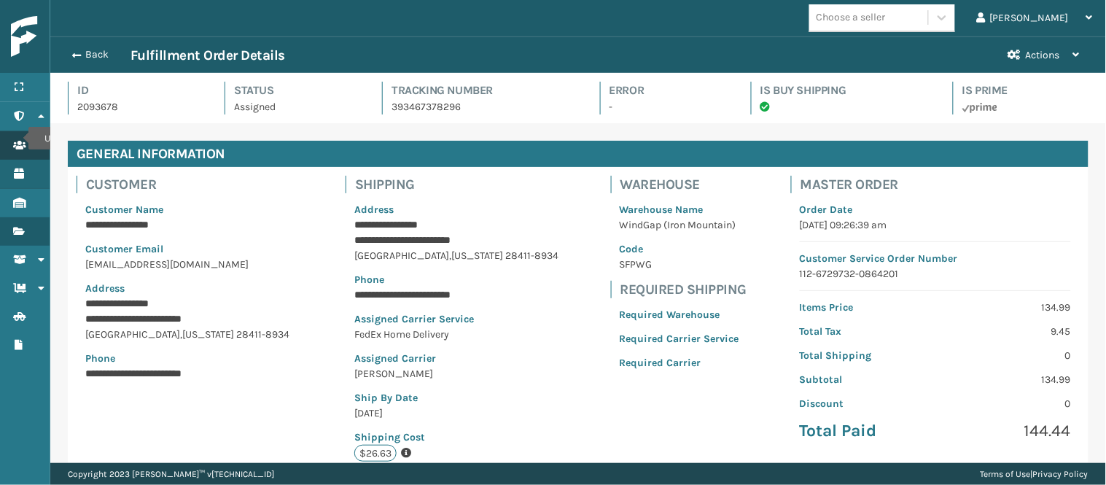
click at [19, 140] on icon "Users" at bounding box center [19, 145] width 12 height 10
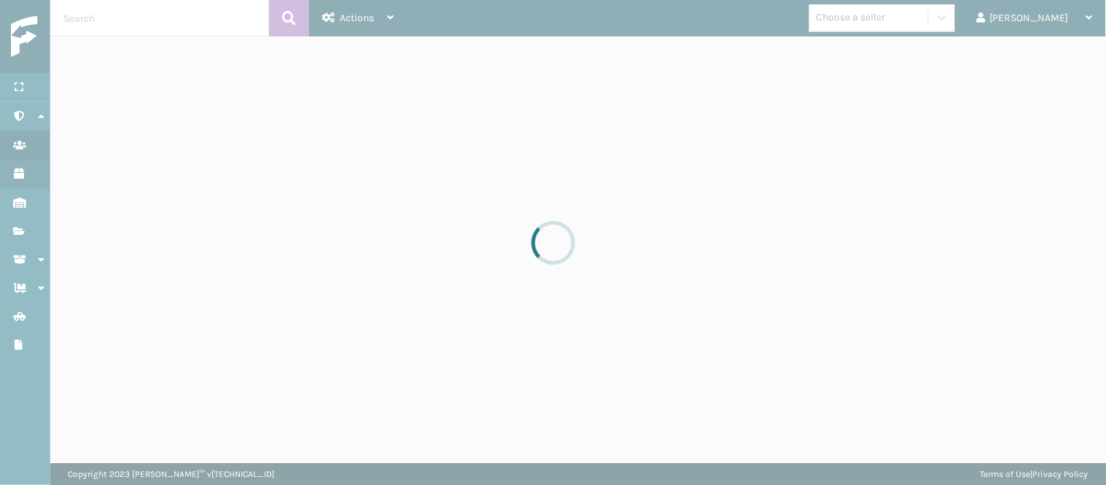
click at [19, 139] on div at bounding box center [553, 242] width 1106 height 485
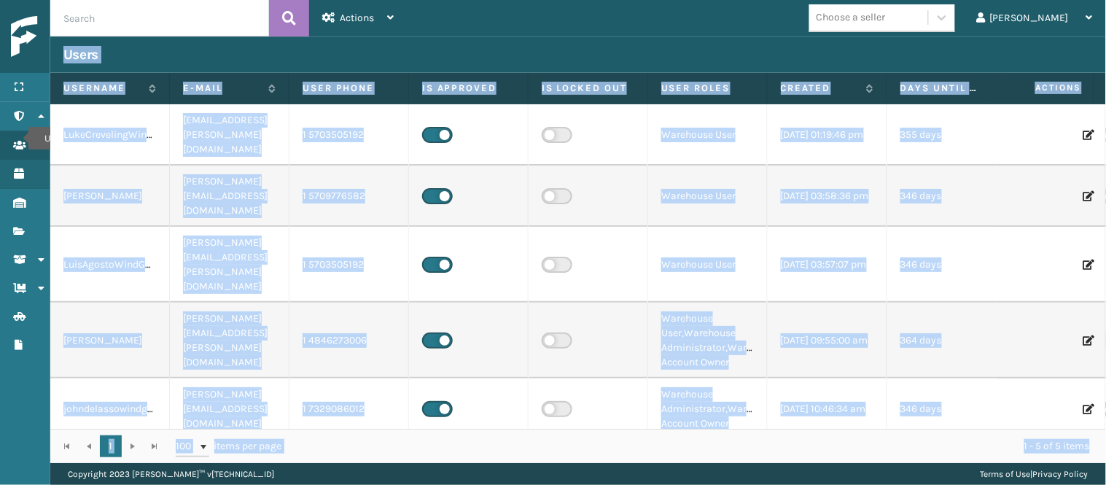
click at [19, 140] on icon "Users" at bounding box center [19, 145] width 12 height 10
click at [18, 117] on icon "Administration" at bounding box center [19, 116] width 12 height 10
click at [461, 53] on div "Users" at bounding box center [578, 54] width 1030 height 17
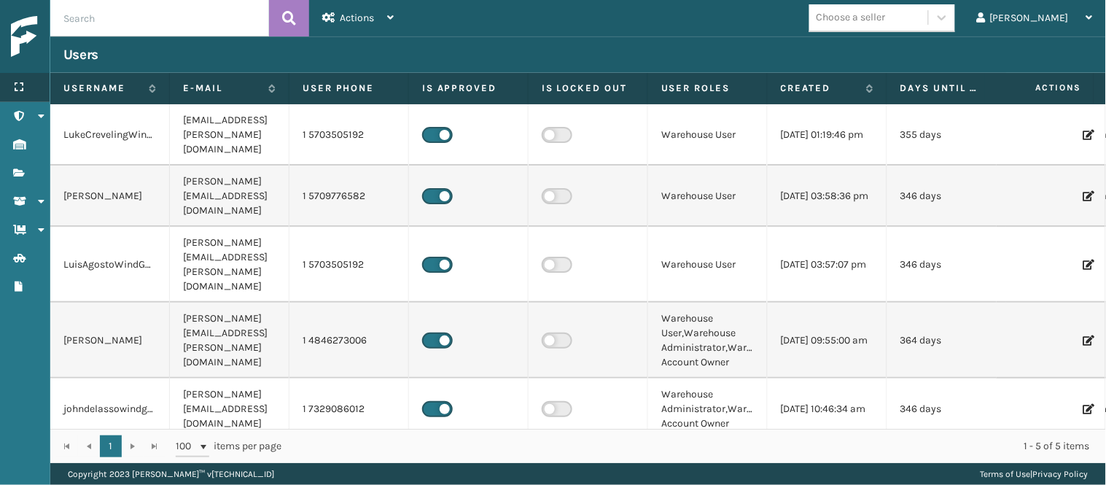
click at [19, 90] on icon at bounding box center [19, 87] width 12 height 10
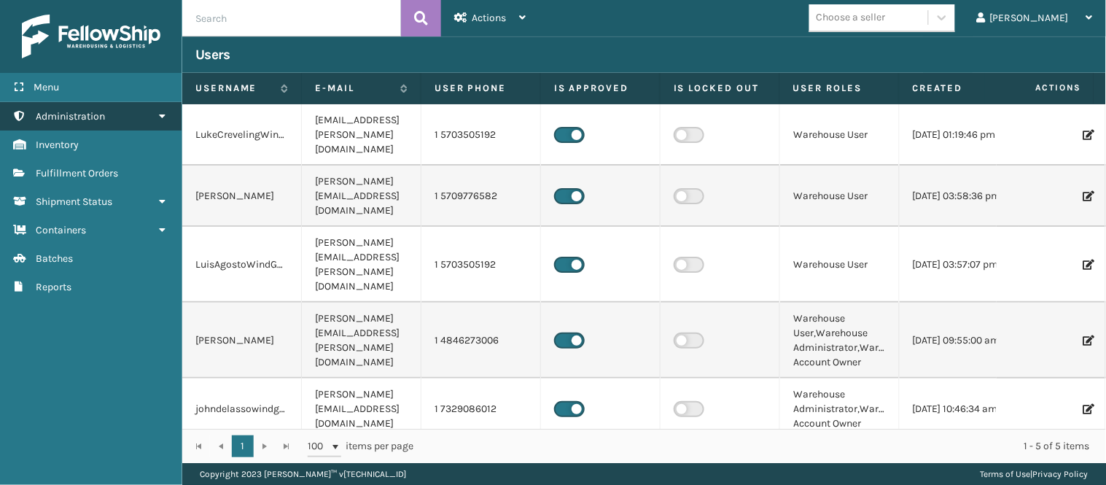
click at [52, 111] on span "Administration" at bounding box center [70, 116] width 69 height 12
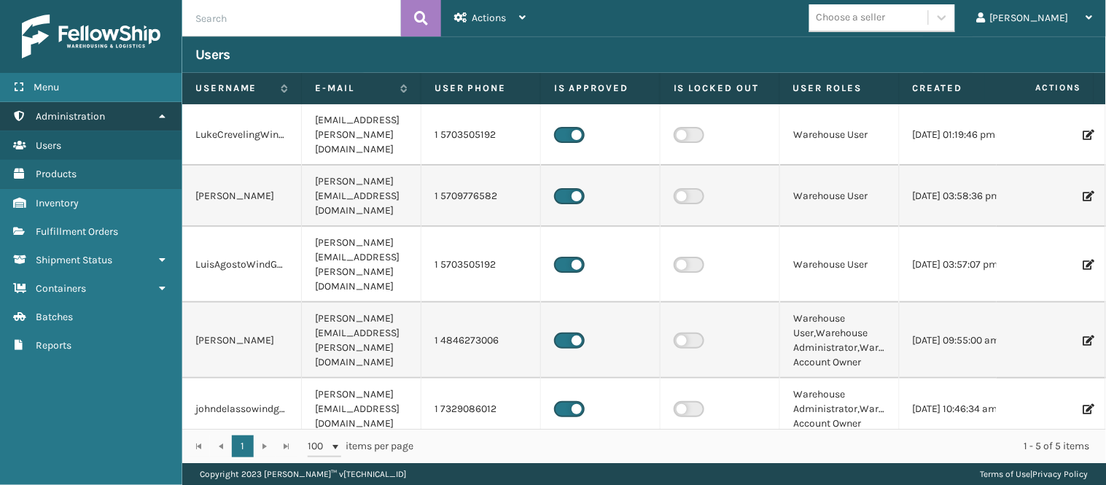
click at [52, 111] on span "Administration" at bounding box center [70, 116] width 69 height 12
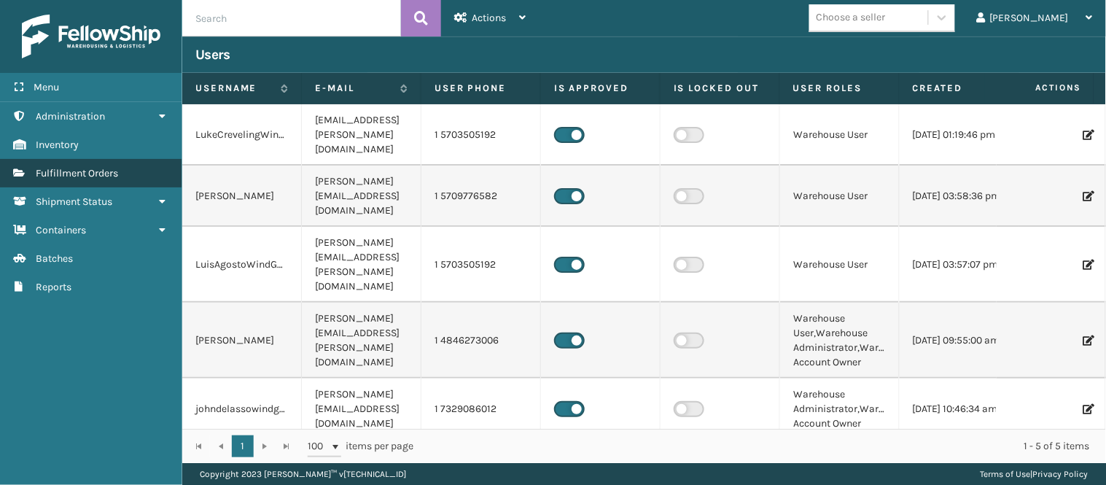
click at [92, 163] on link "Administration Fulfillment Orders" at bounding box center [91, 173] width 182 height 28
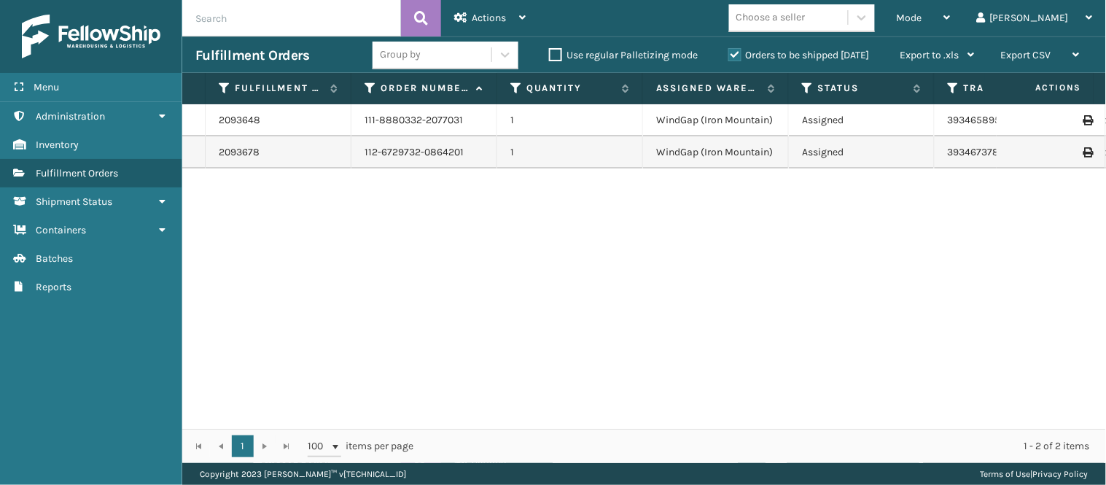
click at [312, 222] on div "2093648 111-8880332-2077031 1 WindGap (Iron Mountain) Assigned 393465895657 Fed…" at bounding box center [644, 266] width 924 height 324
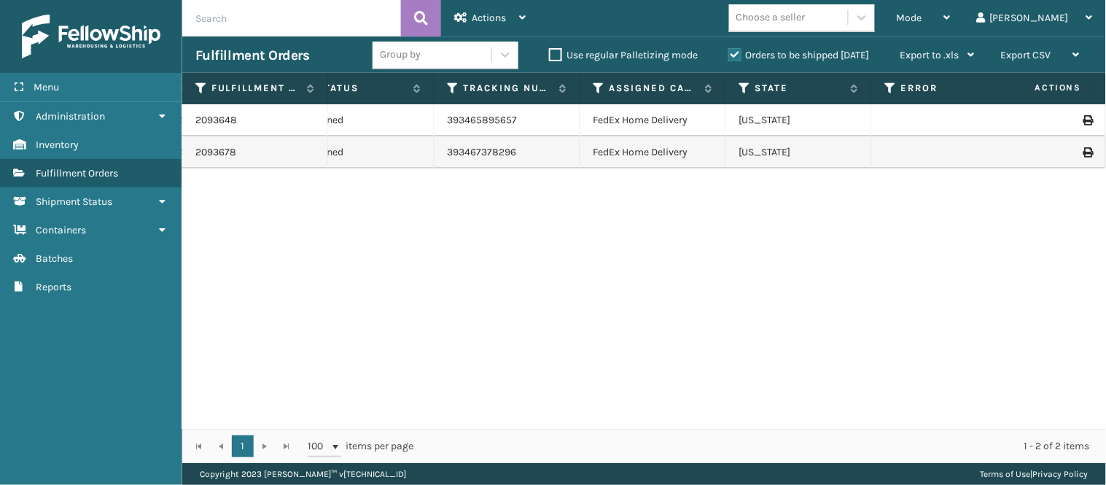
scroll to position [0, 456]
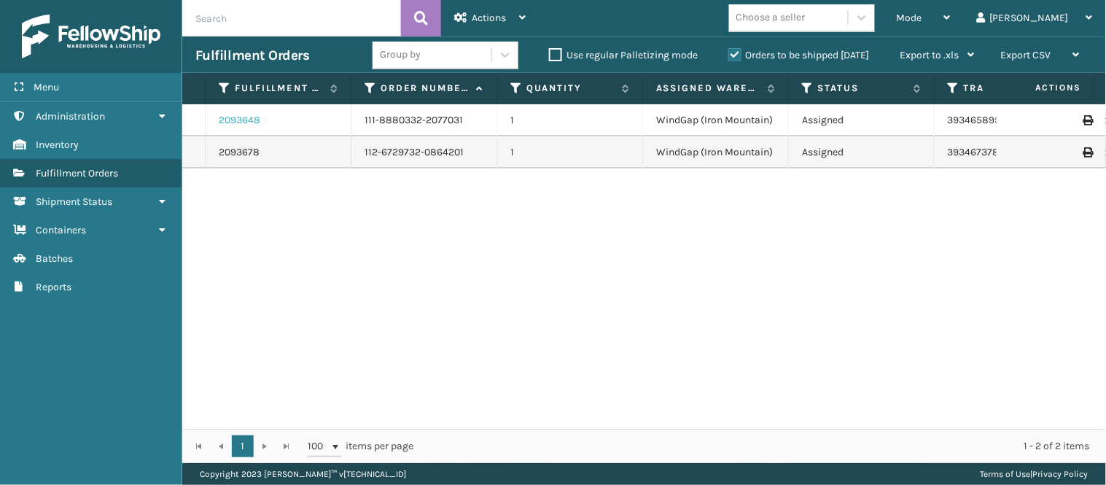
click at [249, 117] on link "2093648" at bounding box center [240, 120] width 42 height 15
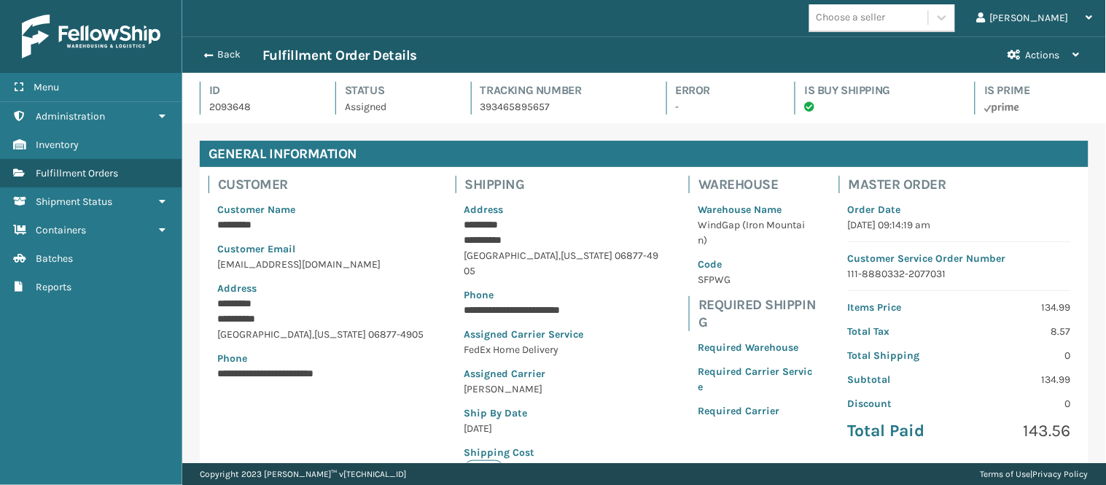
click at [105, 96] on div "Menu" at bounding box center [91, 87] width 182 height 29
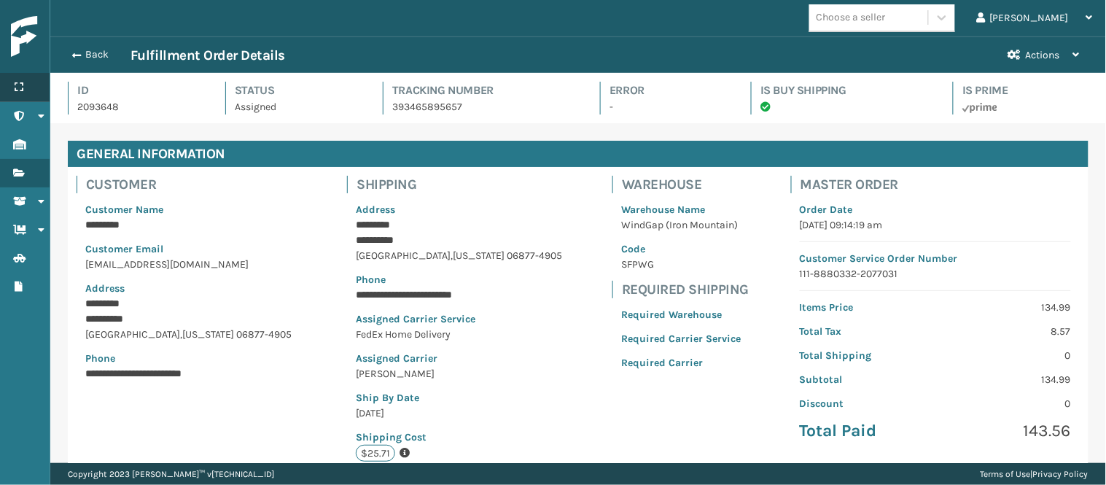
click at [23, 88] on icon at bounding box center [19, 87] width 12 height 10
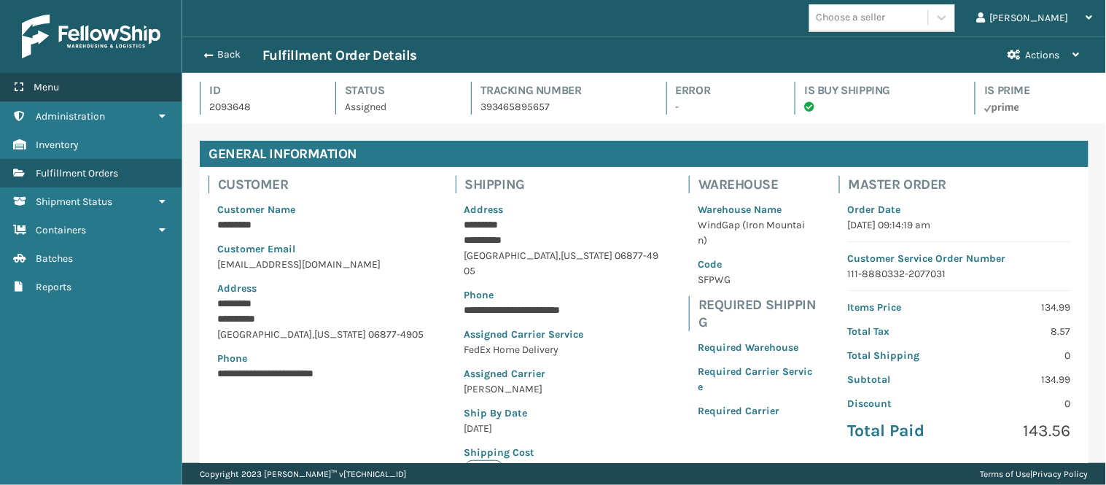
scroll to position [72877, 71988]
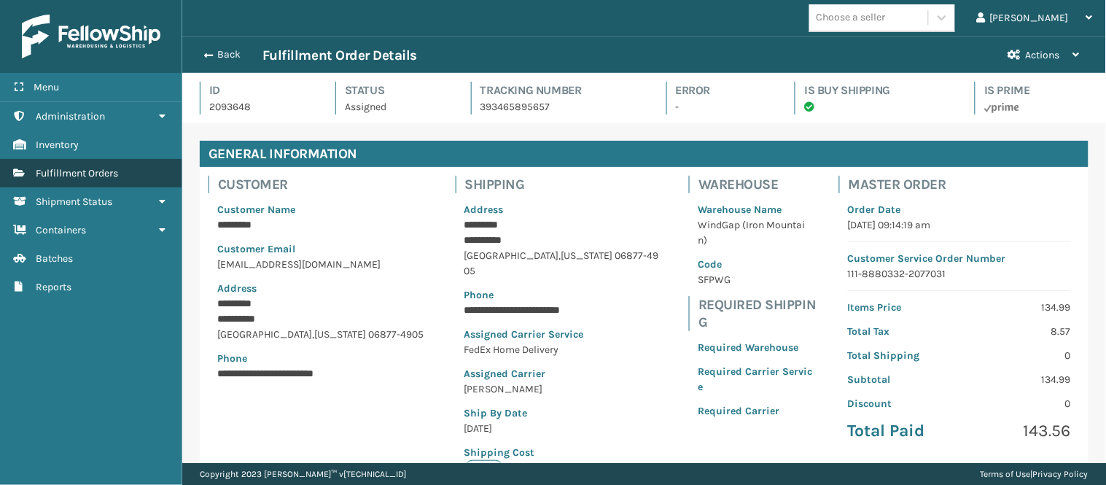
click at [88, 167] on span "Fulfillment Orders" at bounding box center [77, 173] width 82 height 12
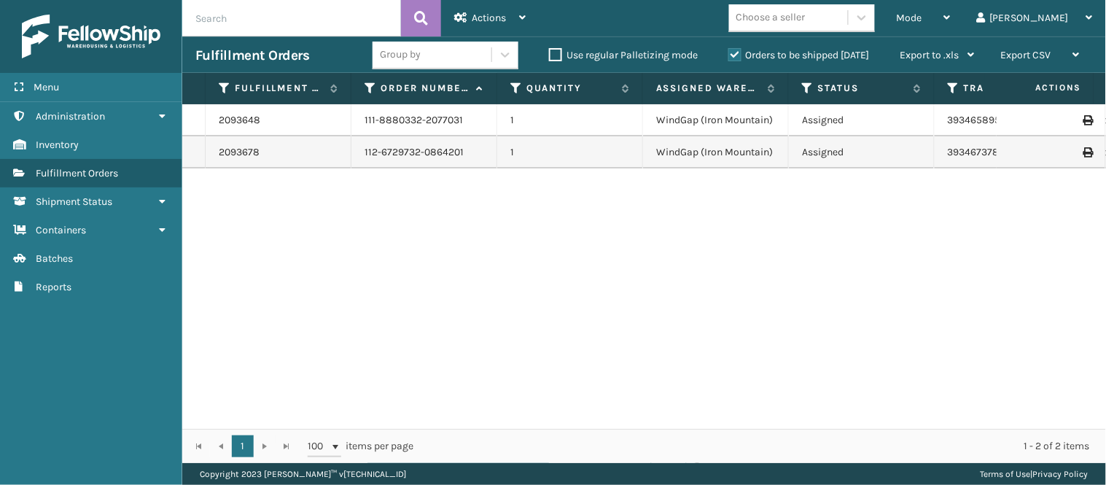
click at [319, 206] on div "2093648 111-8880332-2077031 1 WindGap (Iron Mountain) Assigned 393465895657 Fed…" at bounding box center [644, 266] width 924 height 324
click at [248, 124] on link "2093648" at bounding box center [240, 120] width 42 height 15
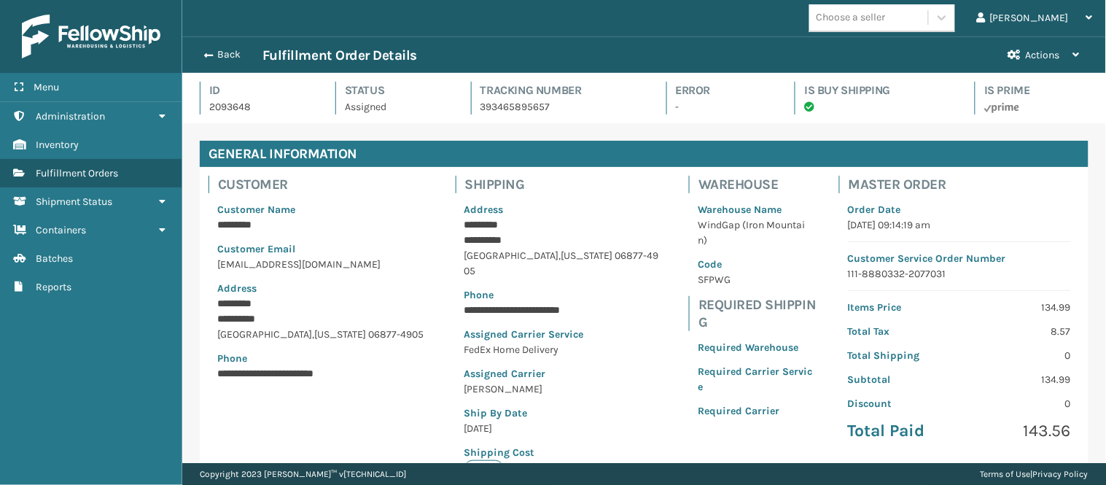
scroll to position [34, 924]
click at [101, 171] on span "Fulfillment Orders" at bounding box center [77, 173] width 82 height 12
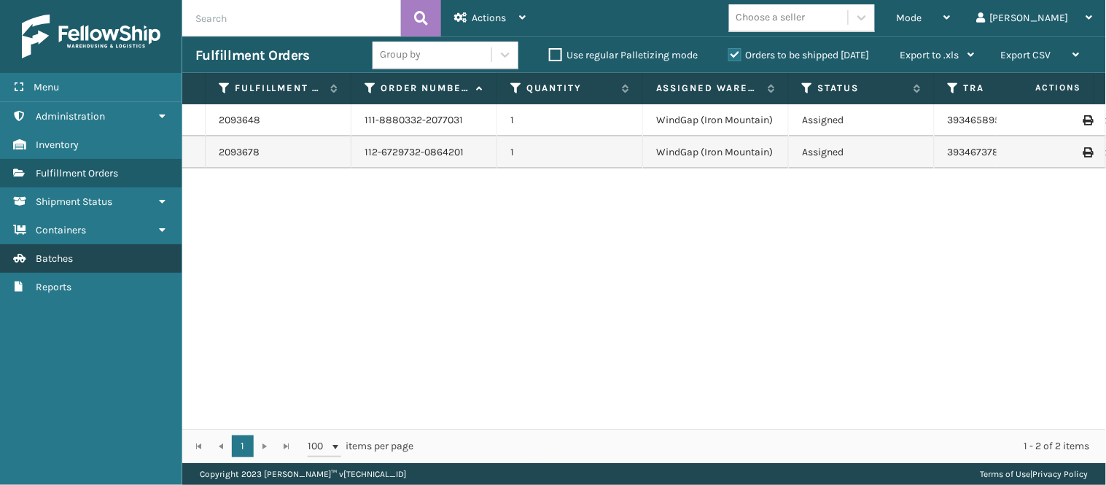
click at [118, 244] on link "Batches" at bounding box center [91, 258] width 182 height 28
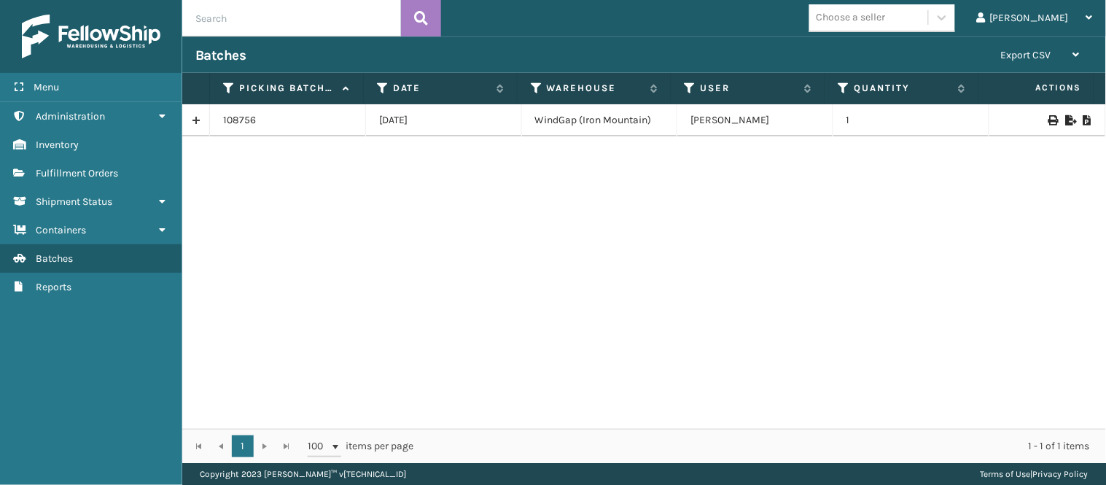
click at [198, 117] on link at bounding box center [195, 120] width 27 height 23
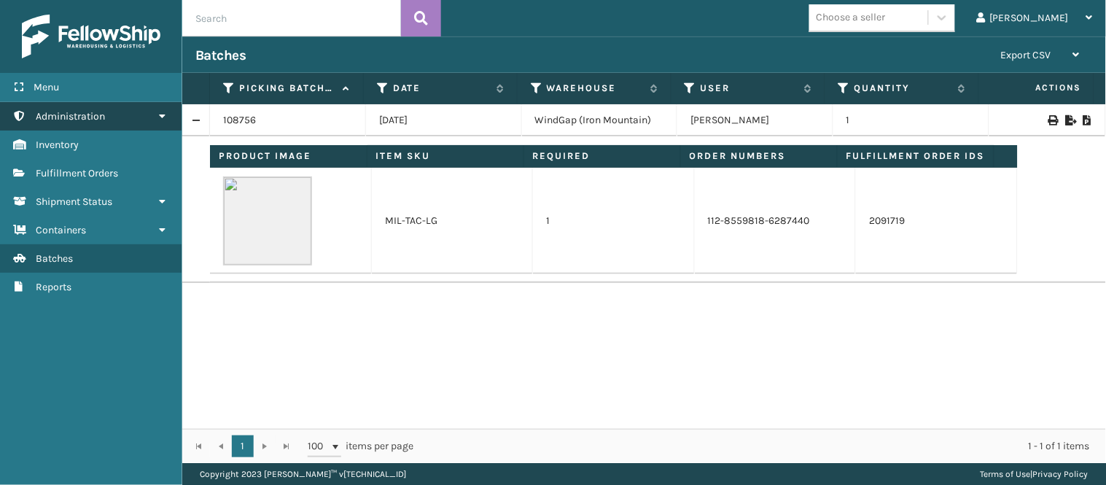
click at [96, 114] on span "Administration" at bounding box center [70, 116] width 69 height 12
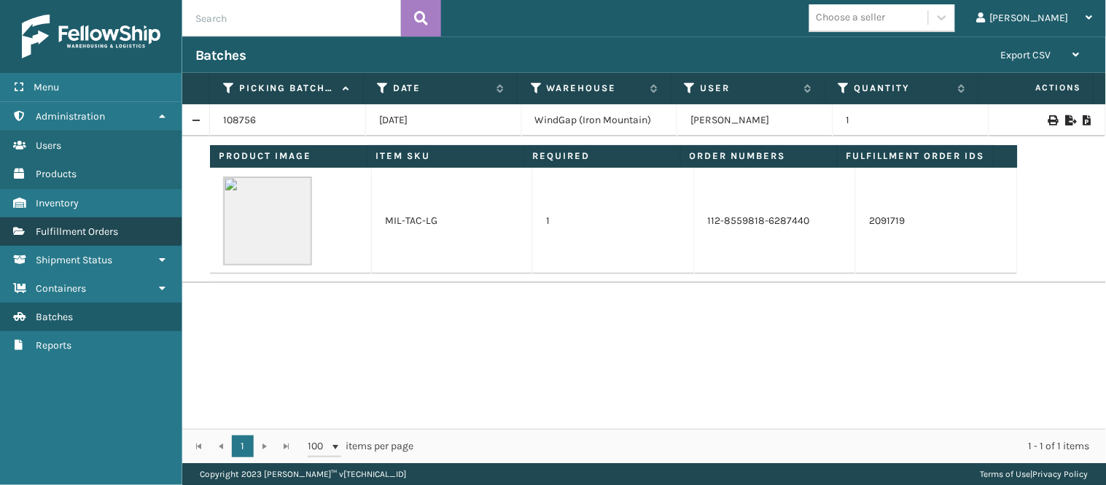
click at [99, 225] on span "Fulfillment Orders" at bounding box center [77, 231] width 82 height 12
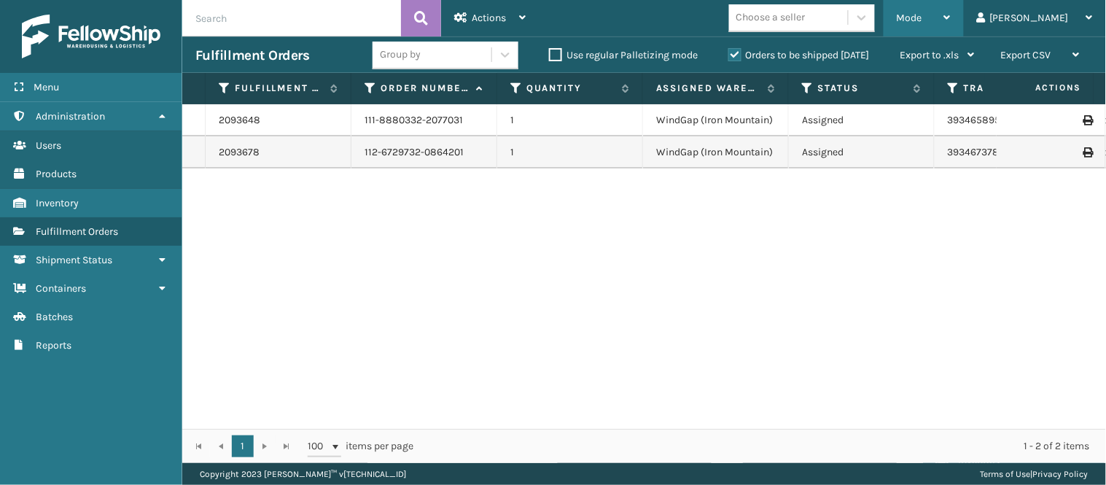
click at [922, 15] on span "Mode" at bounding box center [910, 18] width 26 height 12
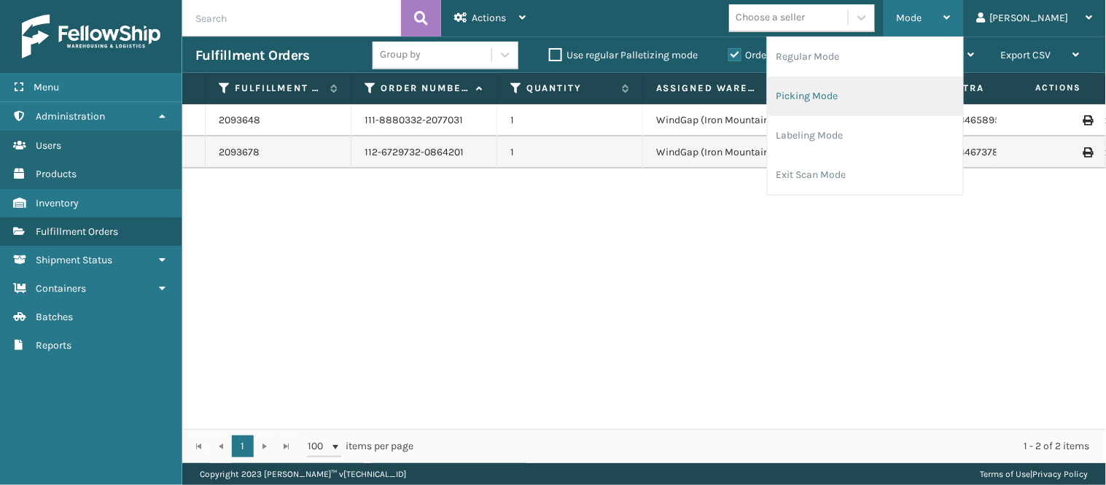
click at [877, 82] on li "Picking Mode" at bounding box center [865, 96] width 195 height 39
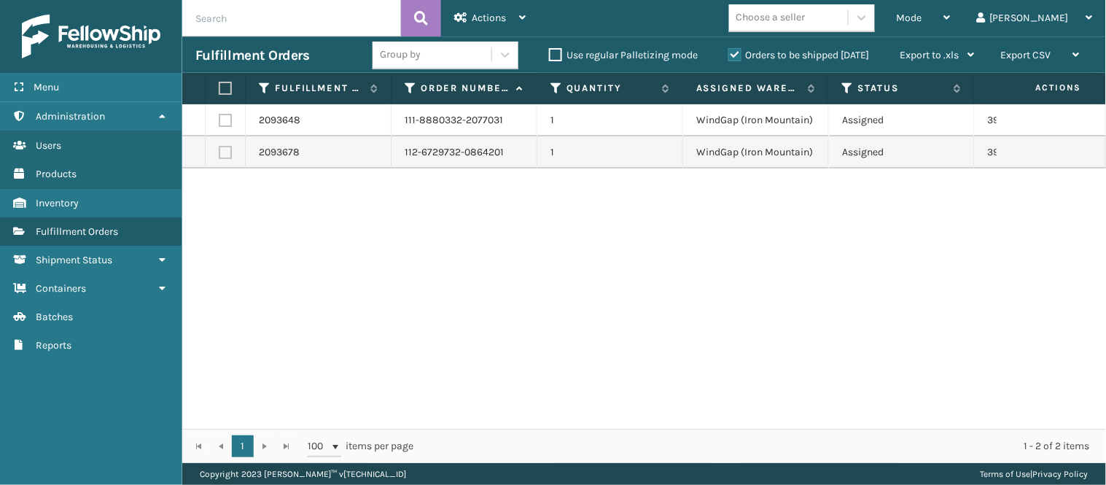
click at [224, 119] on label at bounding box center [225, 120] width 13 height 13
click at [219, 119] on input "checkbox" at bounding box center [219, 118] width 1 height 9
checkbox input "true"
click at [282, 120] on link "2093648" at bounding box center [280, 120] width 42 height 15
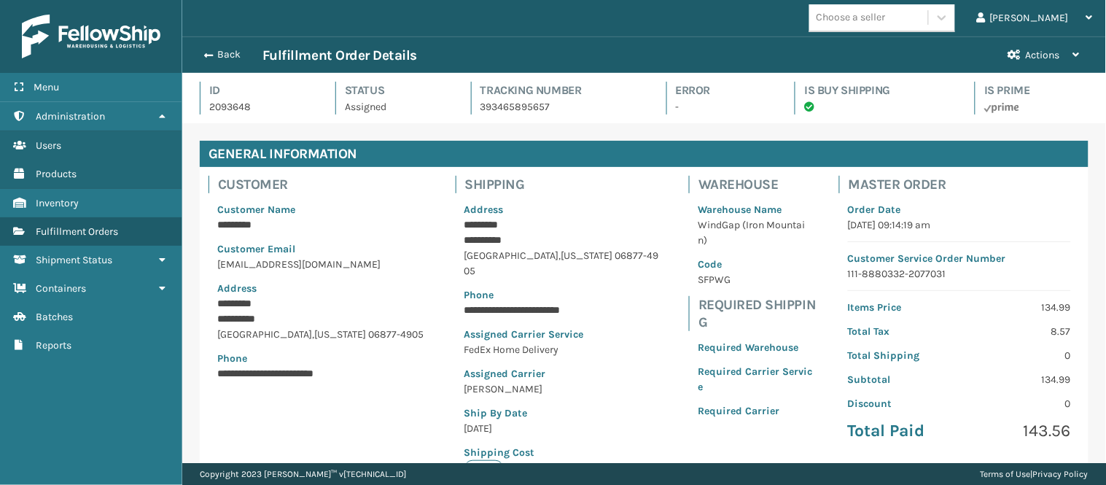
scroll to position [34, 924]
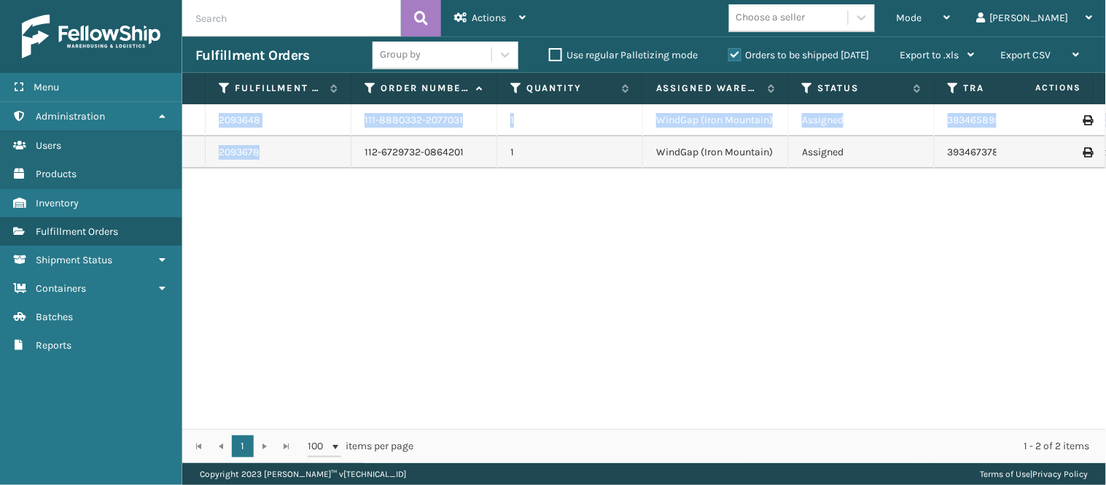
drag, startPoint x: 327, startPoint y: 149, endPoint x: 377, endPoint y: 220, distance: 87.4
click at [377, 220] on div "2093648 111-8880332-2077031 1 WindGap (Iron Mountain) Assigned 393465895657 Fed…" at bounding box center [644, 266] width 924 height 324
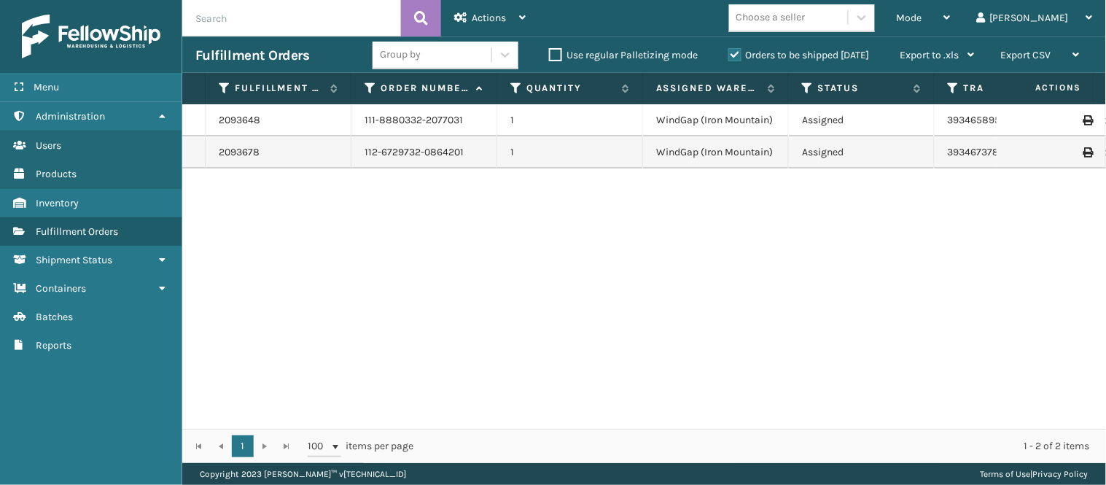
click at [377, 220] on div "2093648 111-8880332-2077031 1 WindGap (Iron Mountain) Assigned 393465895657 Fed…" at bounding box center [644, 266] width 924 height 324
click at [951, 15] on icon at bounding box center [947, 17] width 7 height 10
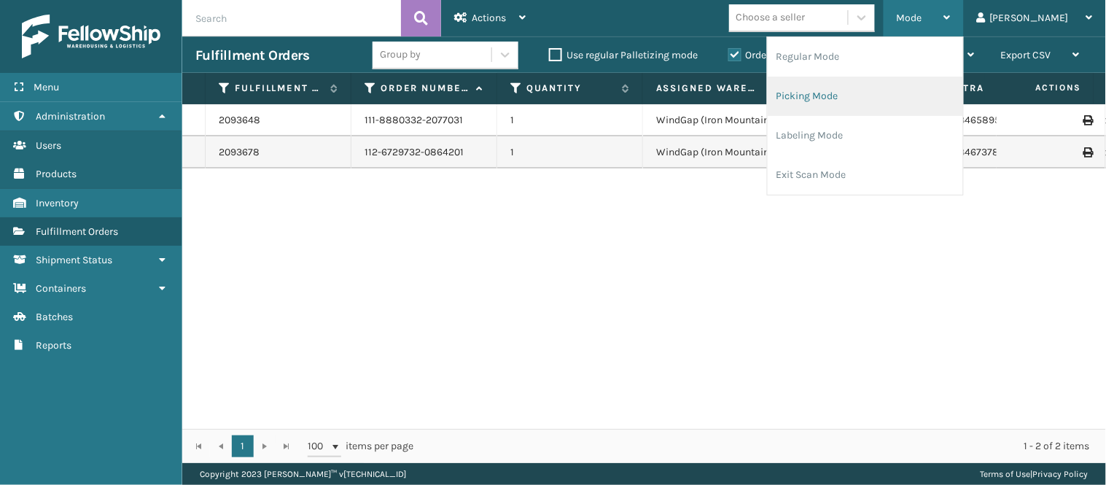
click at [905, 86] on li "Picking Mode" at bounding box center [865, 96] width 195 height 39
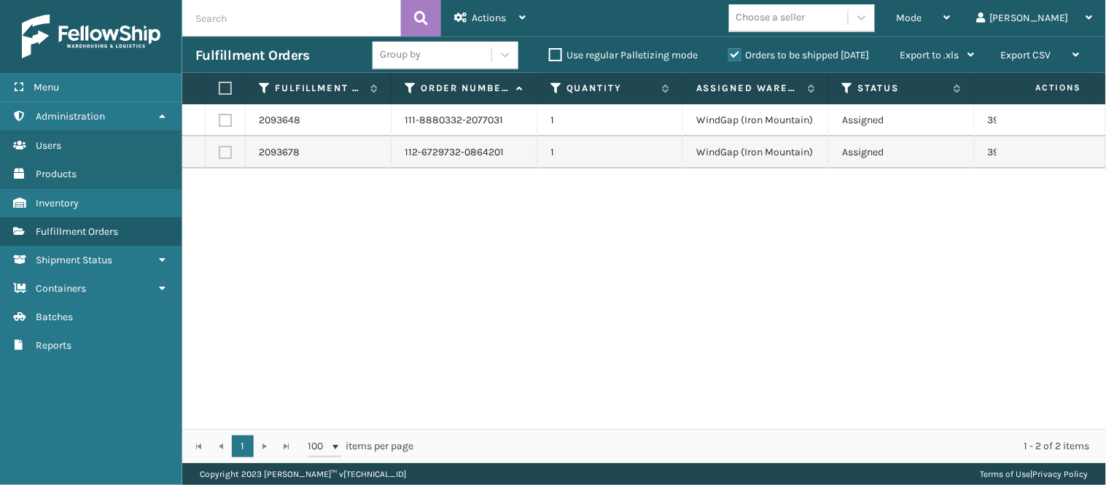
click at [227, 119] on label at bounding box center [225, 120] width 13 height 13
click at [219, 119] on input "checkbox" at bounding box center [219, 118] width 1 height 9
checkbox input "true"
click at [486, 13] on span "Actions" at bounding box center [489, 18] width 34 height 12
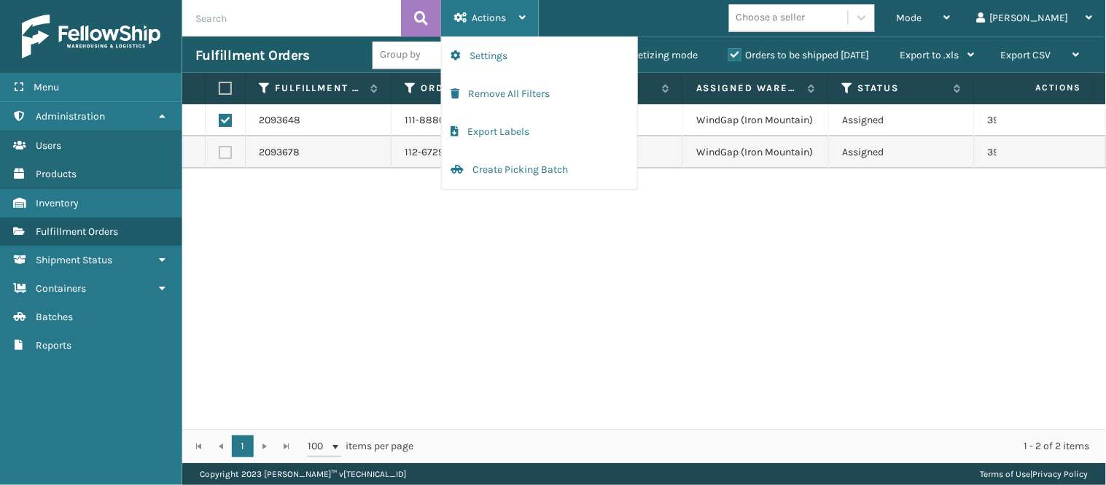
click at [486, 13] on span "Actions" at bounding box center [489, 18] width 34 height 12
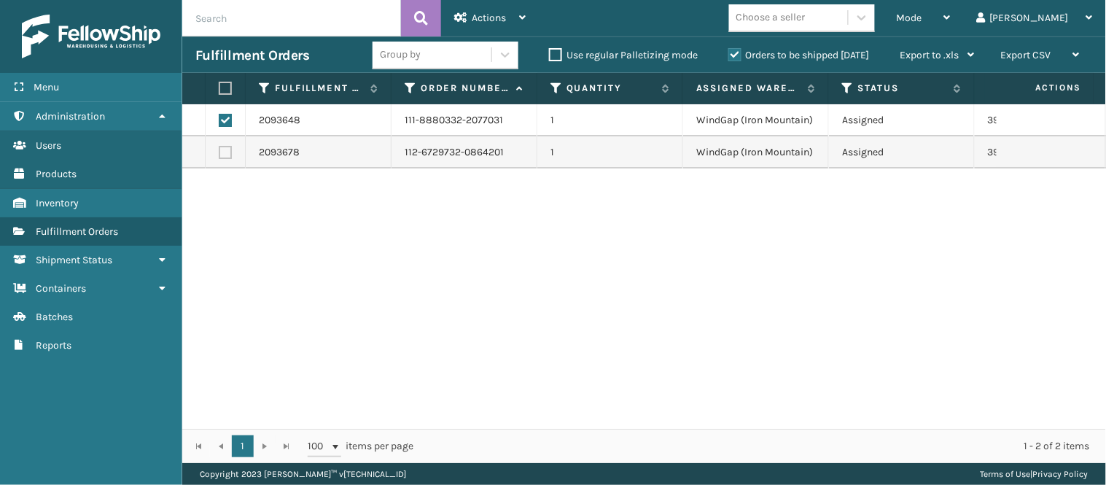
click at [589, 220] on div "2093648 111-8880332-2077031 1 WindGap (Iron Mountain) Assigned 393465895657 Fed…" at bounding box center [644, 266] width 924 height 324
click at [124, 217] on link "Fulfillment Orders" at bounding box center [91, 231] width 182 height 28
click at [82, 225] on span "Fulfillment Orders" at bounding box center [77, 231] width 82 height 12
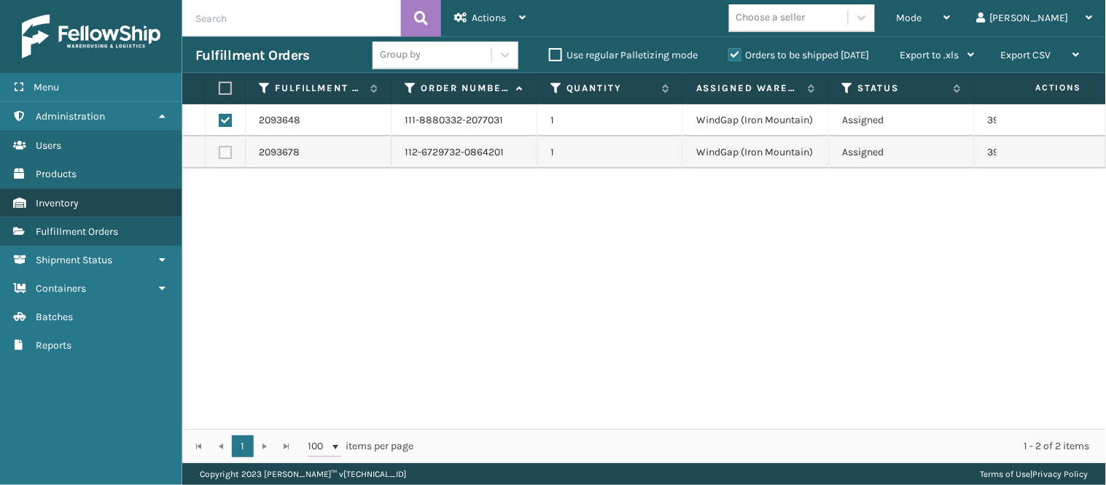
click at [81, 198] on link "Inventory" at bounding box center [91, 203] width 182 height 28
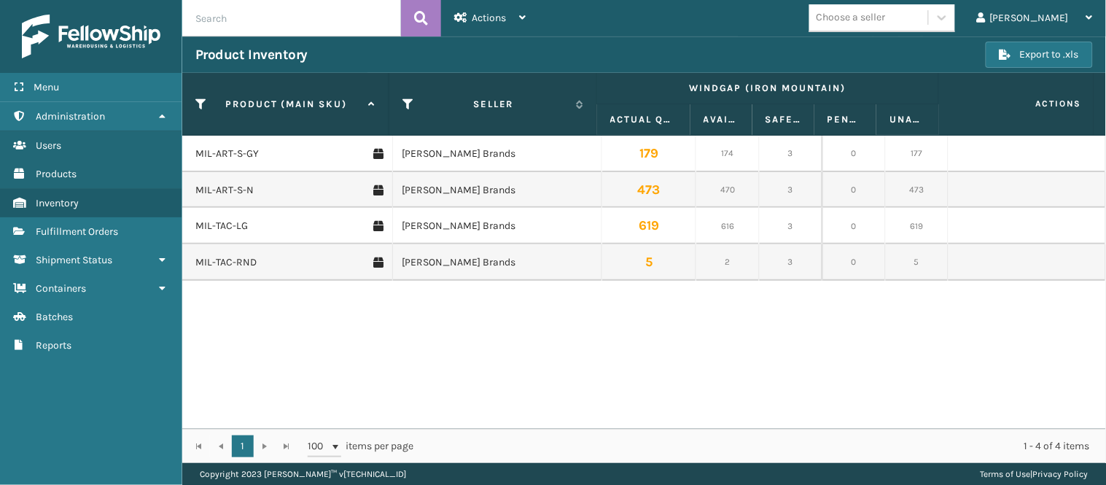
click at [77, 225] on span "Fulfillment Orders" at bounding box center [77, 231] width 82 height 12
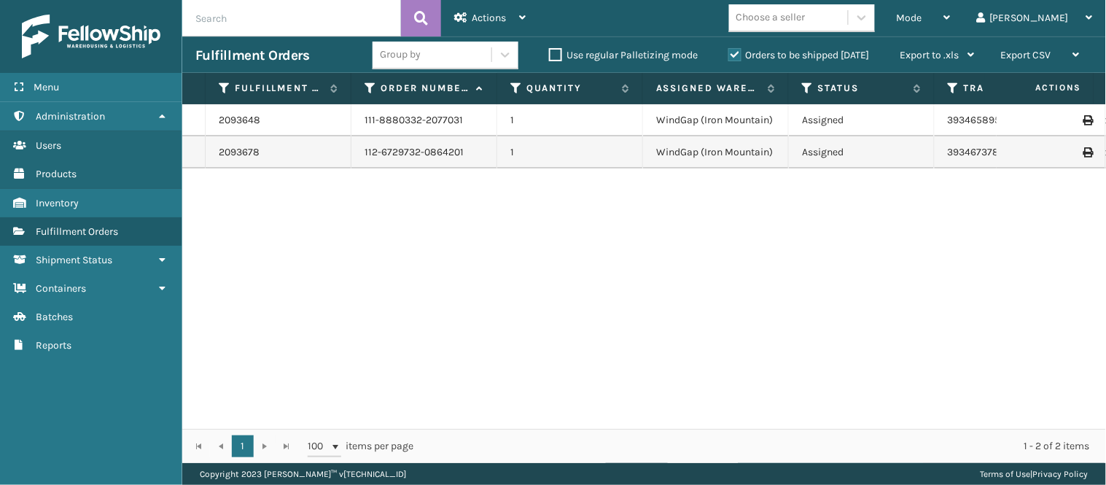
click at [299, 237] on div "2093648 111-8880332-2077031 1 WindGap (Iron Mountain) Assigned 393465895657 Fed…" at bounding box center [644, 266] width 924 height 324
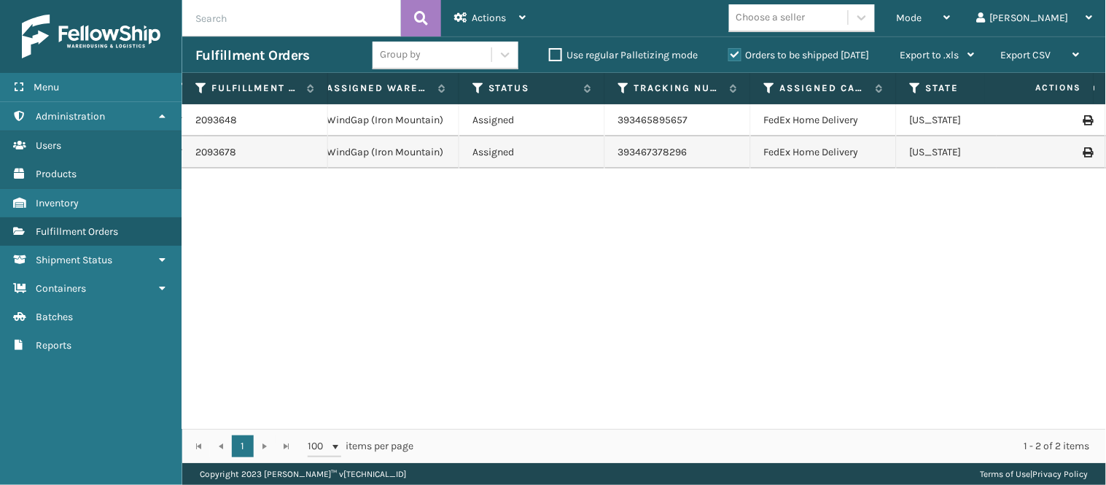
scroll to position [0, 203]
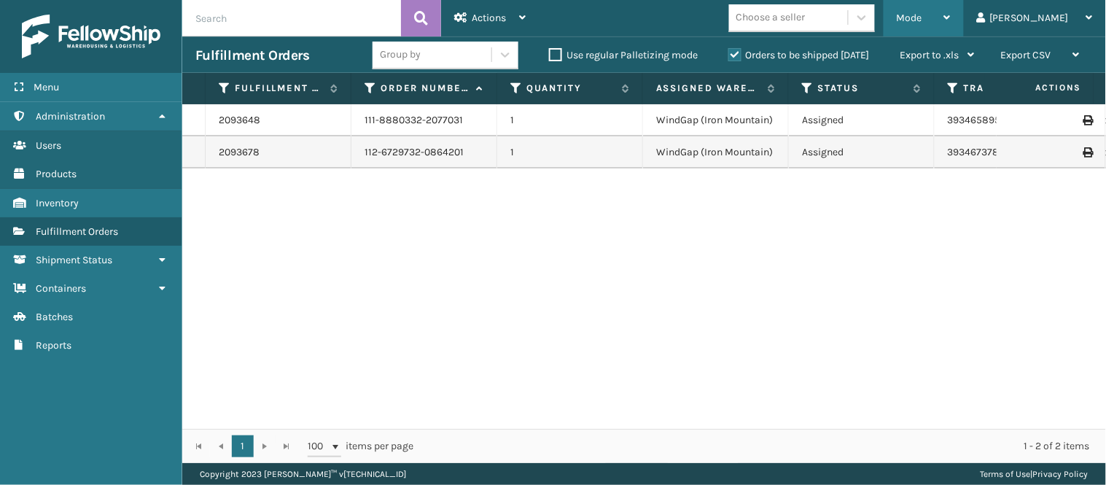
click at [922, 22] on span "Mode" at bounding box center [910, 18] width 26 height 12
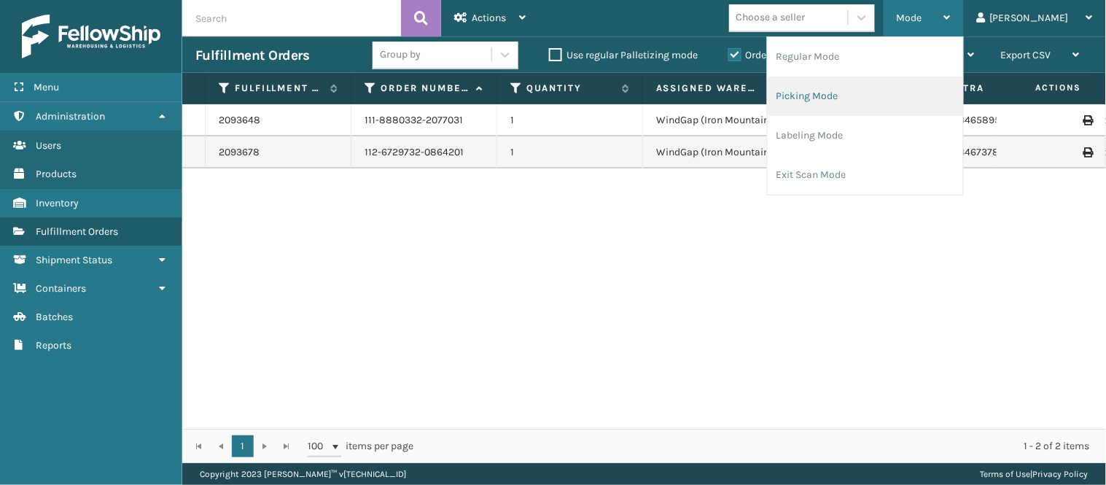
click at [901, 96] on li "Picking Mode" at bounding box center [865, 96] width 195 height 39
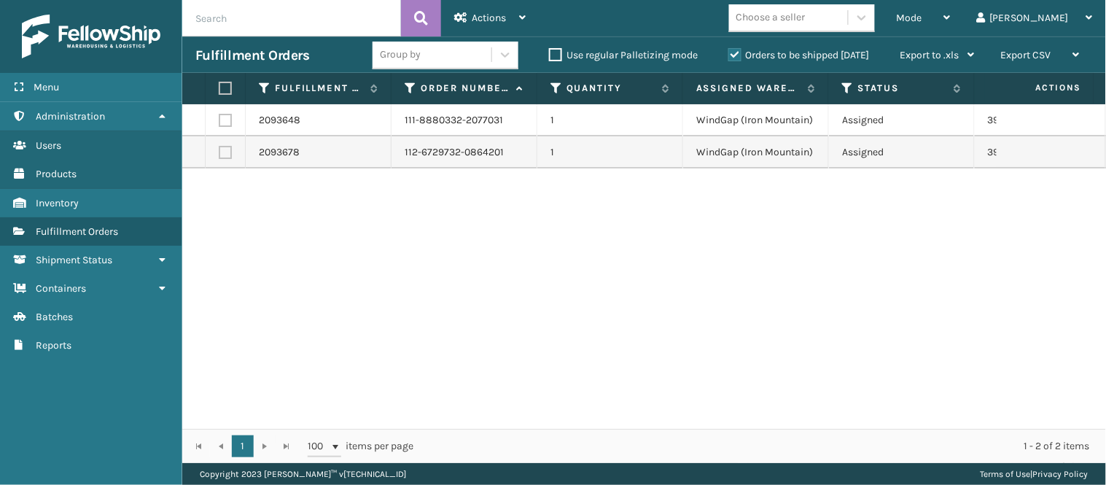
click at [222, 119] on label at bounding box center [225, 120] width 13 height 13
click at [219, 119] on input "checkbox" at bounding box center [219, 118] width 1 height 9
checkbox input "true"
click at [225, 149] on label at bounding box center [225, 152] width 13 height 13
click at [219, 149] on input "checkbox" at bounding box center [219, 150] width 1 height 9
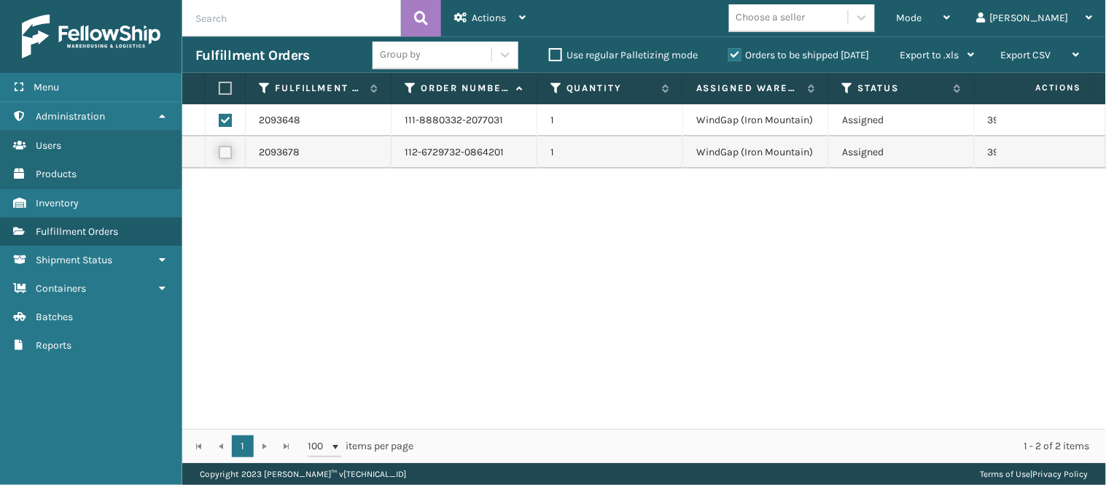
checkbox input "true"
click at [510, 7] on div "Actions" at bounding box center [489, 18] width 71 height 36
click at [564, 245] on div "2093648 111-8880332-2077031 1 WindGap (Iron Mountain) Assigned 393465895657 Fed…" at bounding box center [644, 266] width 924 height 324
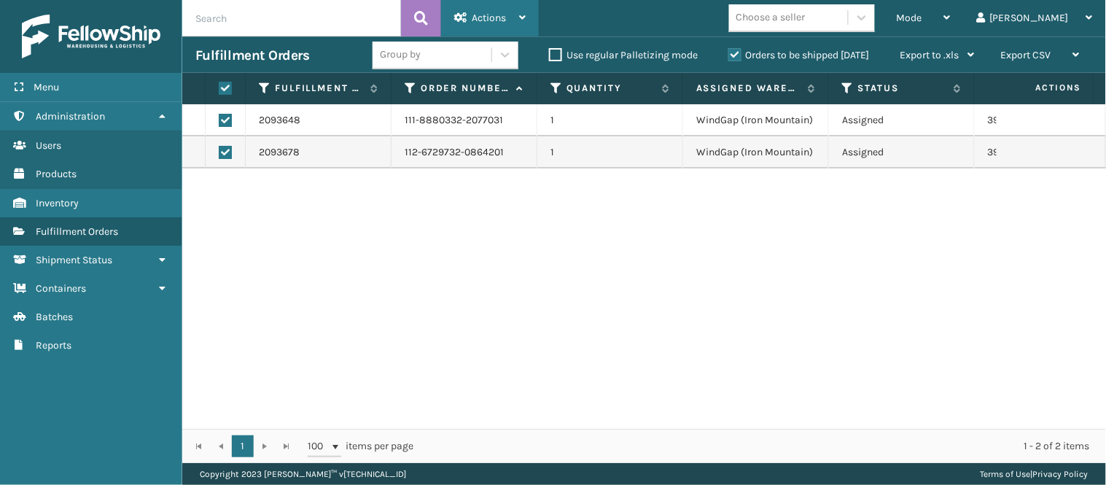
click at [468, 20] on div "Actions" at bounding box center [489, 18] width 71 height 36
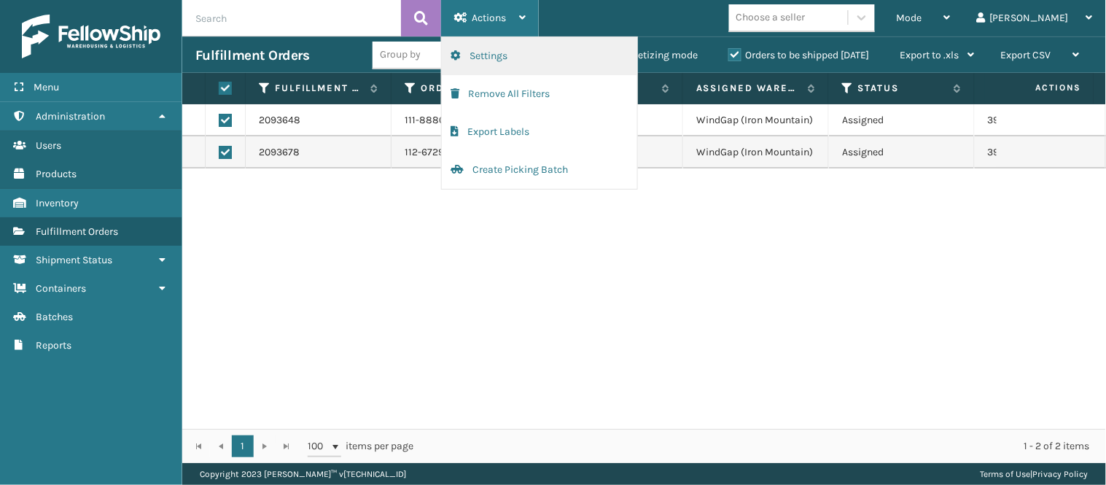
click at [478, 54] on button "Settings" at bounding box center [539, 56] width 195 height 38
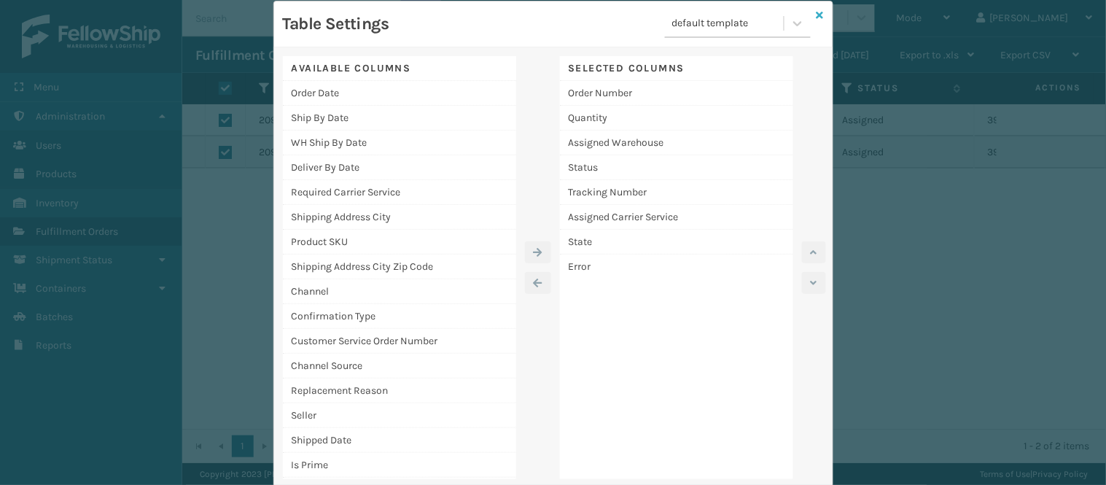
click at [817, 10] on icon at bounding box center [820, 15] width 7 height 10
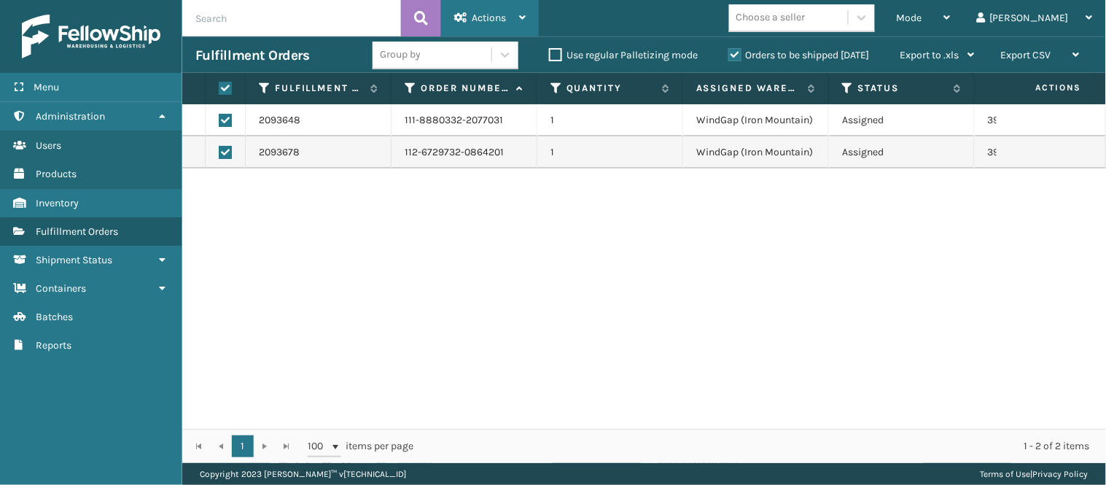
click at [507, 8] on div "Actions" at bounding box center [489, 18] width 71 height 36
click at [352, 232] on div "2093648 111-8880332-2077031 1 WindGap (Iron Mountain) Assigned 393465895657 Fed…" at bounding box center [644, 266] width 924 height 324
click at [499, 23] on span "Actions" at bounding box center [489, 18] width 34 height 12
click at [322, 214] on div "2093648 111-8880332-2077031 1 WindGap (Iron Mountain) Assigned 393465895657 Fed…" at bounding box center [644, 266] width 924 height 324
click at [222, 151] on label at bounding box center [225, 152] width 13 height 13
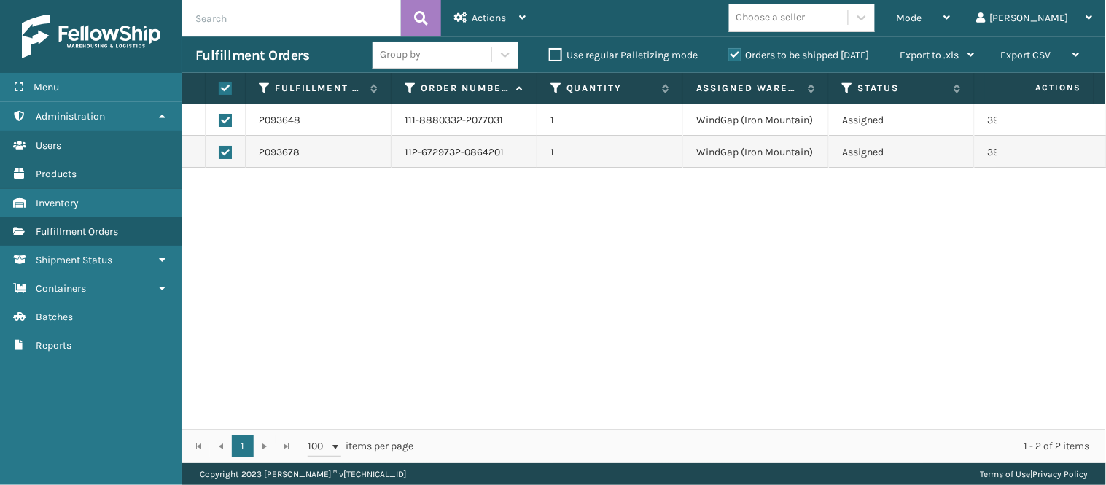
click at [219, 151] on input "checkbox" at bounding box center [219, 150] width 1 height 9
checkbox input "false"
click at [513, 15] on div "Actions" at bounding box center [489, 18] width 71 height 36
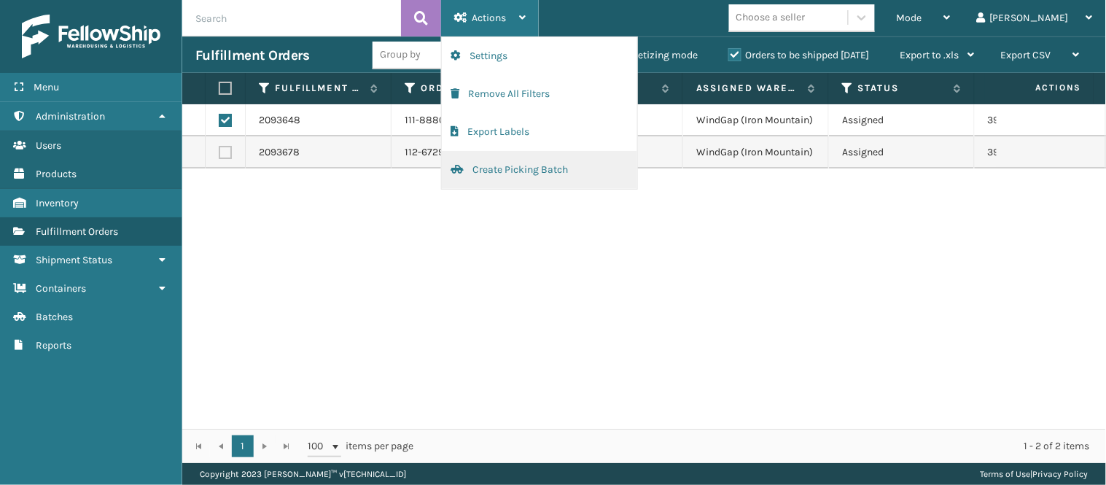
click at [510, 171] on button "Create Picking Batch" at bounding box center [539, 170] width 195 height 38
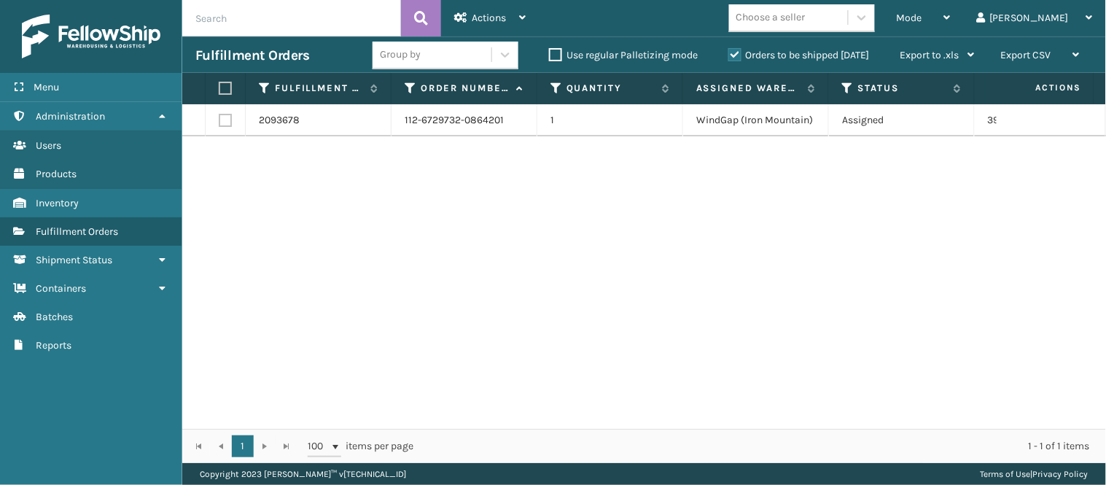
drag, startPoint x: 788, startPoint y: 308, endPoint x: 746, endPoint y: 262, distance: 61.9
click at [746, 262] on div "2093678 112-6729732-0864201 1 WindGap (Iron Mountain) Assigned 393467378296 Fed…" at bounding box center [644, 266] width 924 height 324
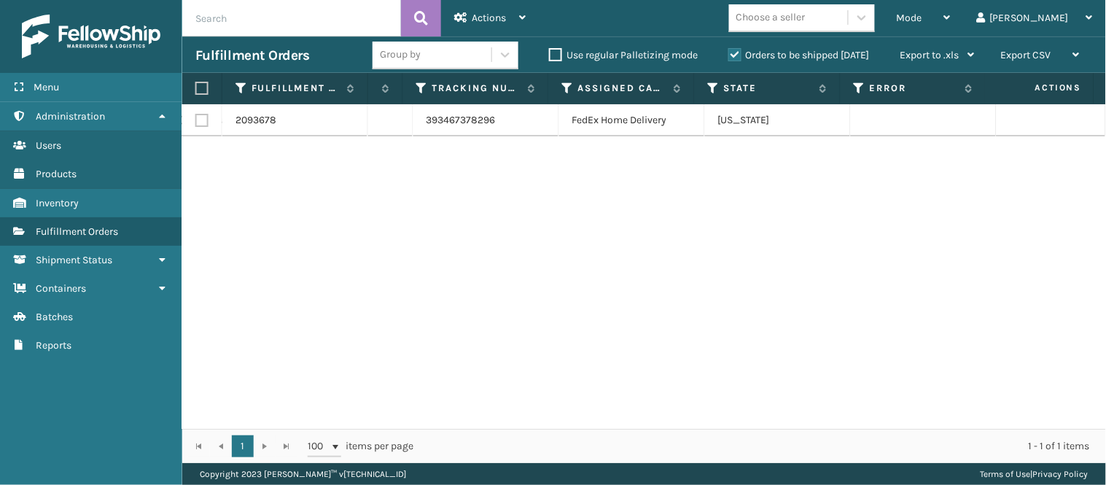
click at [682, 250] on div "2093678 112-6729732-0864201 1 WindGap (Iron Mountain) Assigned 393467378296 Fed…" at bounding box center [644, 266] width 924 height 324
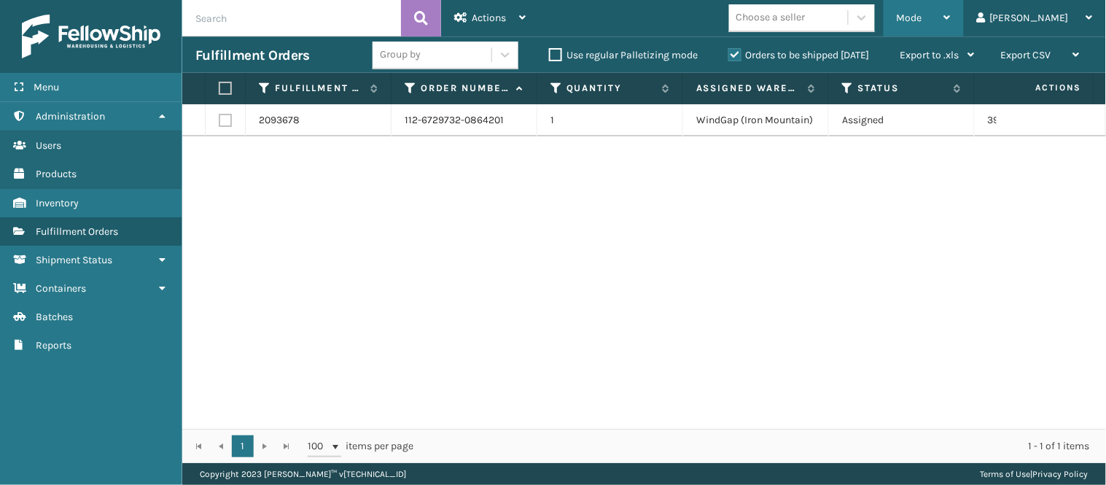
click at [951, 10] on div "Mode" at bounding box center [924, 18] width 54 height 36
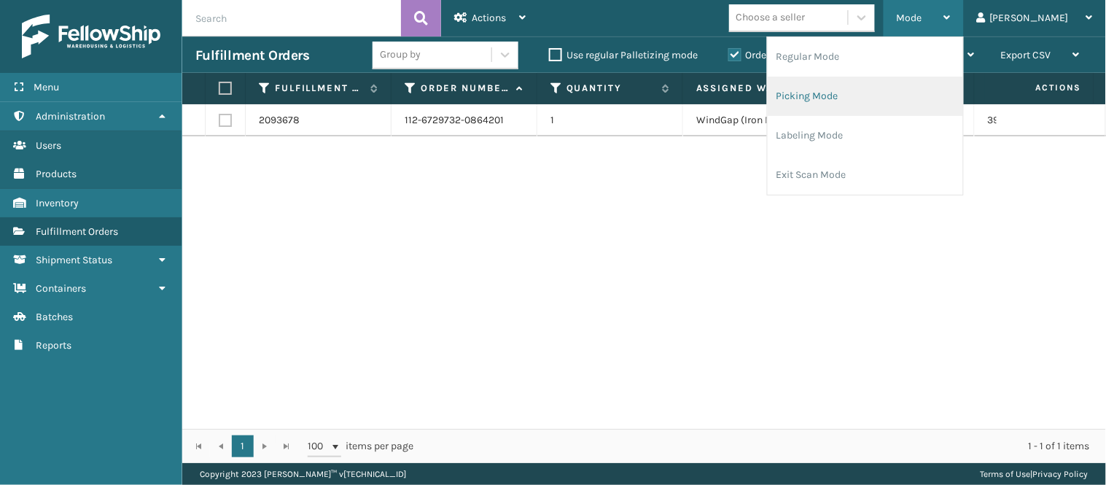
click at [886, 85] on li "Picking Mode" at bounding box center [865, 96] width 195 height 39
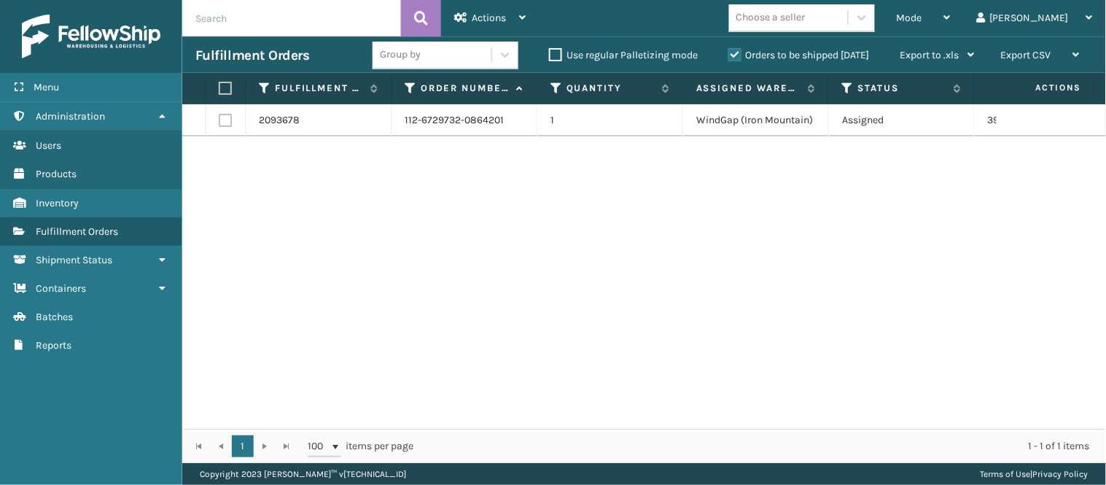
click at [222, 119] on label at bounding box center [225, 120] width 13 height 13
click at [219, 119] on input "checkbox" at bounding box center [219, 118] width 1 height 9
checkbox input "true"
click at [222, 119] on label at bounding box center [225, 120] width 13 height 13
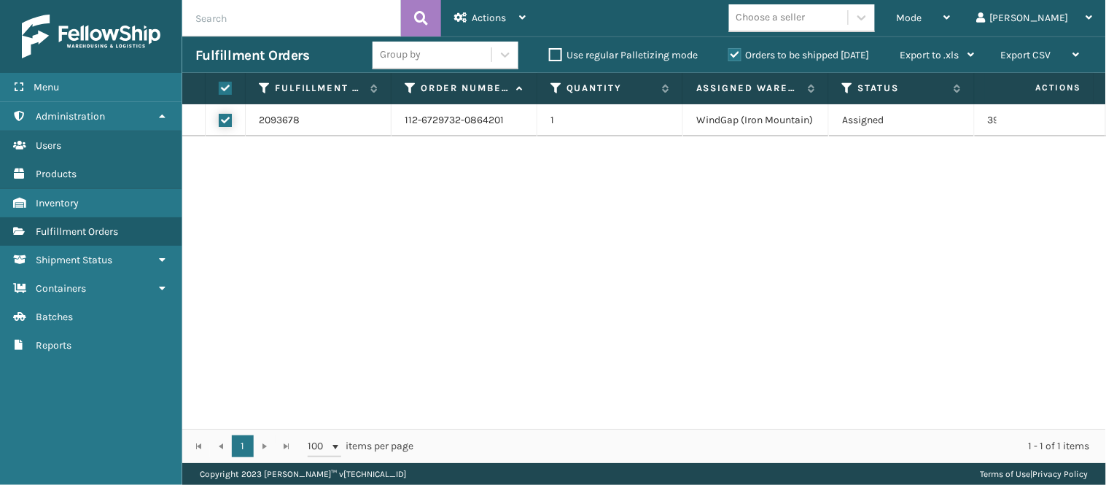
click at [219, 119] on input "checkbox" at bounding box center [219, 118] width 1 height 9
checkbox input "false"
click at [513, 9] on div "Actions" at bounding box center [489, 18] width 71 height 36
click at [951, 12] on div "Mode" at bounding box center [924, 18] width 54 height 36
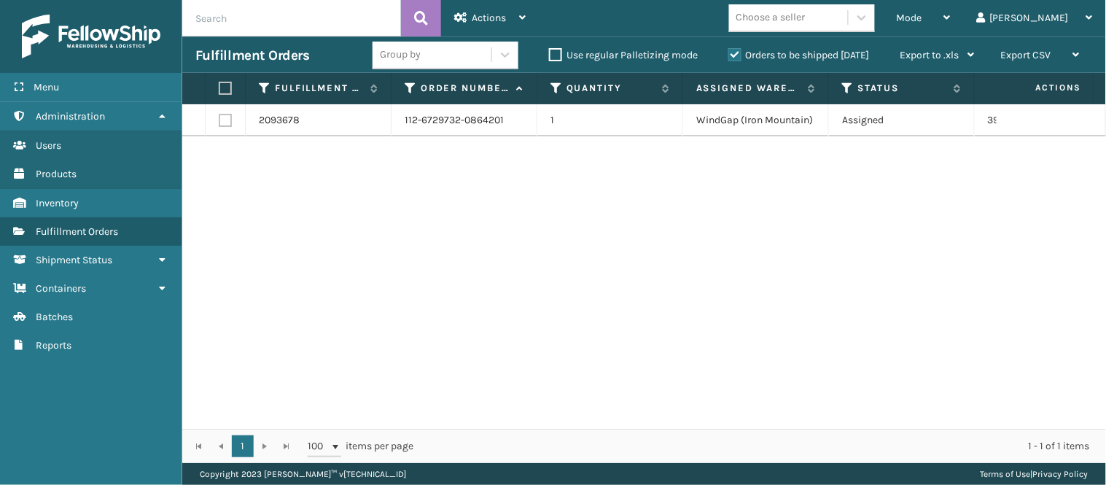
click at [688, 214] on div "2093678 112-6729732-0864201 1 WindGap (Iron Mountain) Assigned 393467378296 Fed…" at bounding box center [644, 266] width 924 height 324
click at [483, 22] on span "Actions" at bounding box center [489, 18] width 34 height 12
click at [352, 190] on div "2093678 112-6729732-0864201 1 WindGap (Iron Mountain) Assigned 393467378296 Fed…" at bounding box center [644, 266] width 924 height 324
click at [219, 120] on label at bounding box center [225, 120] width 13 height 13
click at [219, 120] on input "checkbox" at bounding box center [219, 118] width 1 height 9
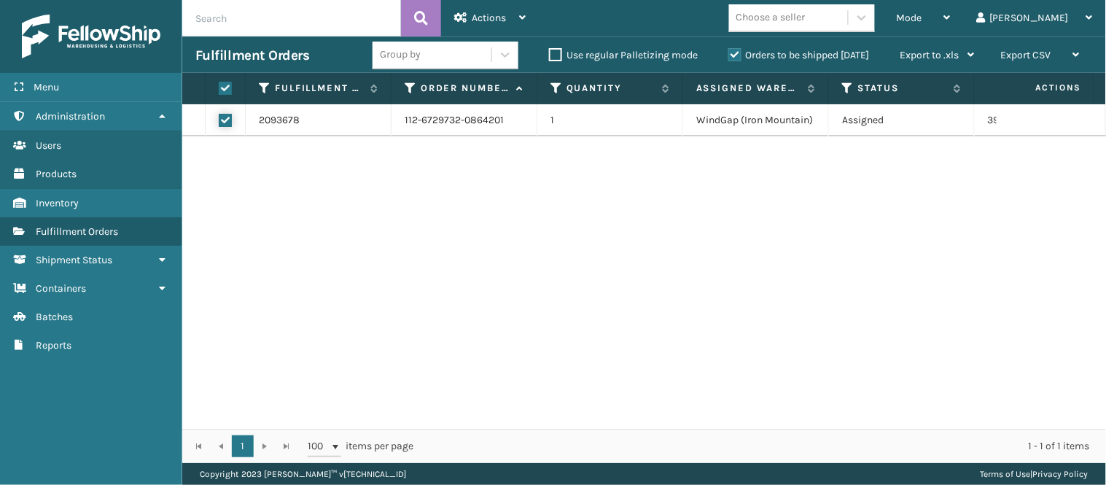
checkbox input "true"
click at [505, 2] on div "Actions" at bounding box center [489, 18] width 71 height 36
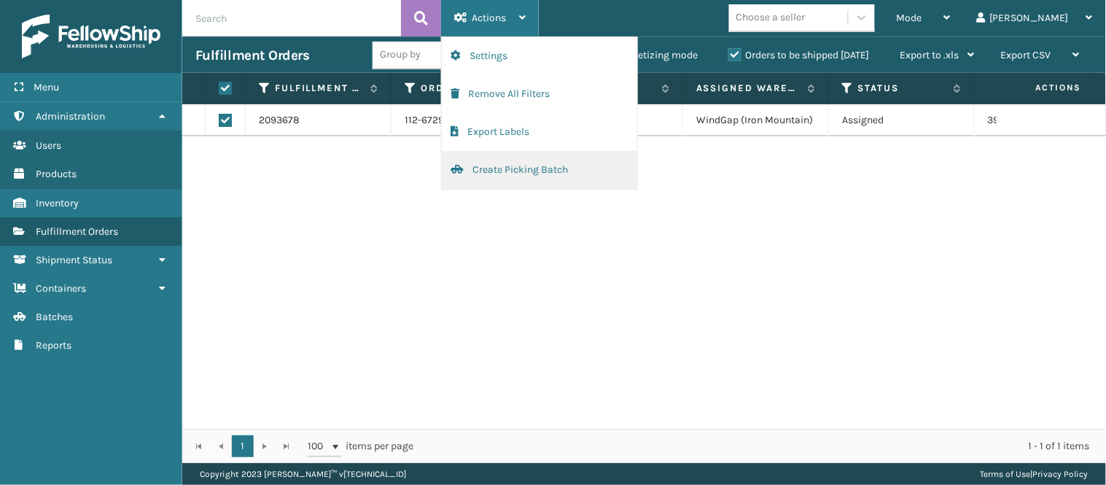
click at [511, 165] on button "Create Picking Batch" at bounding box center [539, 170] width 195 height 38
